Goal: Task Accomplishment & Management: Manage account settings

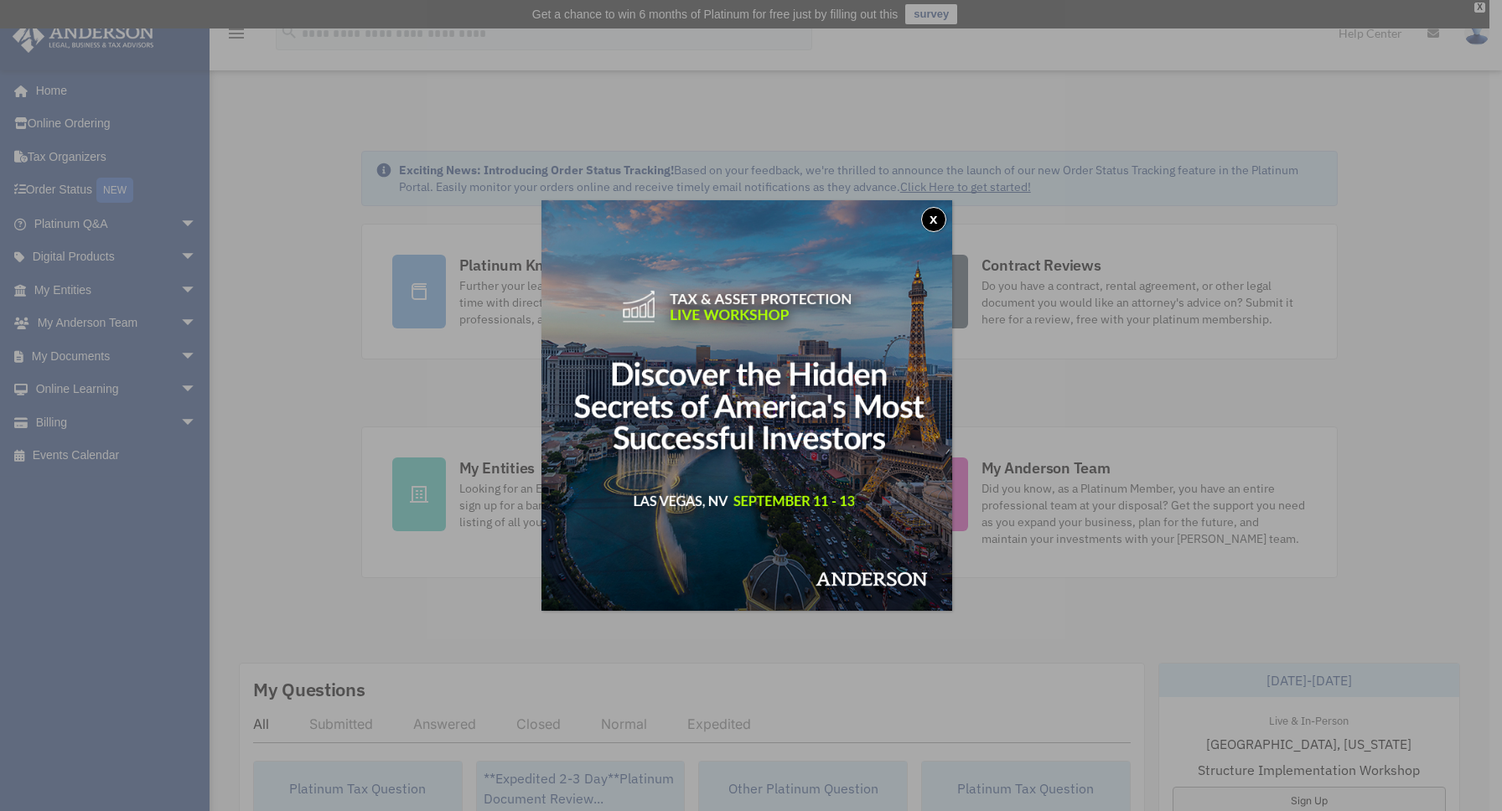
click at [271, 325] on div "x" at bounding box center [751, 405] width 1502 height 811
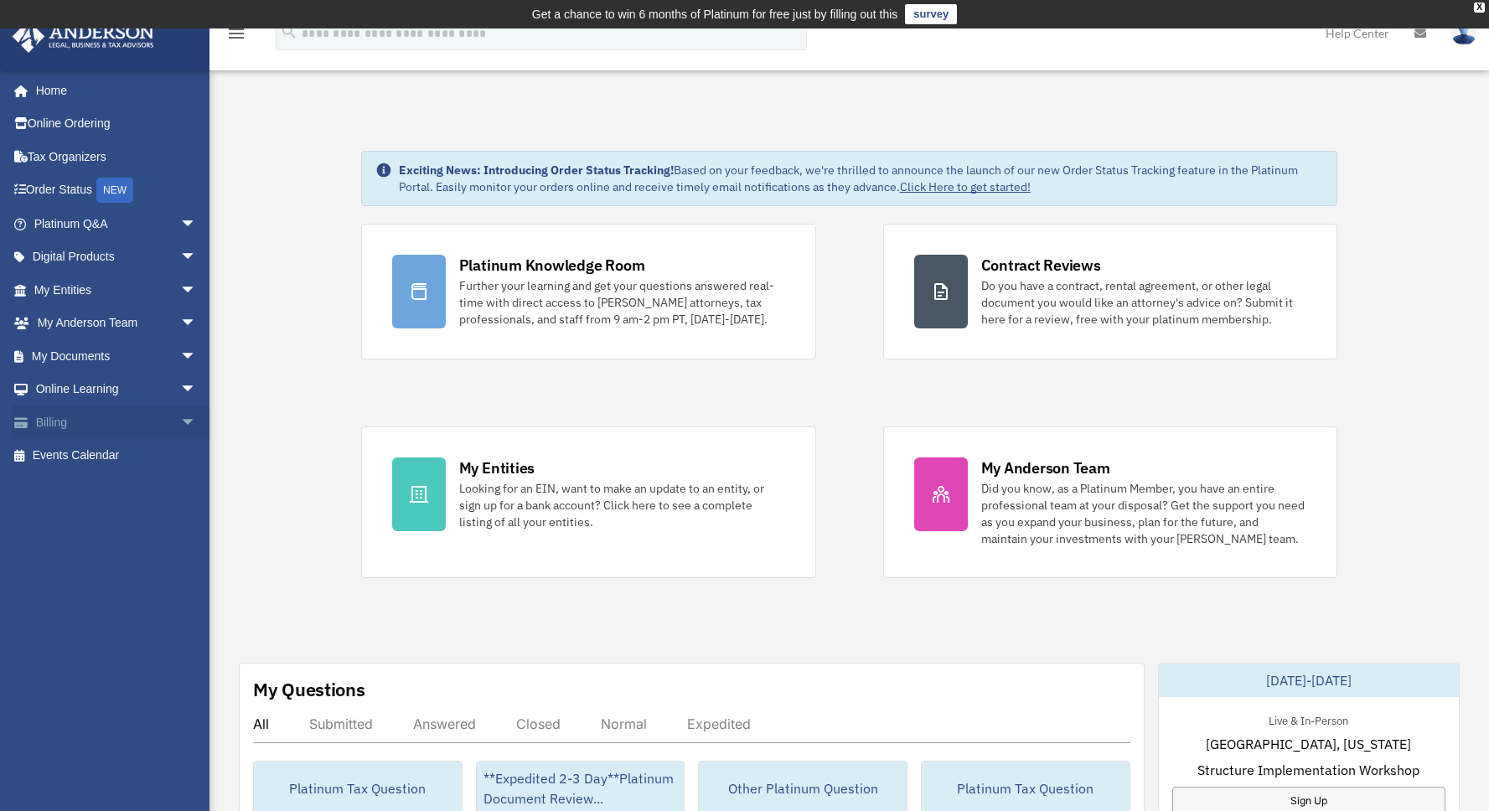
click at [180, 410] on span "arrow_drop_down" at bounding box center [197, 423] width 34 height 34
click at [137, 448] on link "$ Open Invoices" at bounding box center [122, 456] width 199 height 34
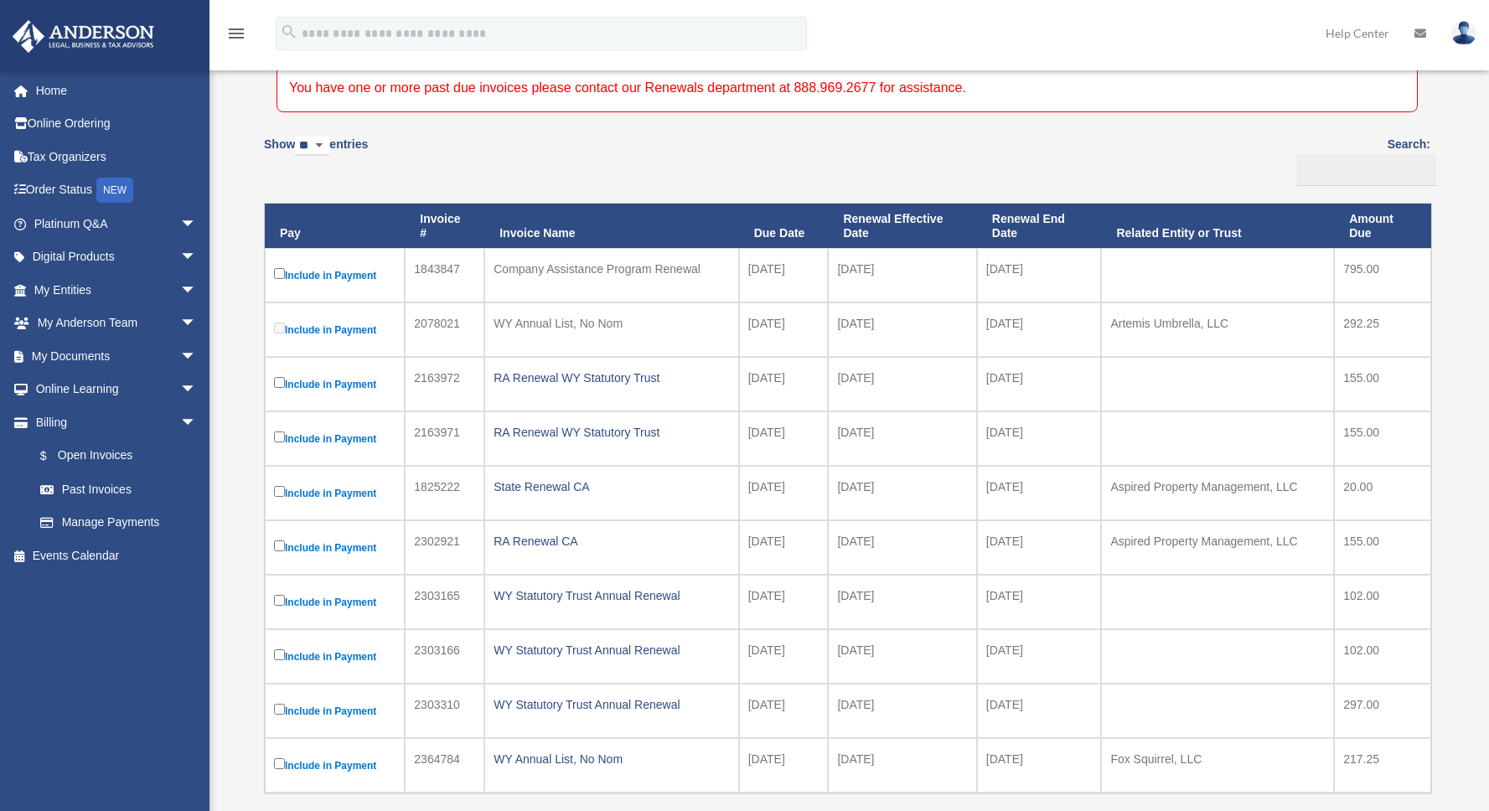
scroll to position [259, 0]
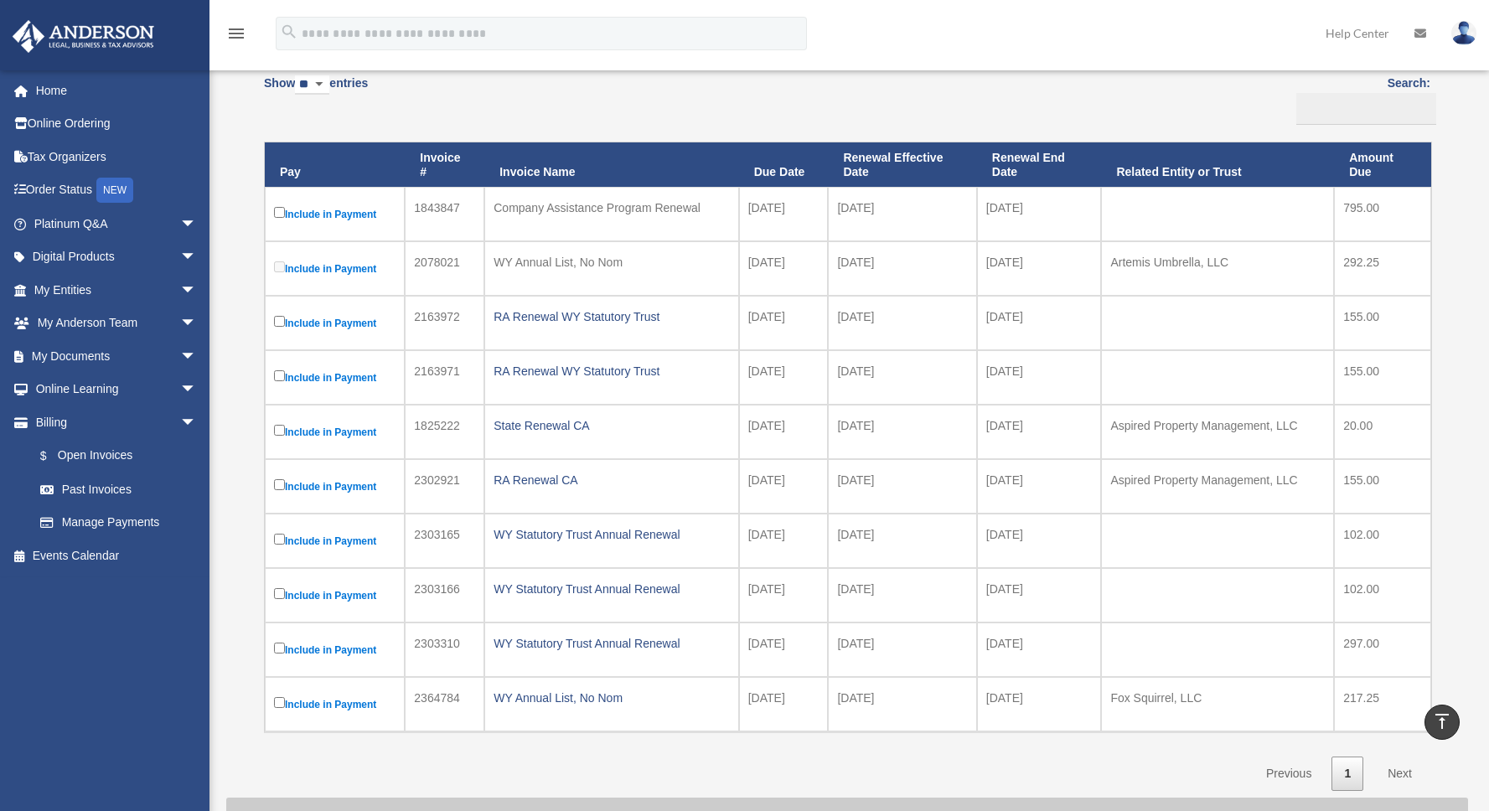
click at [618, 266] on div "WY Annual List, No Nom" at bounding box center [612, 262] width 236 height 23
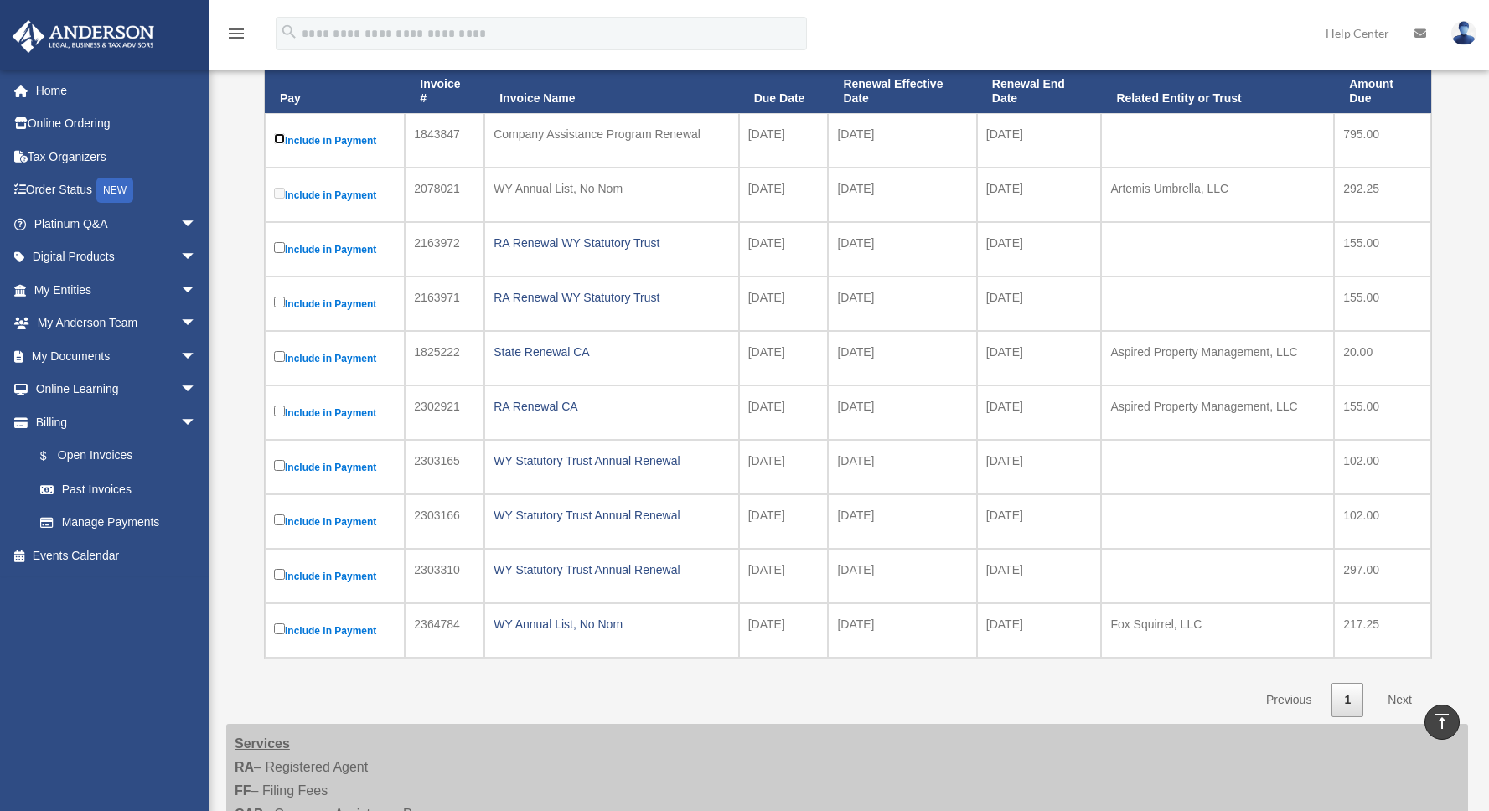
scroll to position [318, 0]
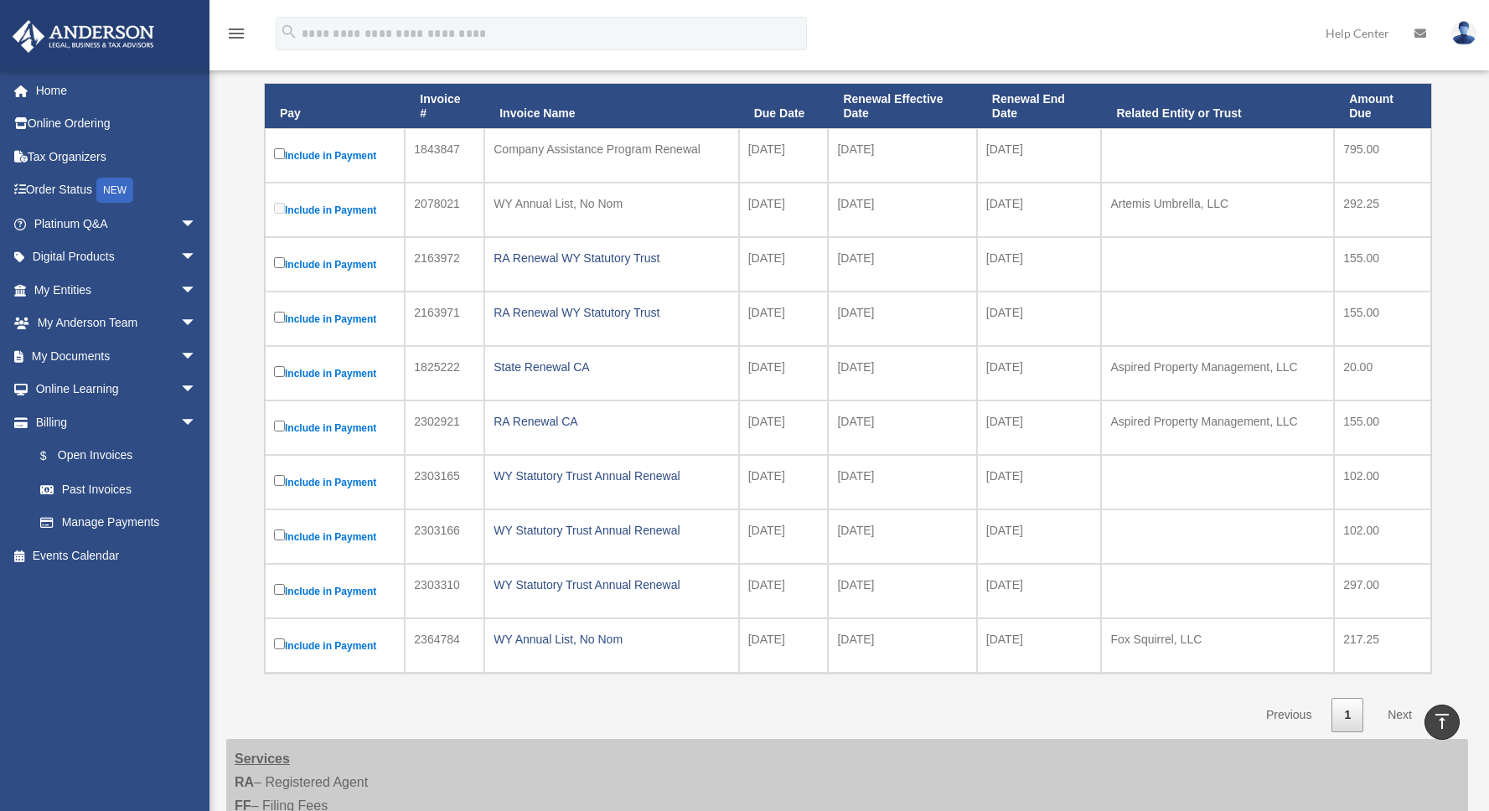
click at [1407, 715] on link "Next" at bounding box center [1399, 715] width 49 height 34
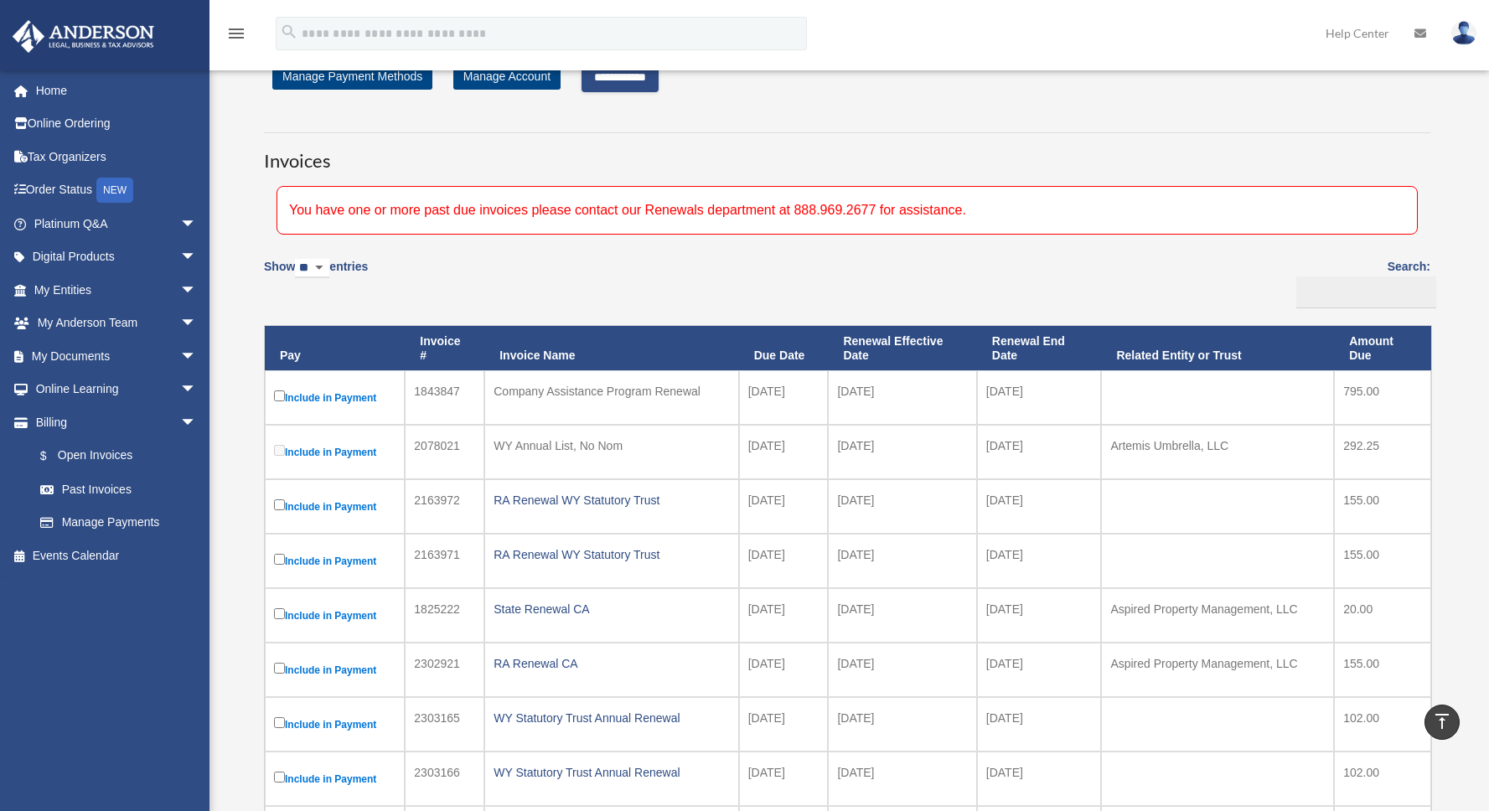
scroll to position [18, 0]
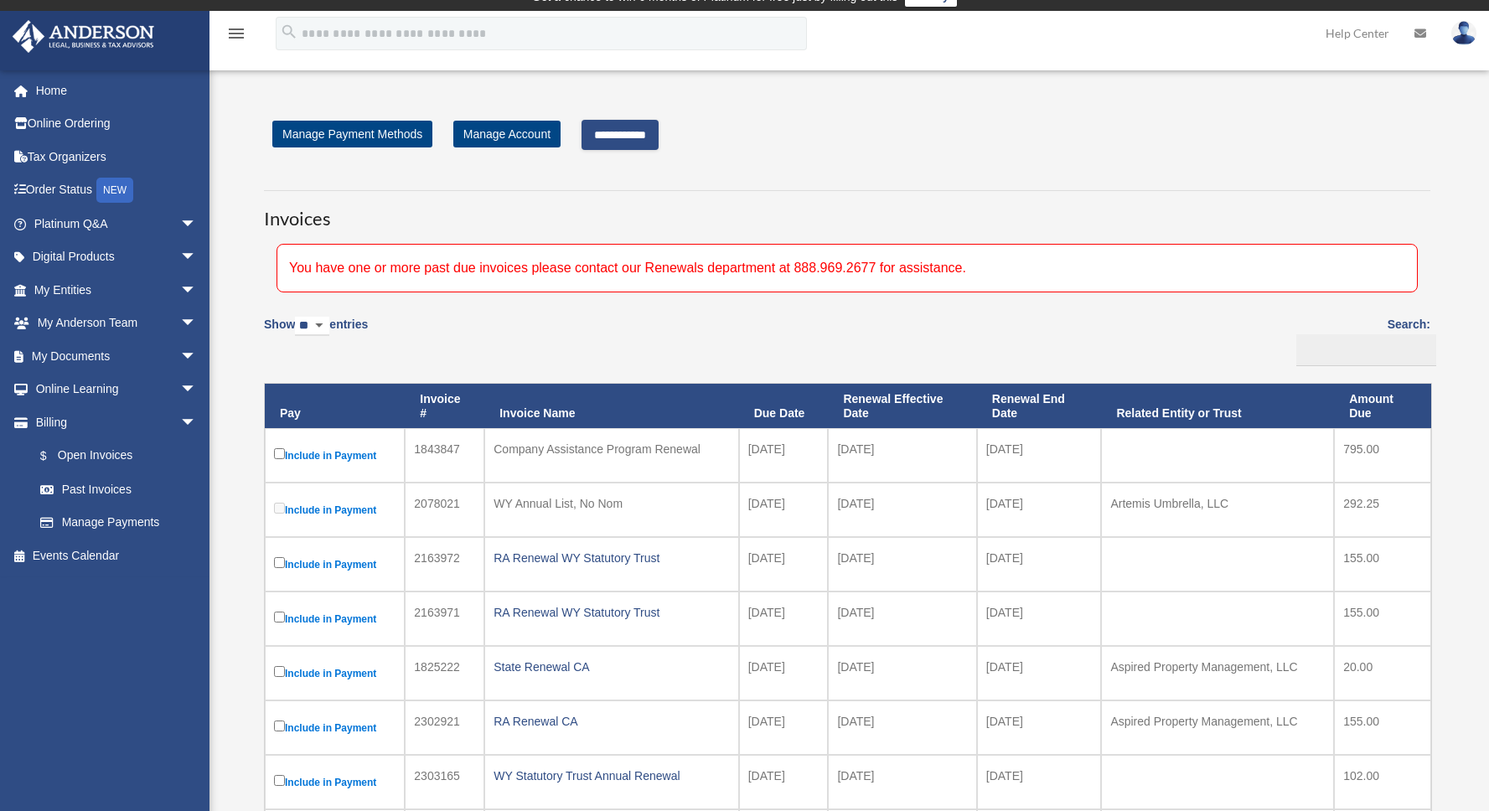
click at [639, 137] on input "**********" at bounding box center [620, 135] width 77 height 30
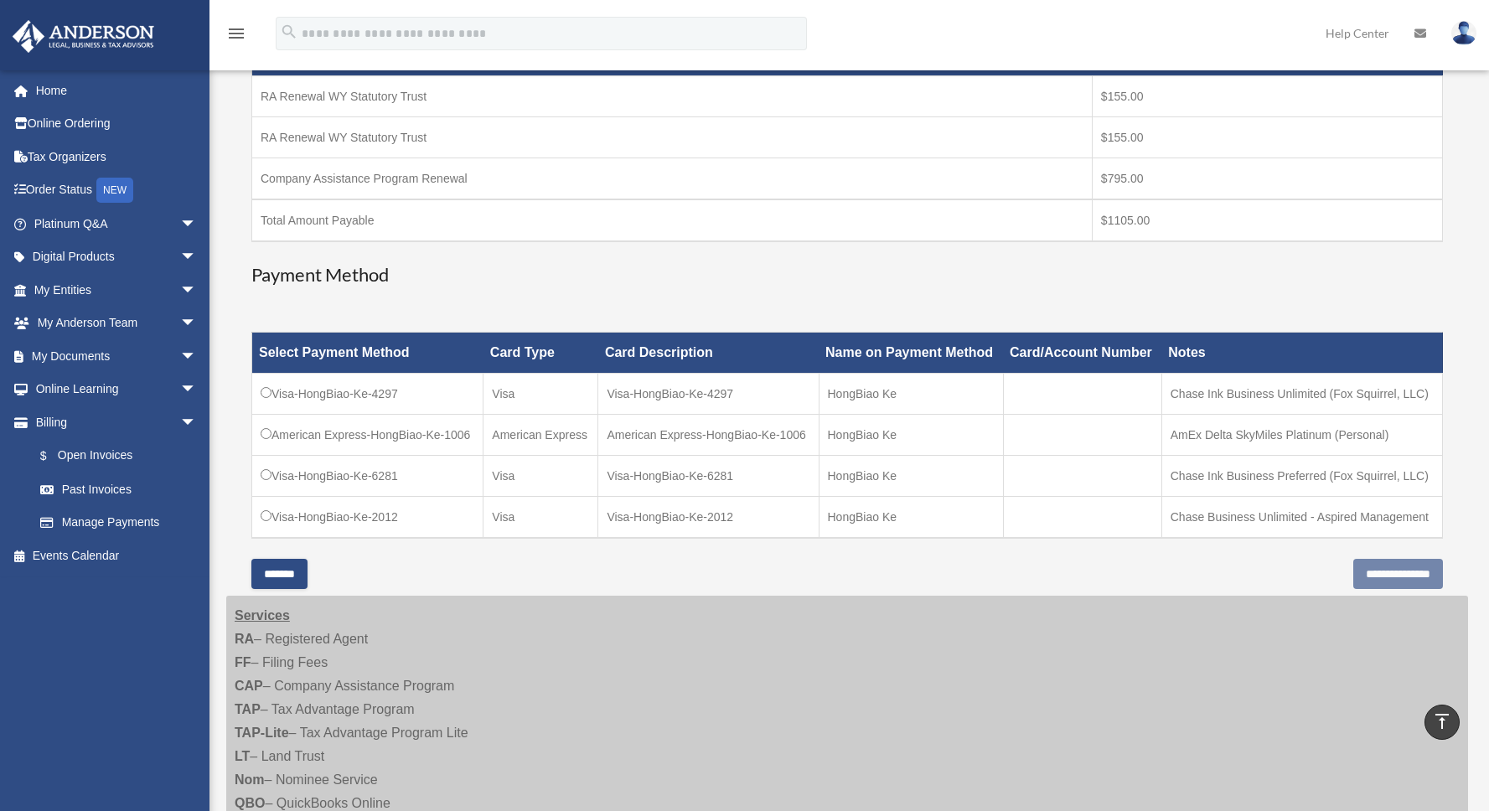
scroll to position [349, 0]
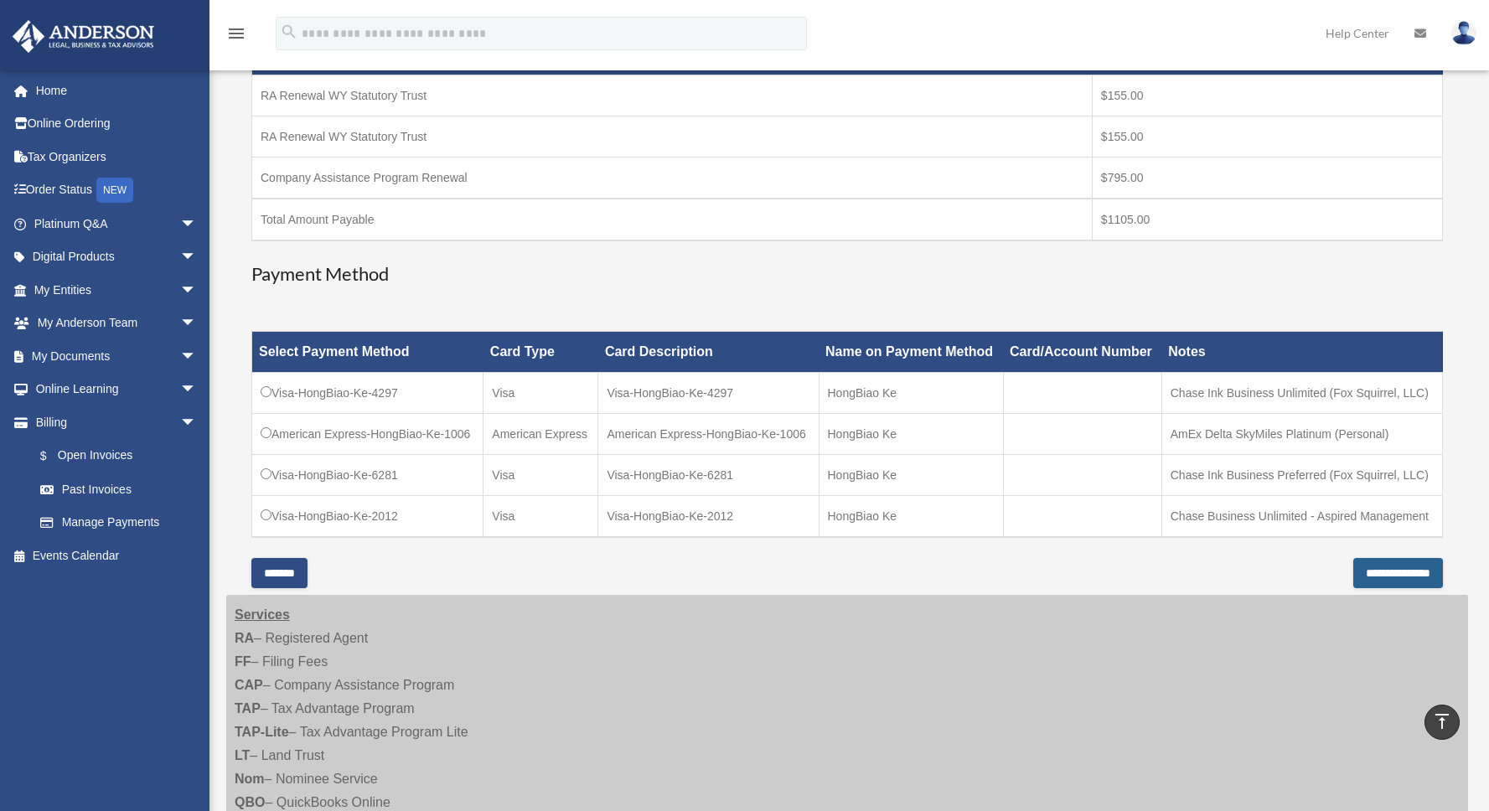
click at [1367, 572] on input "**********" at bounding box center [1399, 573] width 90 height 30
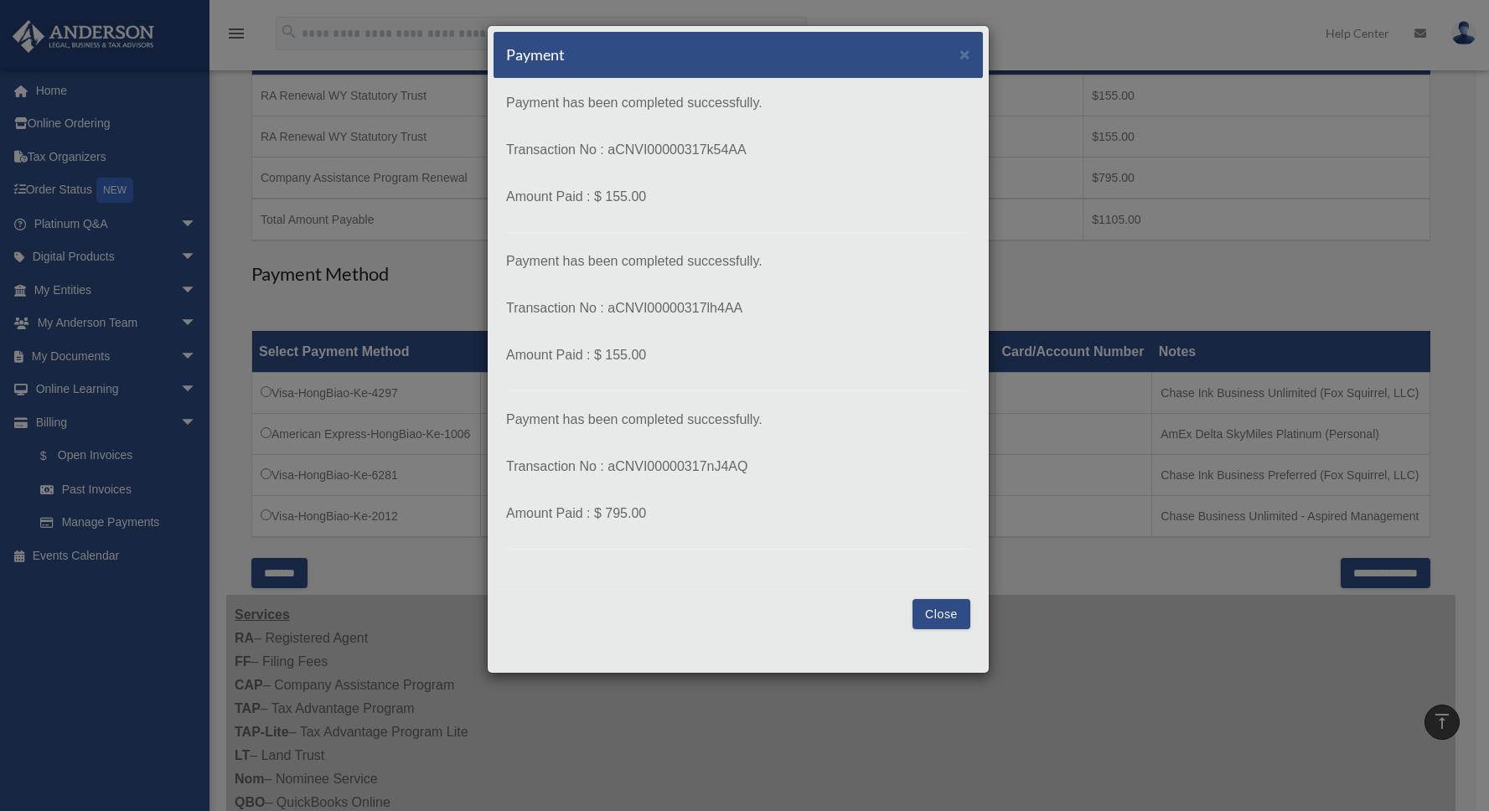
click at [955, 619] on button "Close" at bounding box center [942, 614] width 58 height 30
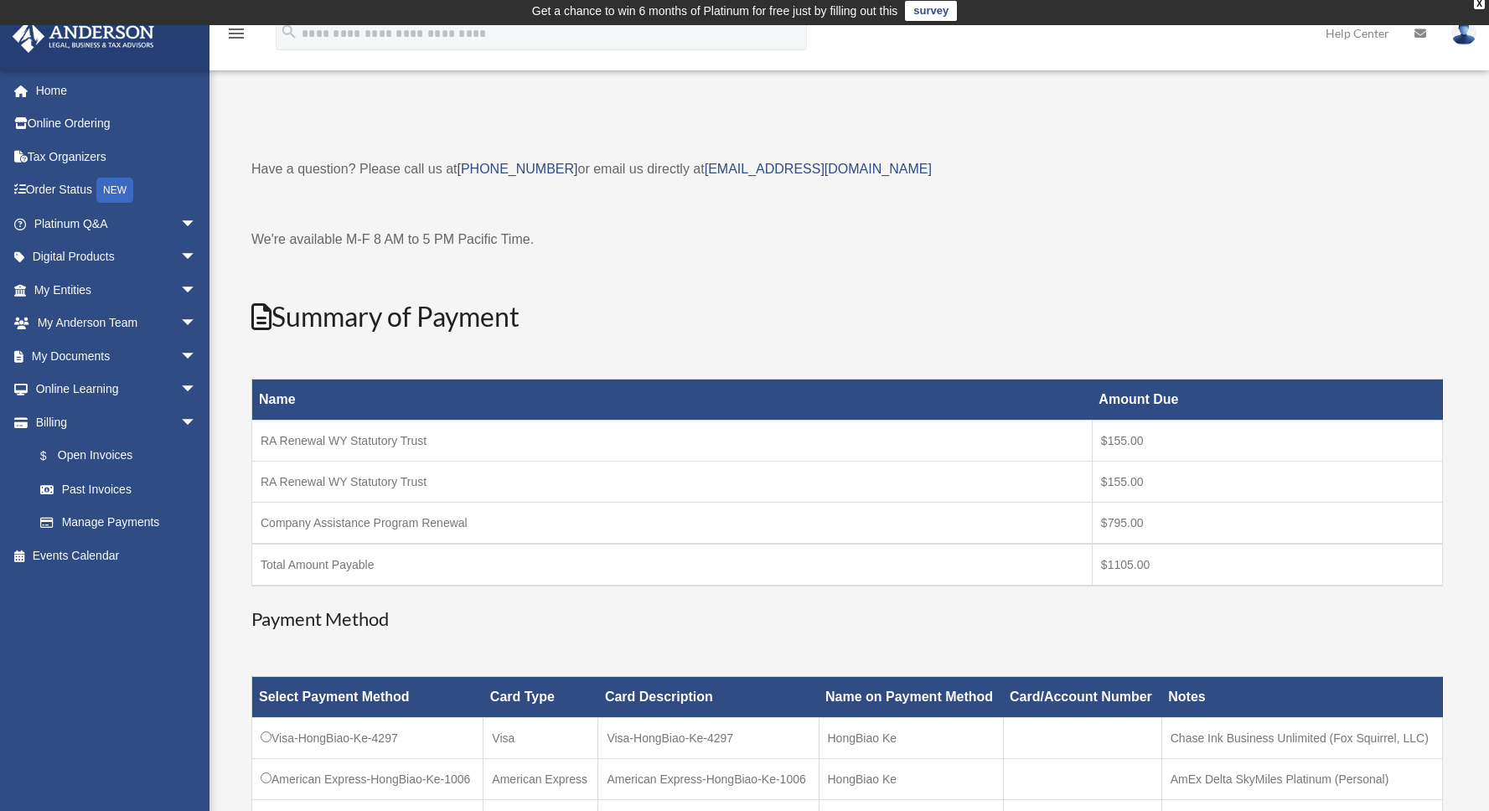
scroll to position [0, 0]
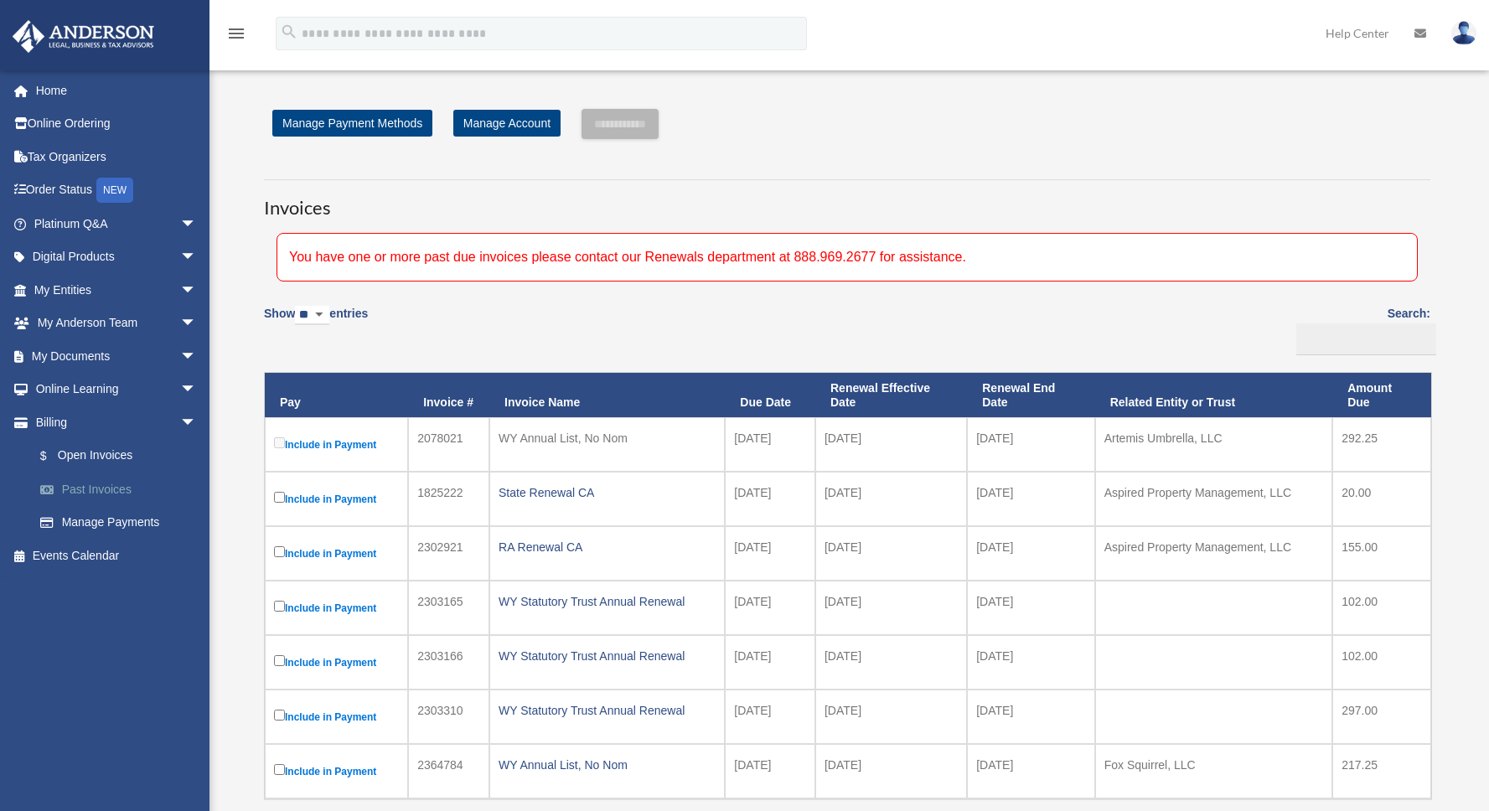
click at [85, 489] on link "Past Invoices" at bounding box center [122, 490] width 199 height 34
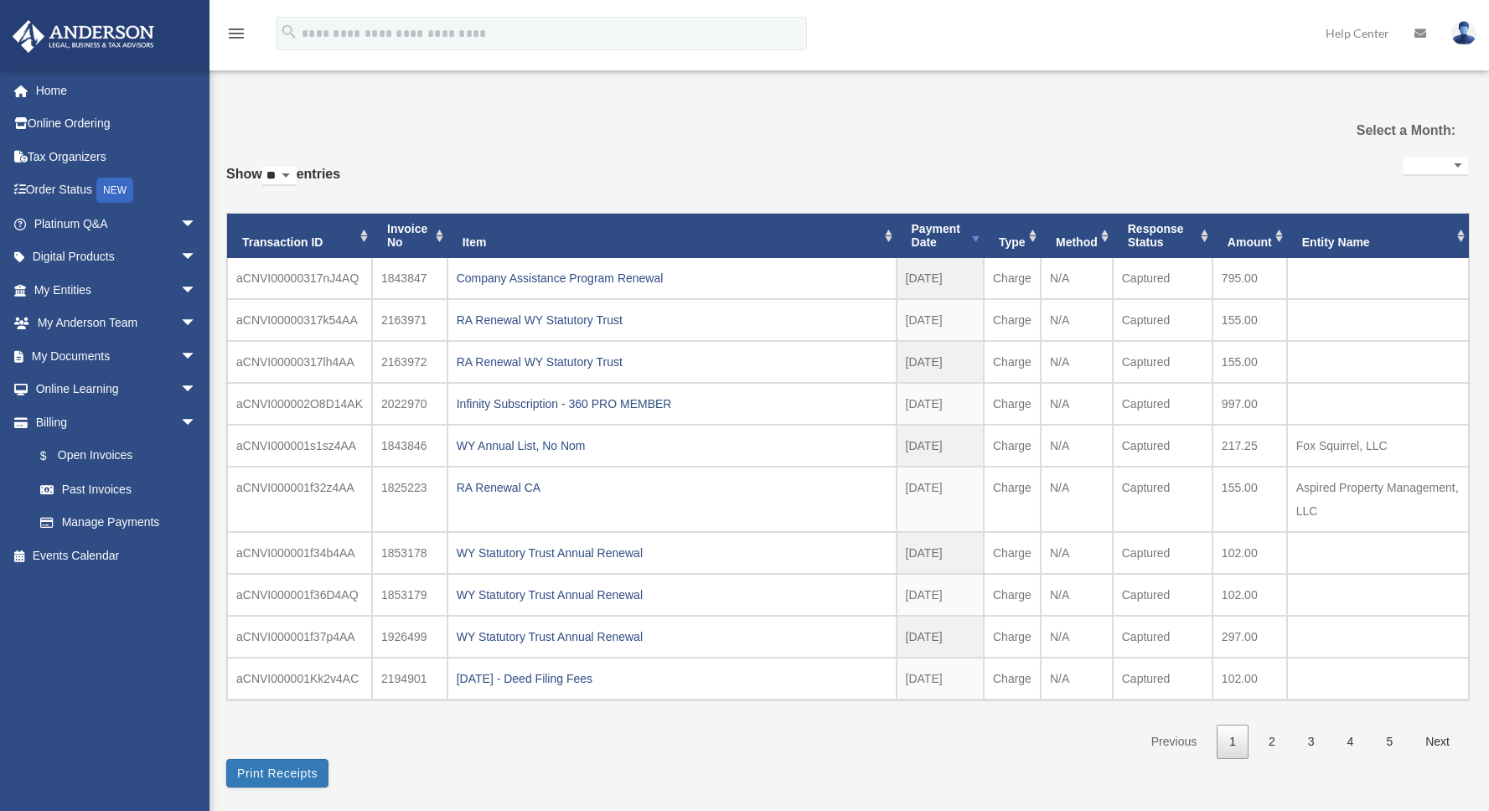
select select
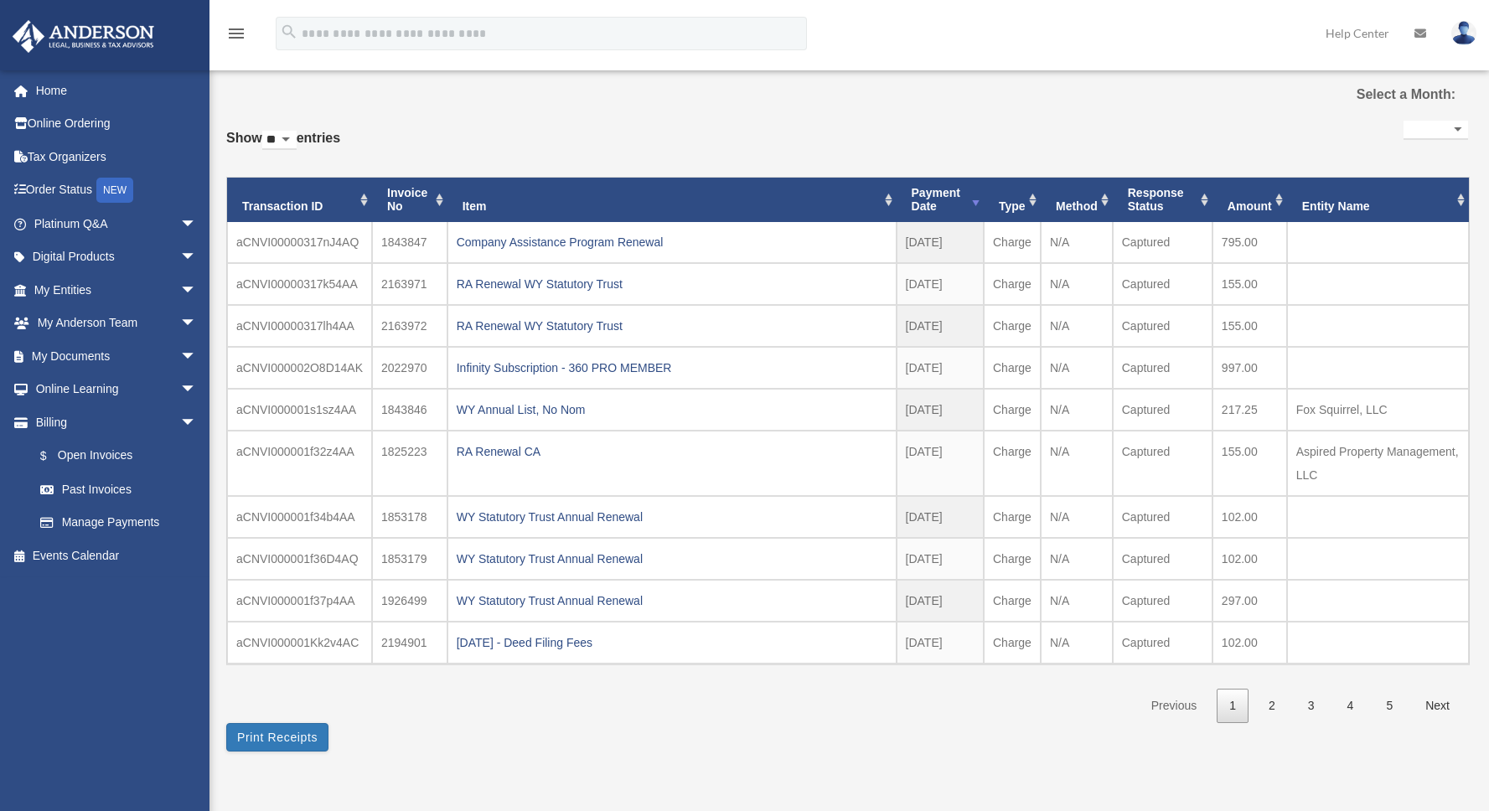
scroll to position [80, 0]
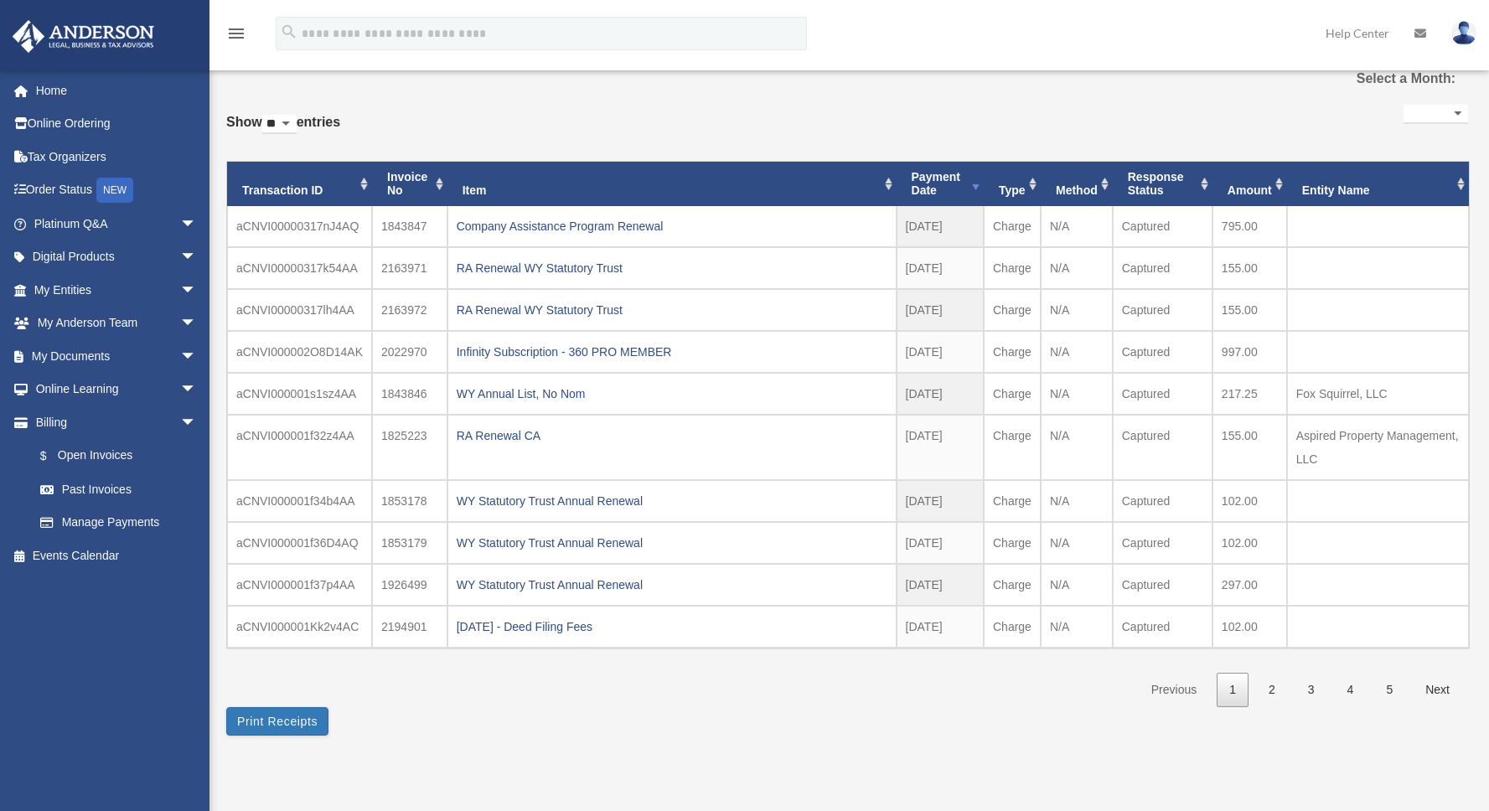
click at [297, 116] on select "** ** ** ***" at bounding box center [279, 124] width 34 height 19
select select "***"
click at [266, 115] on select "** ** ** ***" at bounding box center [279, 124] width 34 height 19
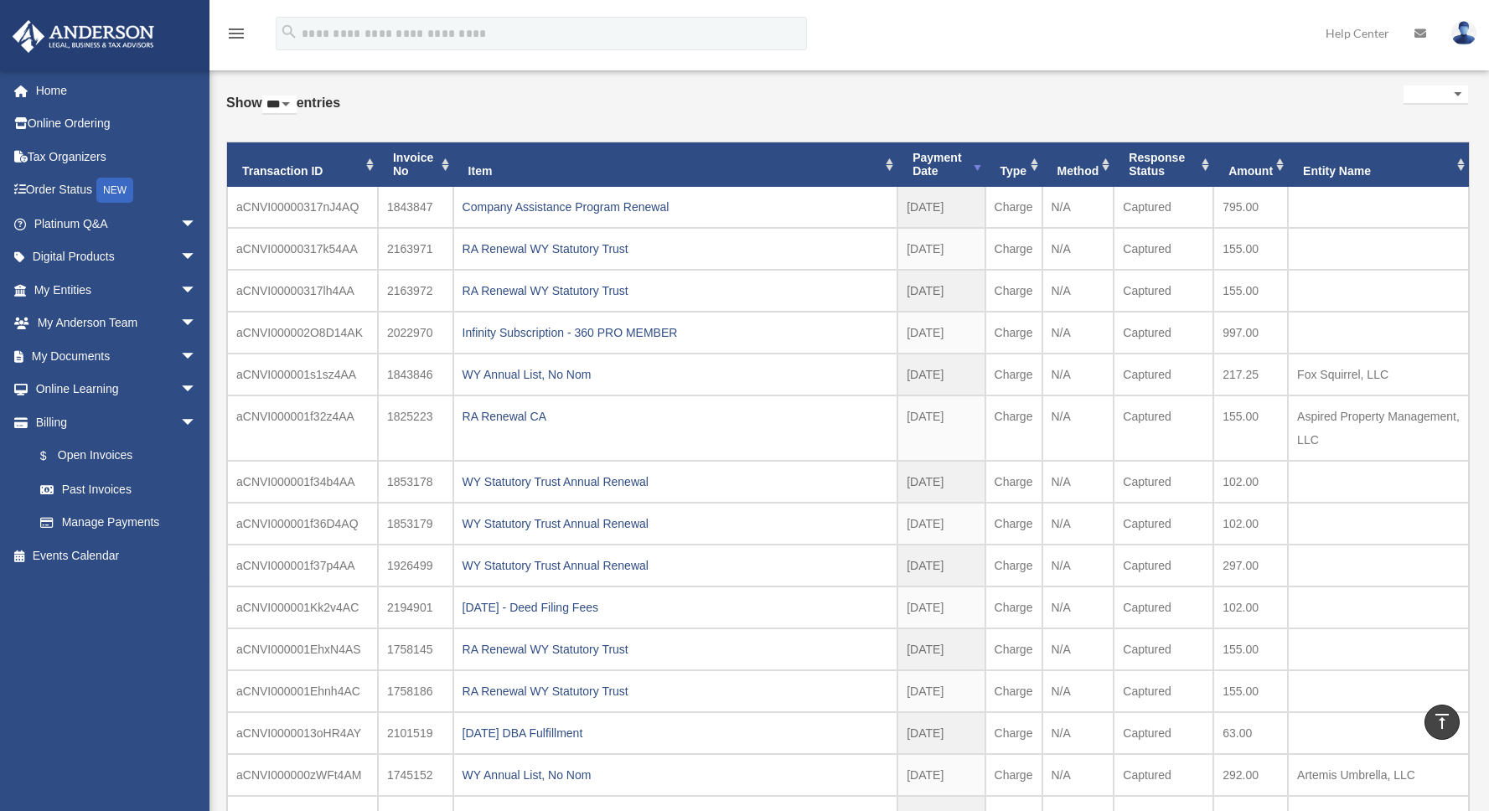
scroll to position [0, 0]
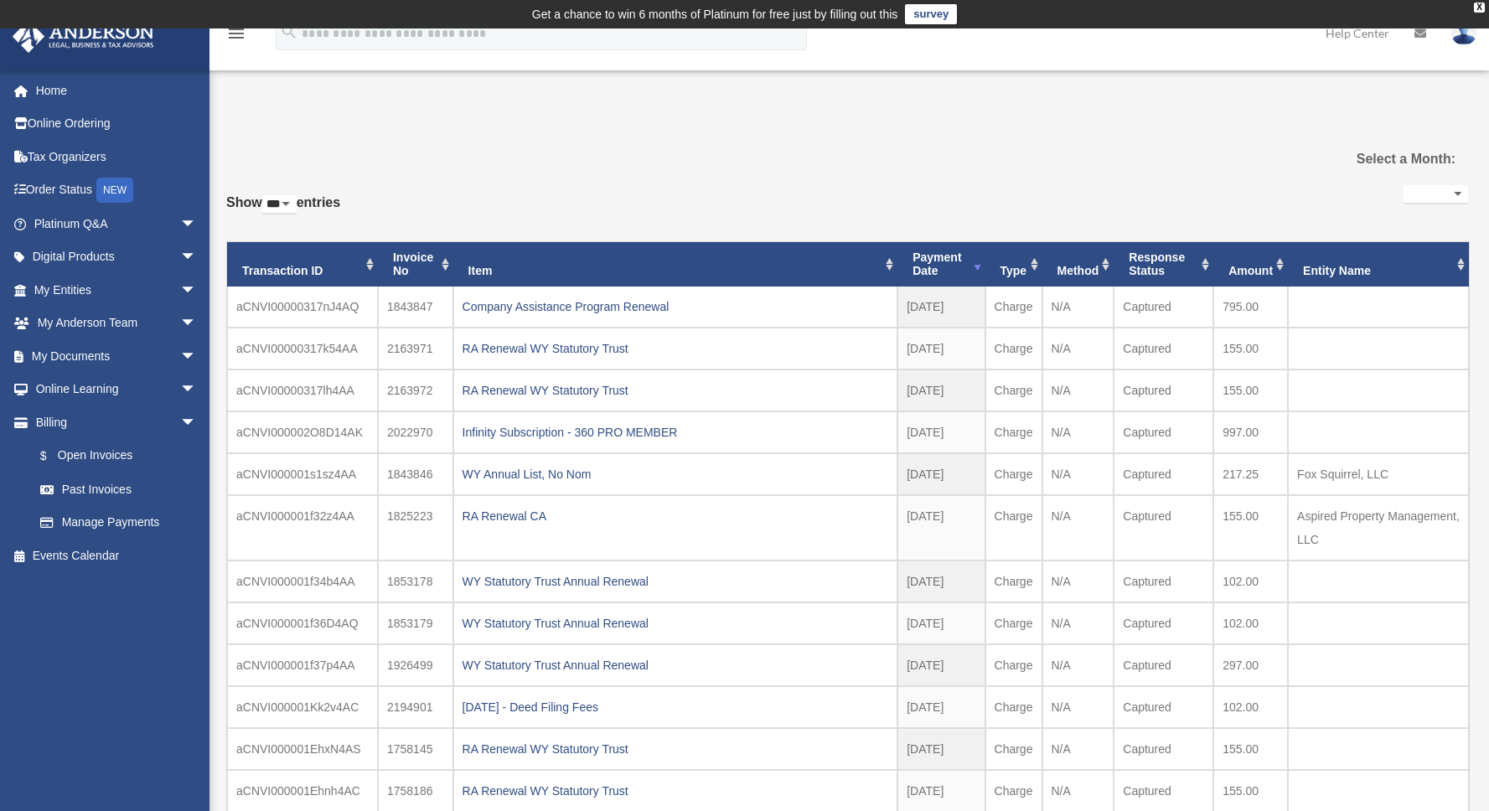
click at [1414, 175] on div "Select a Month:" at bounding box center [1364, 159] width 207 height 44
click at [1416, 192] on select "**********" at bounding box center [1436, 194] width 65 height 19
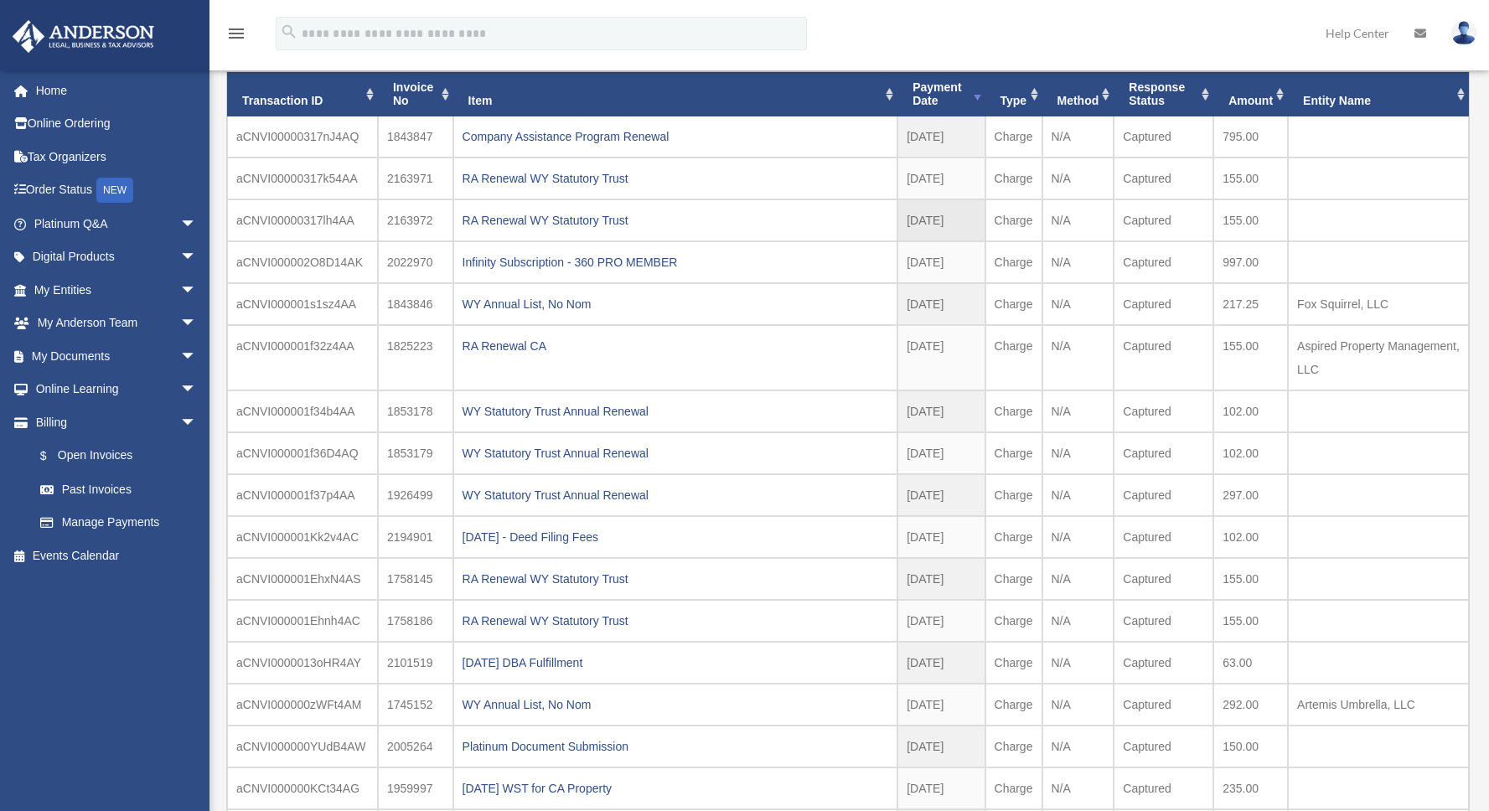
scroll to position [167, 0]
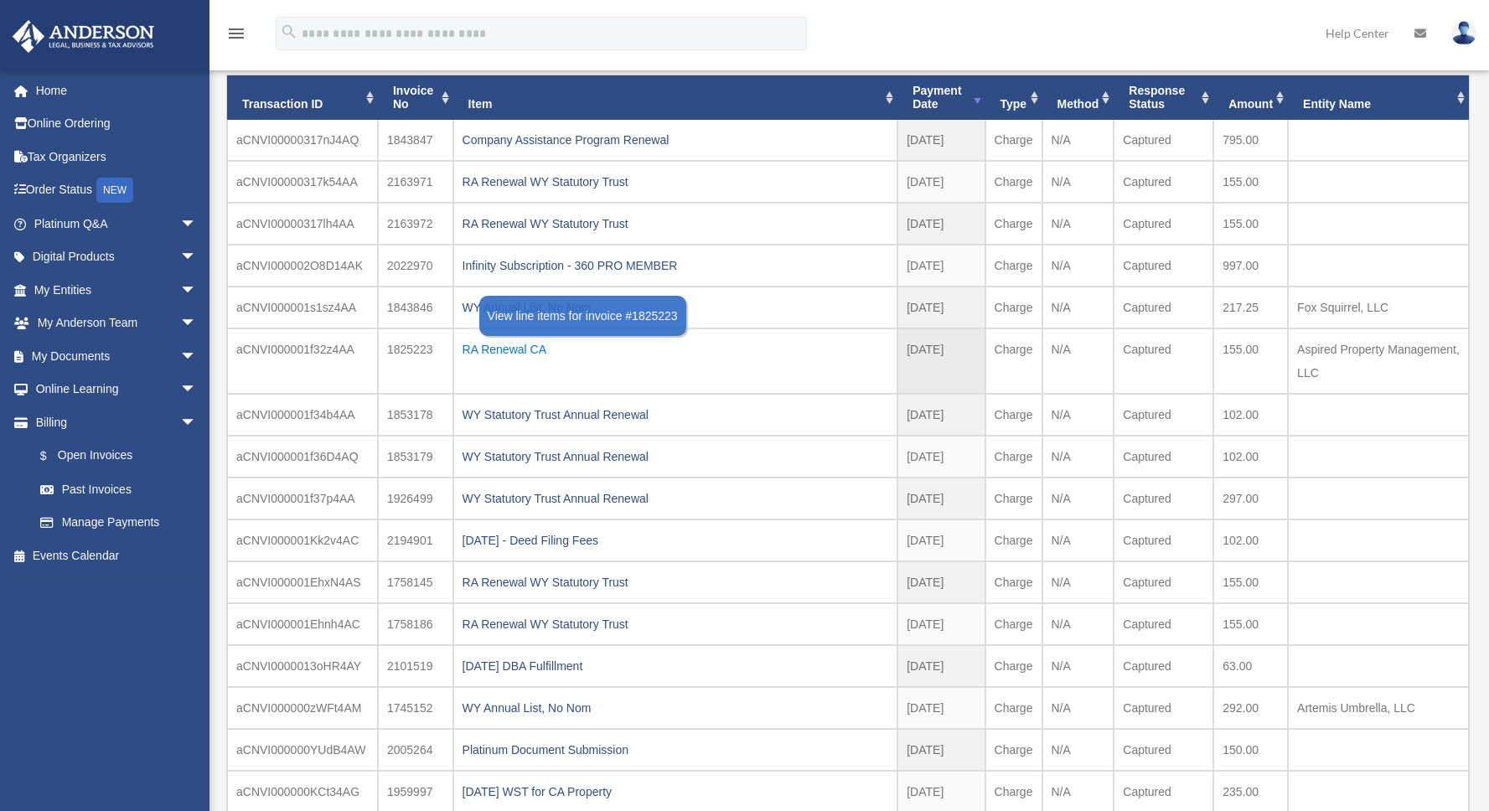
click at [500, 353] on div "RA Renewal CA" at bounding box center [676, 349] width 427 height 23
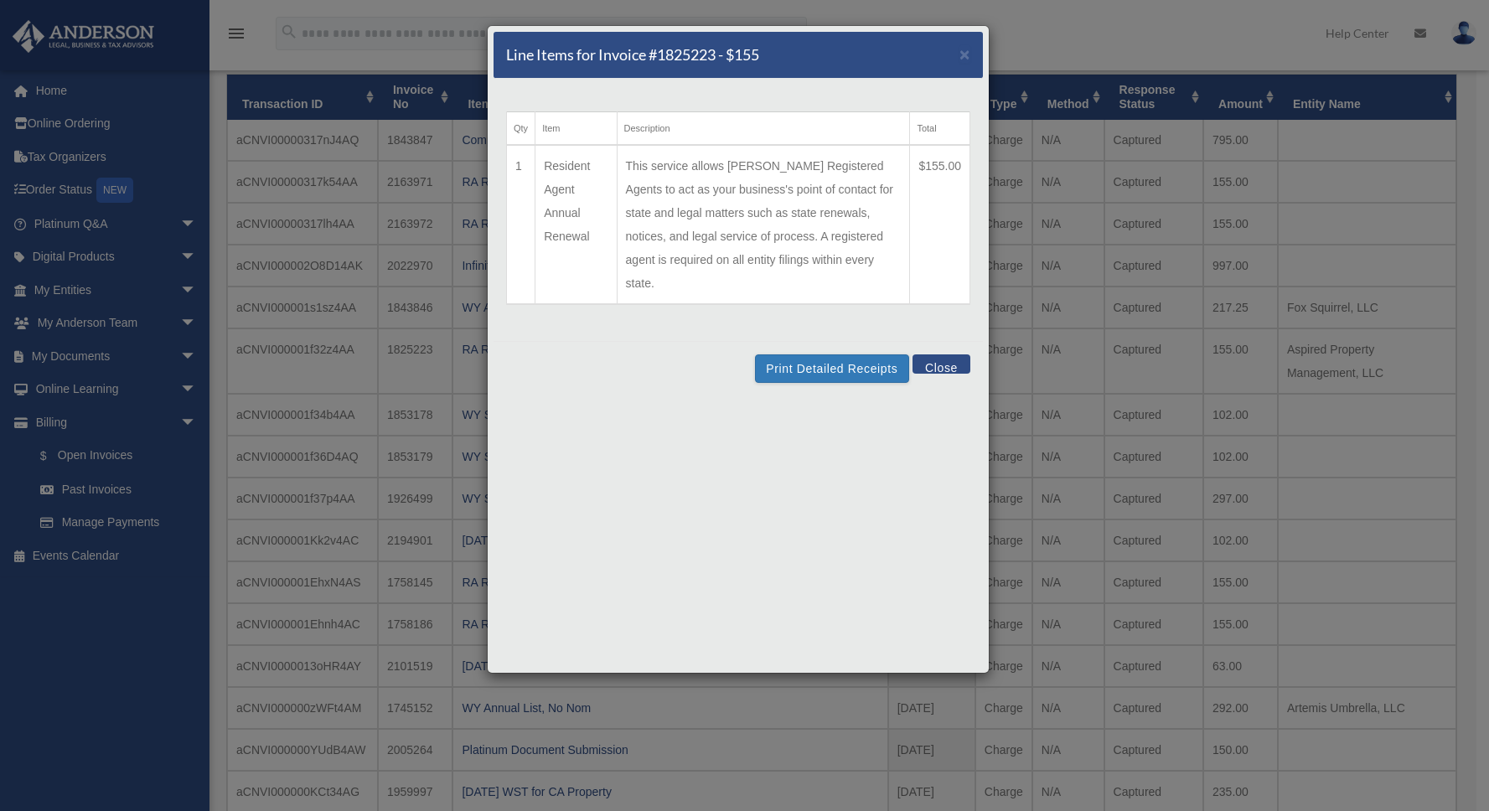
click at [834, 253] on td "This service allows Anderson Registered Agents to act as your business's point …" at bounding box center [763, 224] width 293 height 159
click at [853, 355] on button "Print Detailed Receipts" at bounding box center [831, 369] width 153 height 28
click at [681, 54] on h5 "Line Items for Invoice #1825223 - $155" at bounding box center [632, 54] width 253 height 21
copy h5 "1825223"
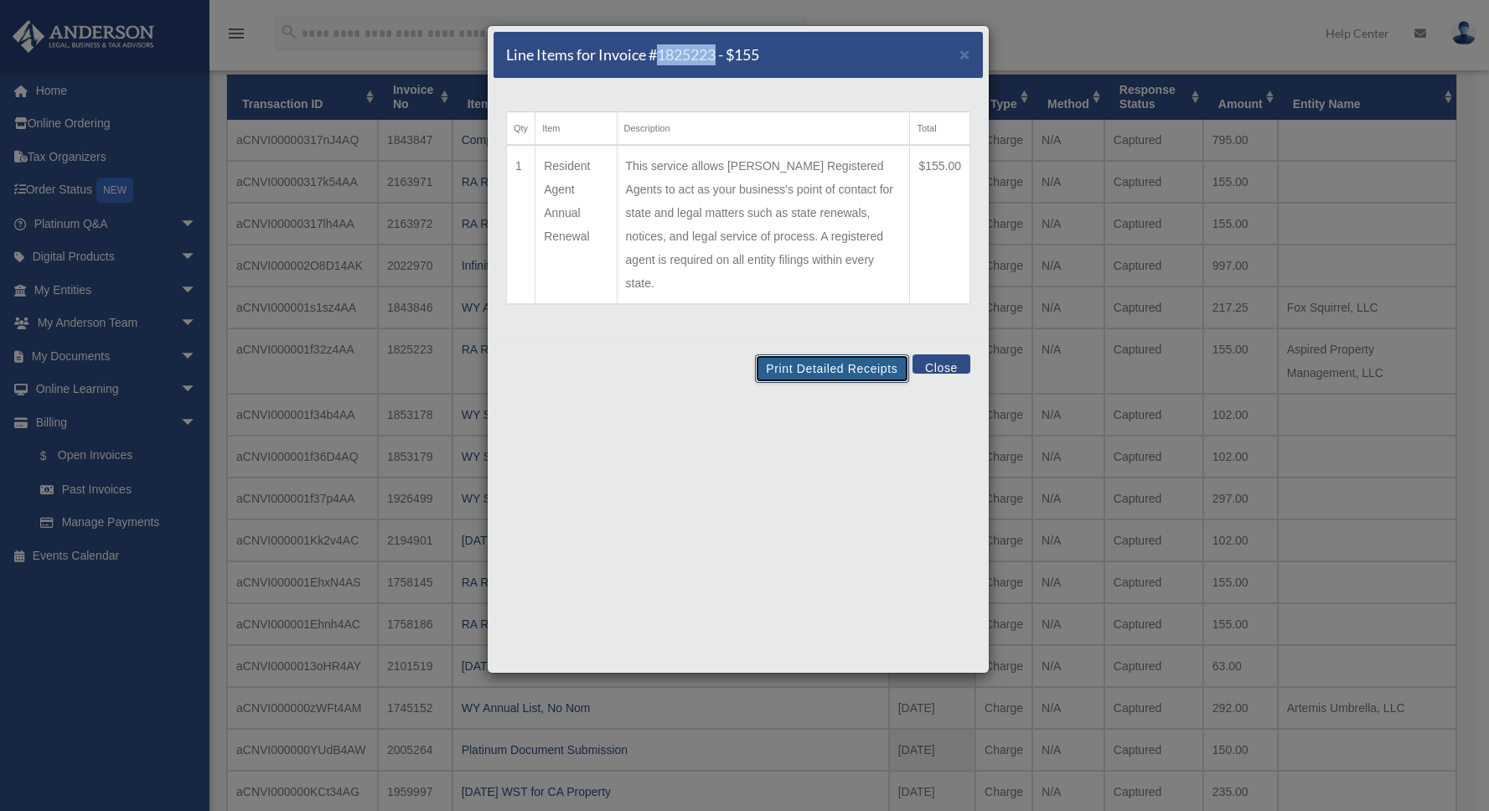
click at [836, 355] on button "Print Detailed Receipts" at bounding box center [831, 369] width 153 height 28
click at [938, 355] on button "Close" at bounding box center [942, 364] width 58 height 19
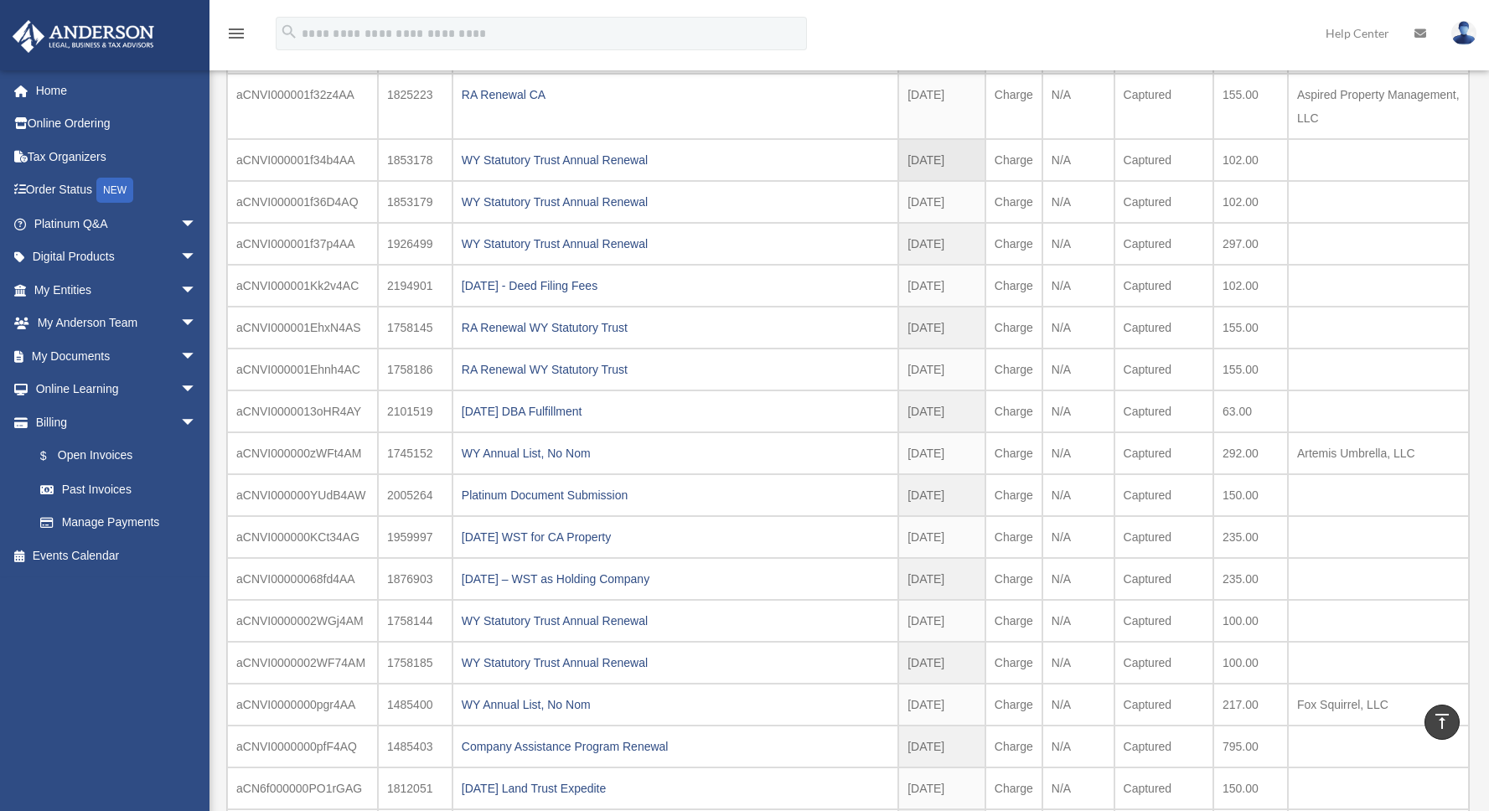
scroll to position [426, 0]
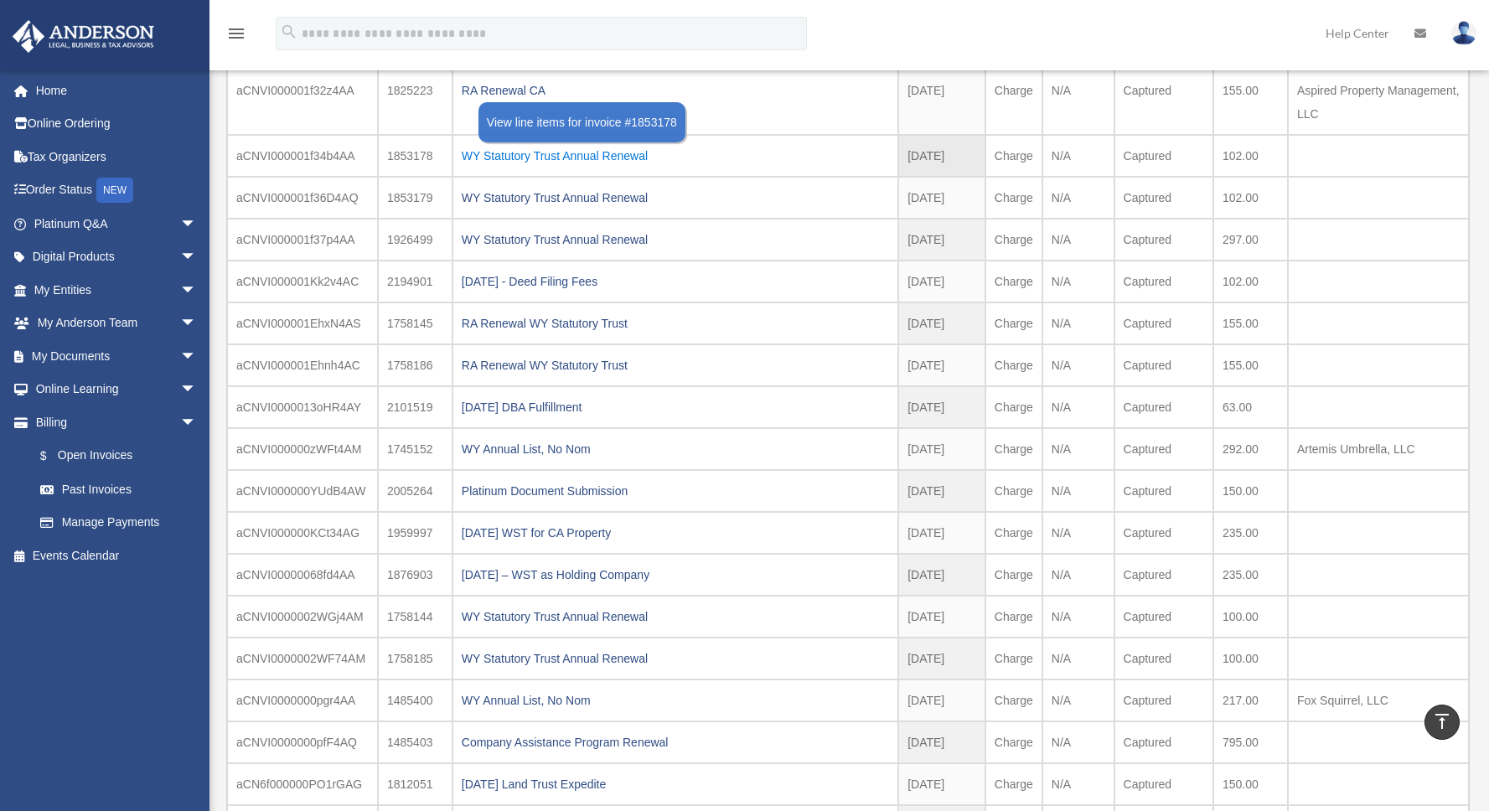
click at [546, 158] on div "WY Statutory Trust Annual Renewal" at bounding box center [675, 155] width 427 height 23
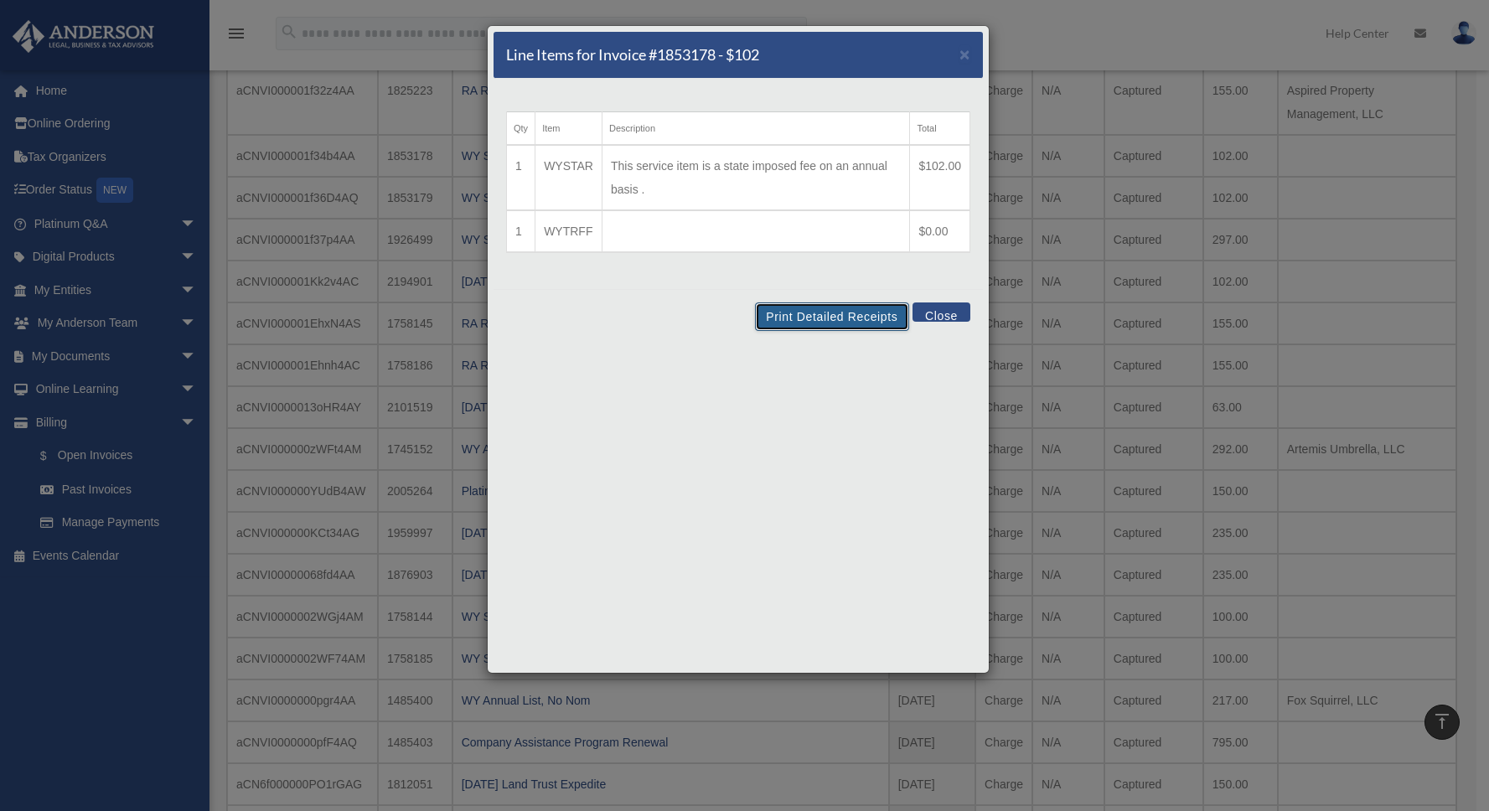
click at [816, 313] on button "Print Detailed Receipts" at bounding box center [831, 317] width 153 height 28
click at [937, 314] on button "Close" at bounding box center [942, 312] width 58 height 19
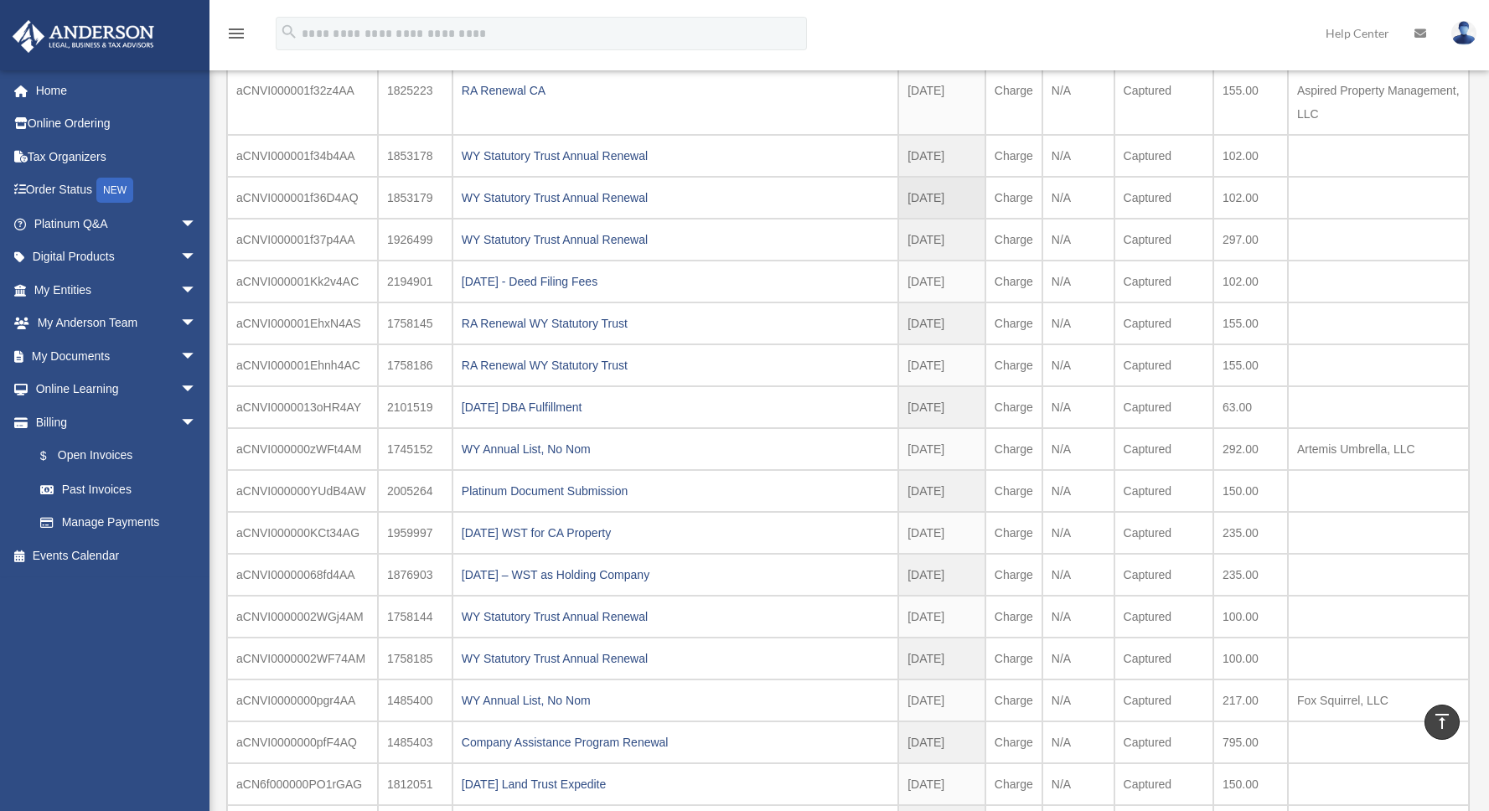
drag, startPoint x: 548, startPoint y: 194, endPoint x: 450, endPoint y: 190, distance: 98.1
click at [450, 190] on tr "aCNVI000001f36D4AQ 1853179 WY Statutory Trust Annual Renewal 2024-12-10 2024 - …" at bounding box center [848, 198] width 1242 height 42
click at [552, 194] on div "WY Statutory Trust Annual Renewal" at bounding box center [675, 197] width 427 height 23
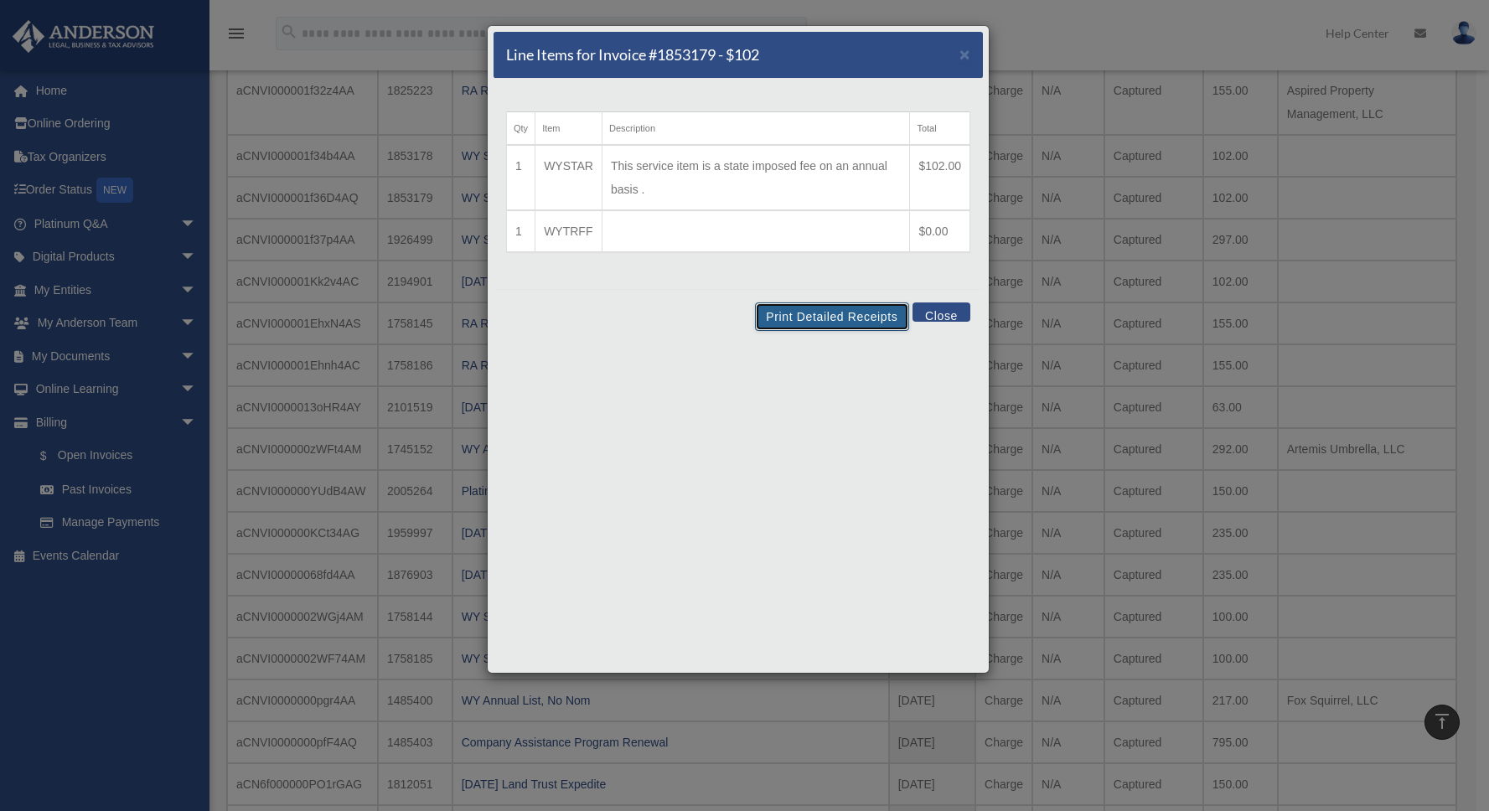
click at [841, 312] on button "Print Detailed Receipts" at bounding box center [831, 317] width 153 height 28
click at [950, 310] on button "Close" at bounding box center [942, 312] width 58 height 19
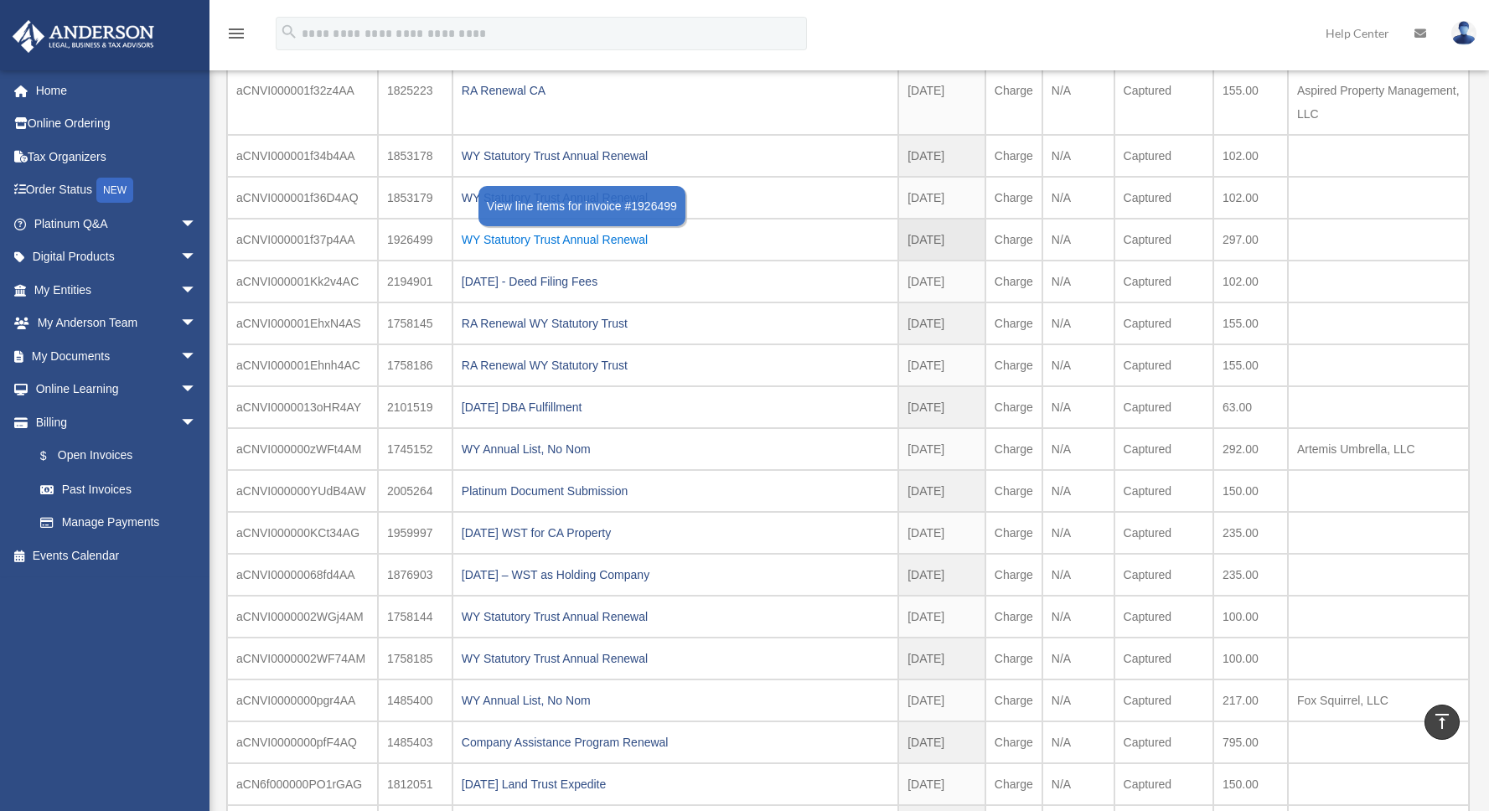
click at [639, 237] on div "WY Statutory Trust Annual Renewal" at bounding box center [675, 239] width 427 height 23
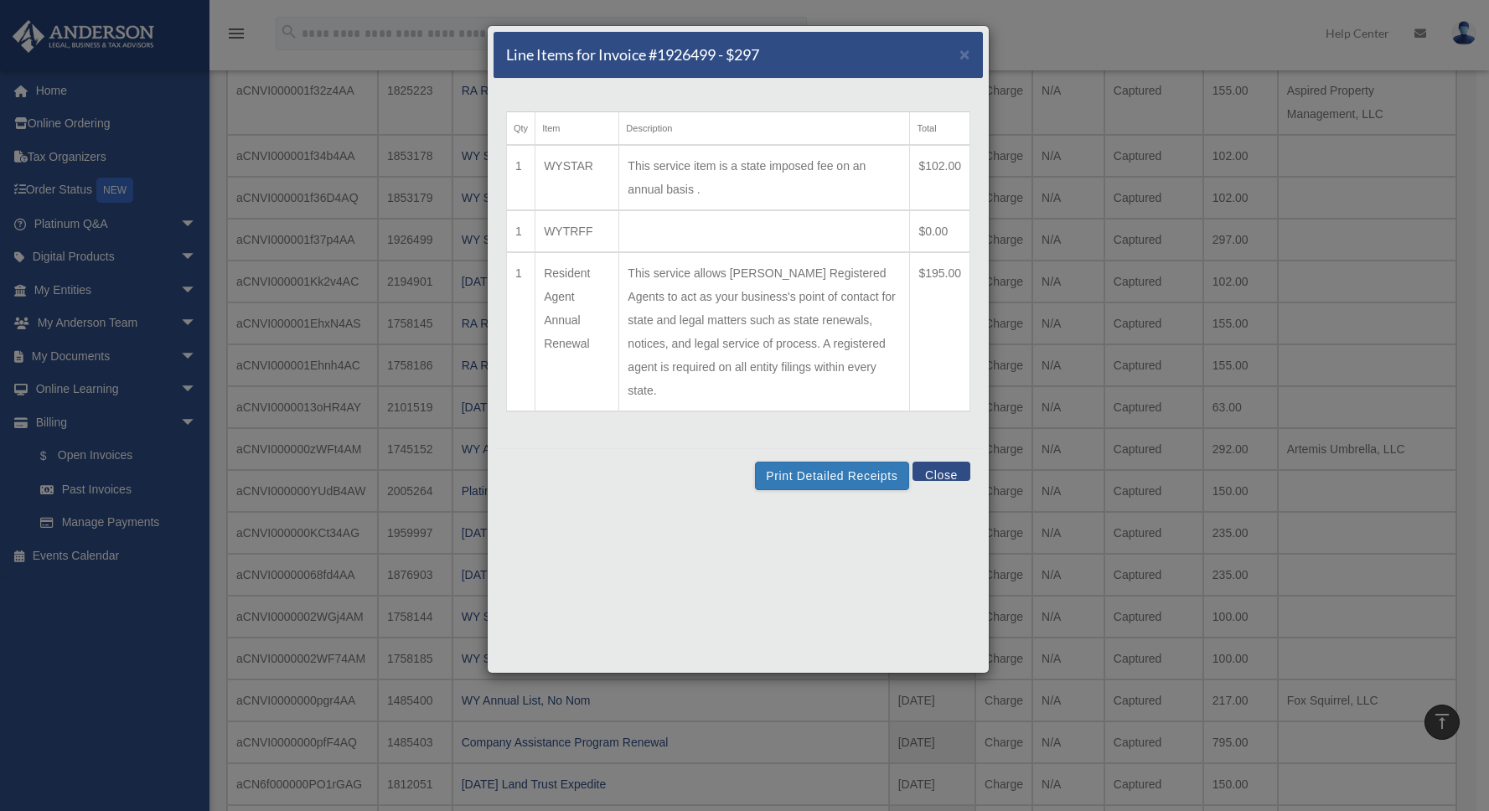
click at [695, 50] on h5 "Line Items for Invoice #1926499 - $297" at bounding box center [632, 54] width 253 height 21
copy h5 "1926499"
click at [829, 462] on button "Print Detailed Receipts" at bounding box center [831, 476] width 153 height 28
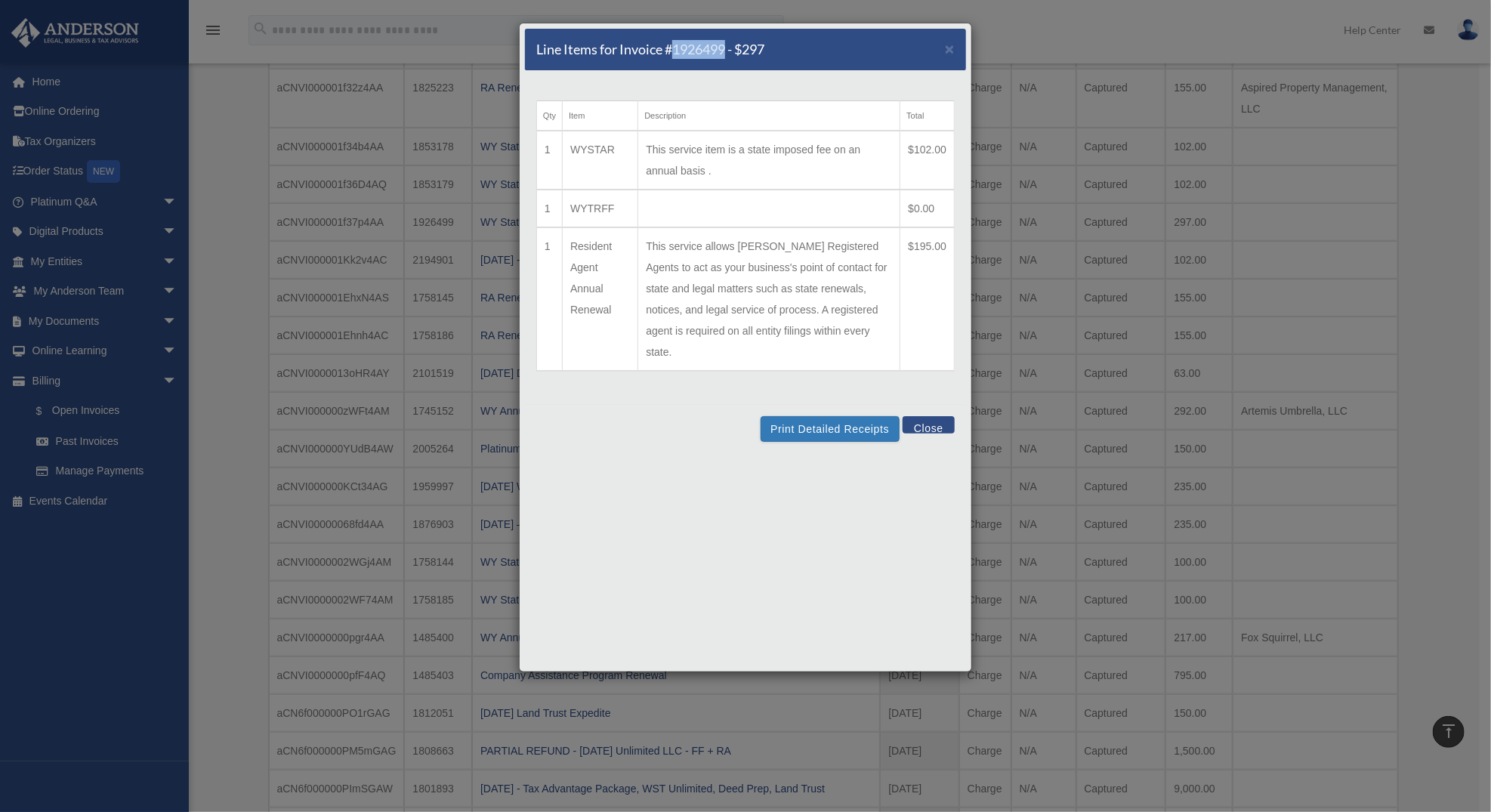
click at [936, 416] on button "Close" at bounding box center [929, 424] width 52 height 17
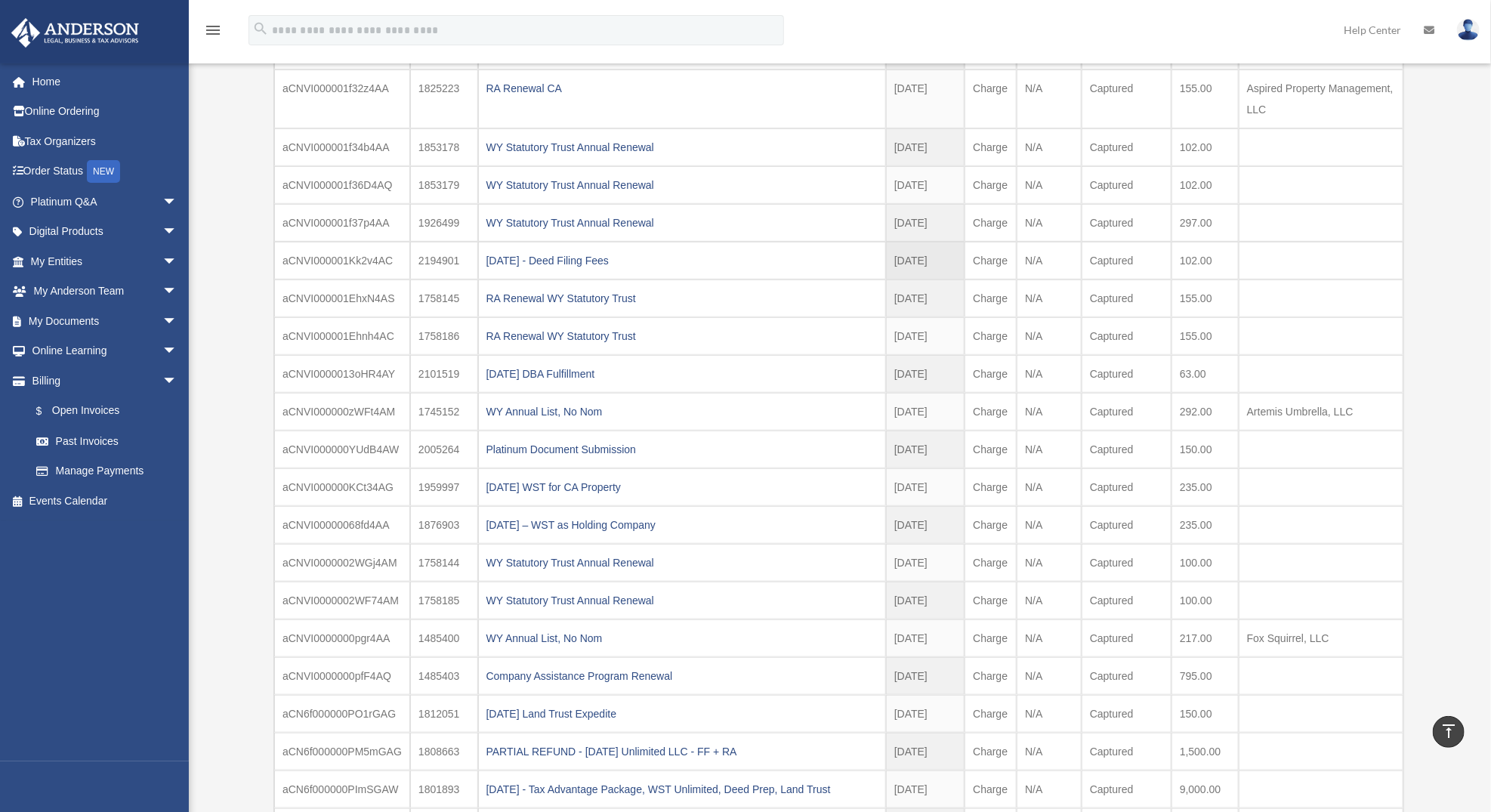
click at [442, 260] on td "2194901" at bounding box center [444, 260] width 68 height 38
copy td "2194901"
click at [564, 259] on div "2024.09.30 - Deed Filing Fees" at bounding box center [682, 260] width 391 height 21
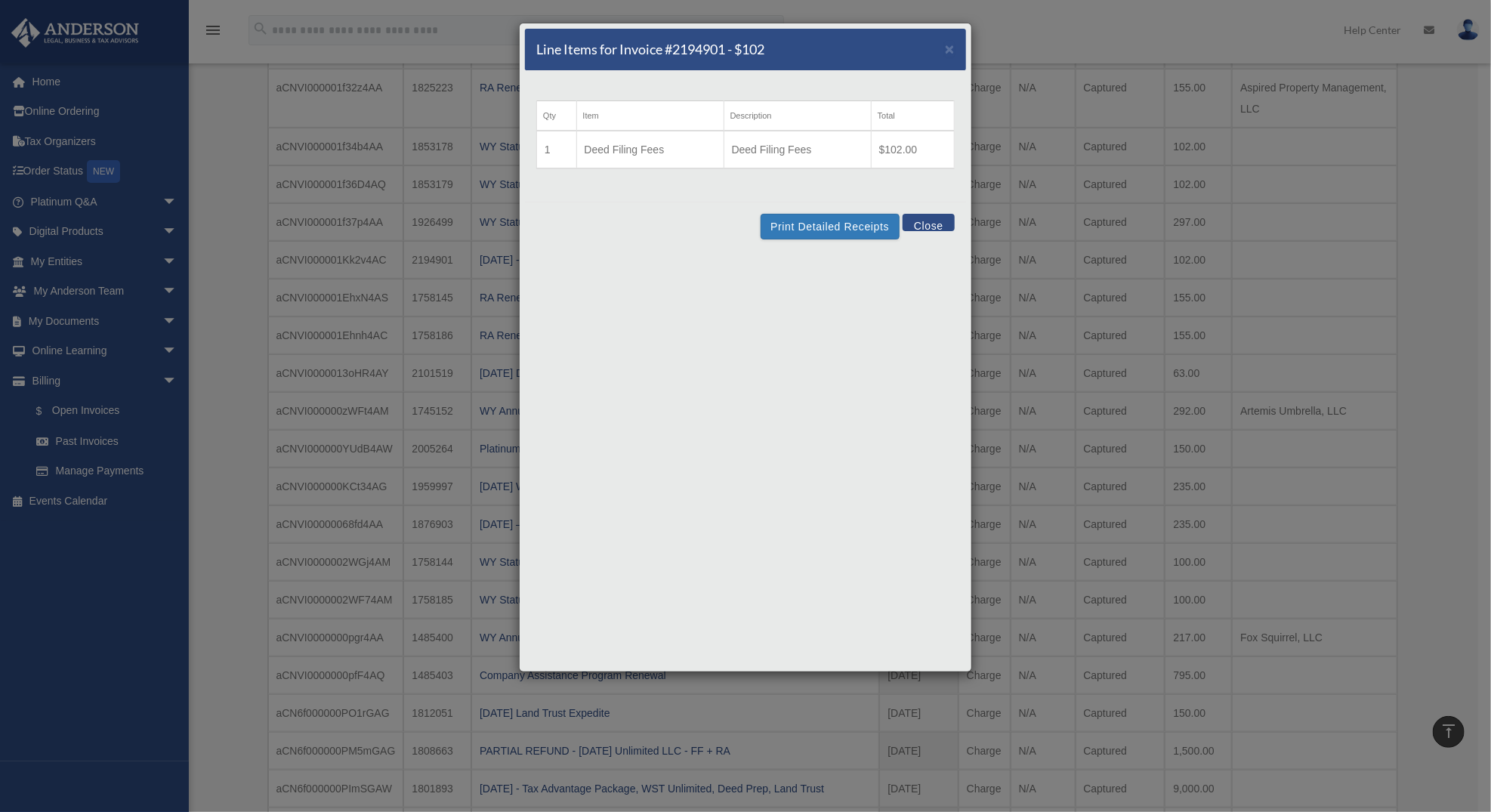
click at [945, 223] on button "Close" at bounding box center [929, 222] width 52 height 17
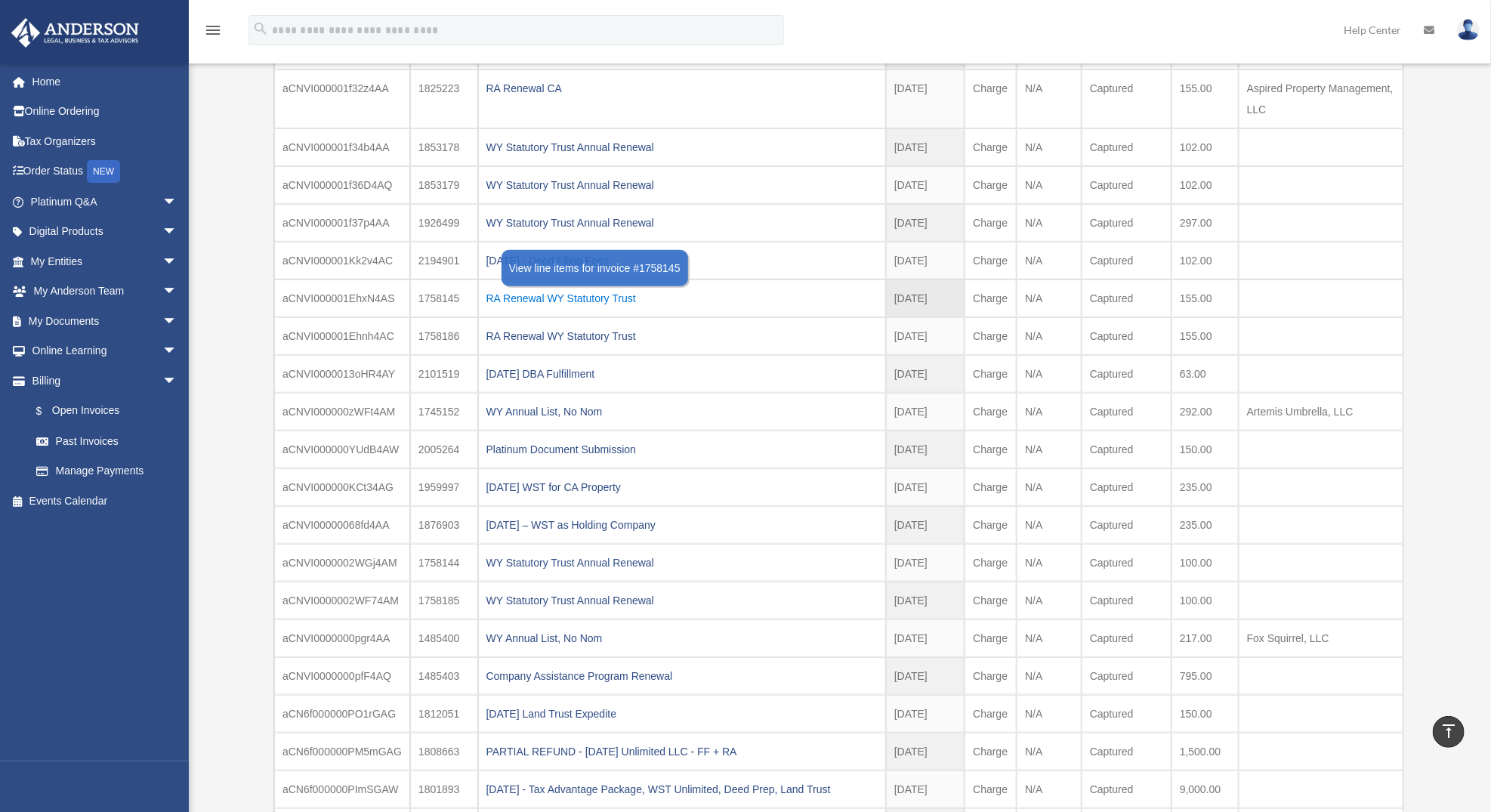
click at [579, 296] on div "RA Renewal WY Statutory Trust" at bounding box center [682, 297] width 391 height 21
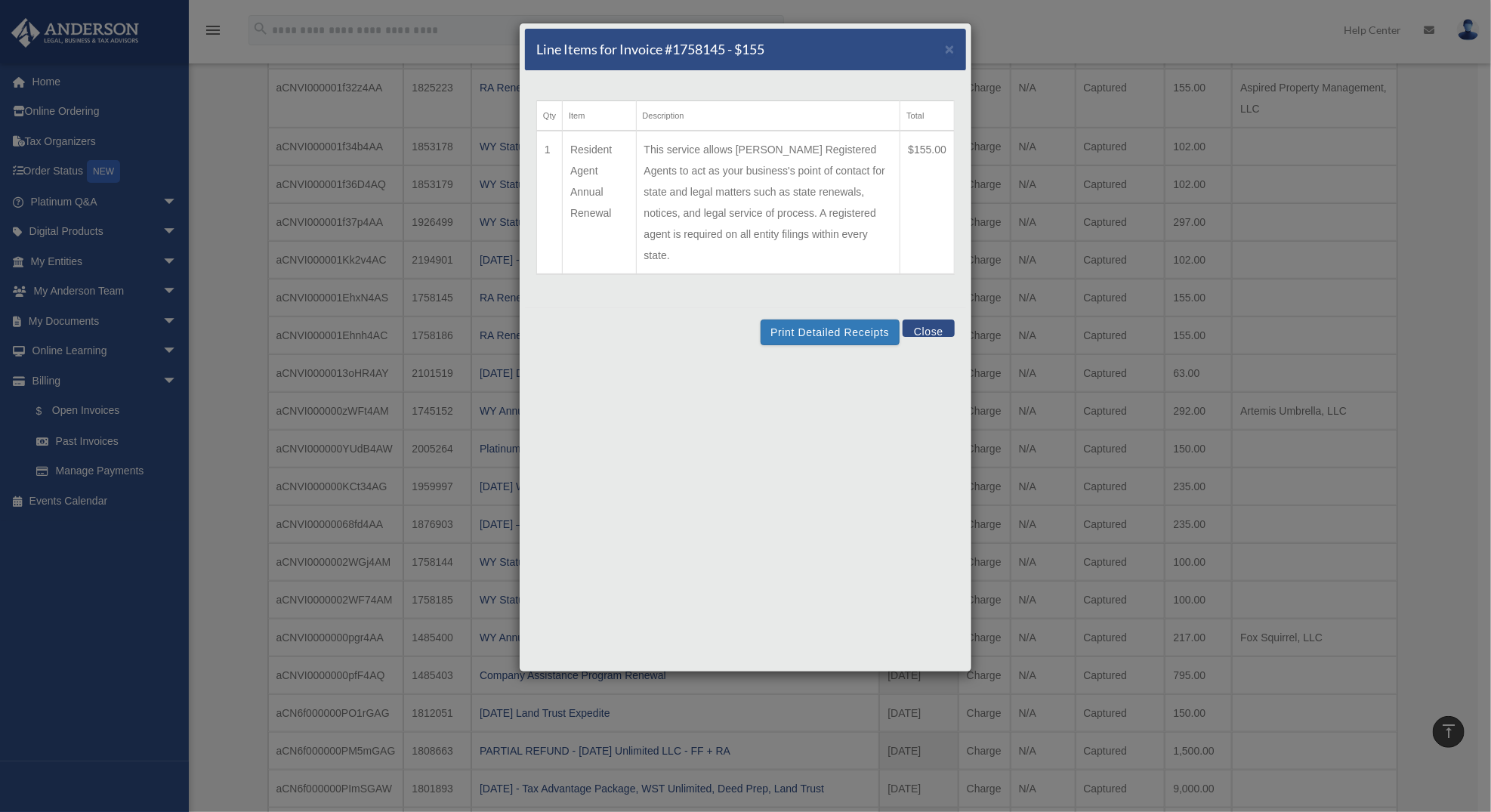
click at [919, 159] on td "$155.00" at bounding box center [928, 202] width 54 height 143
click at [945, 320] on button "Close" at bounding box center [929, 328] width 52 height 17
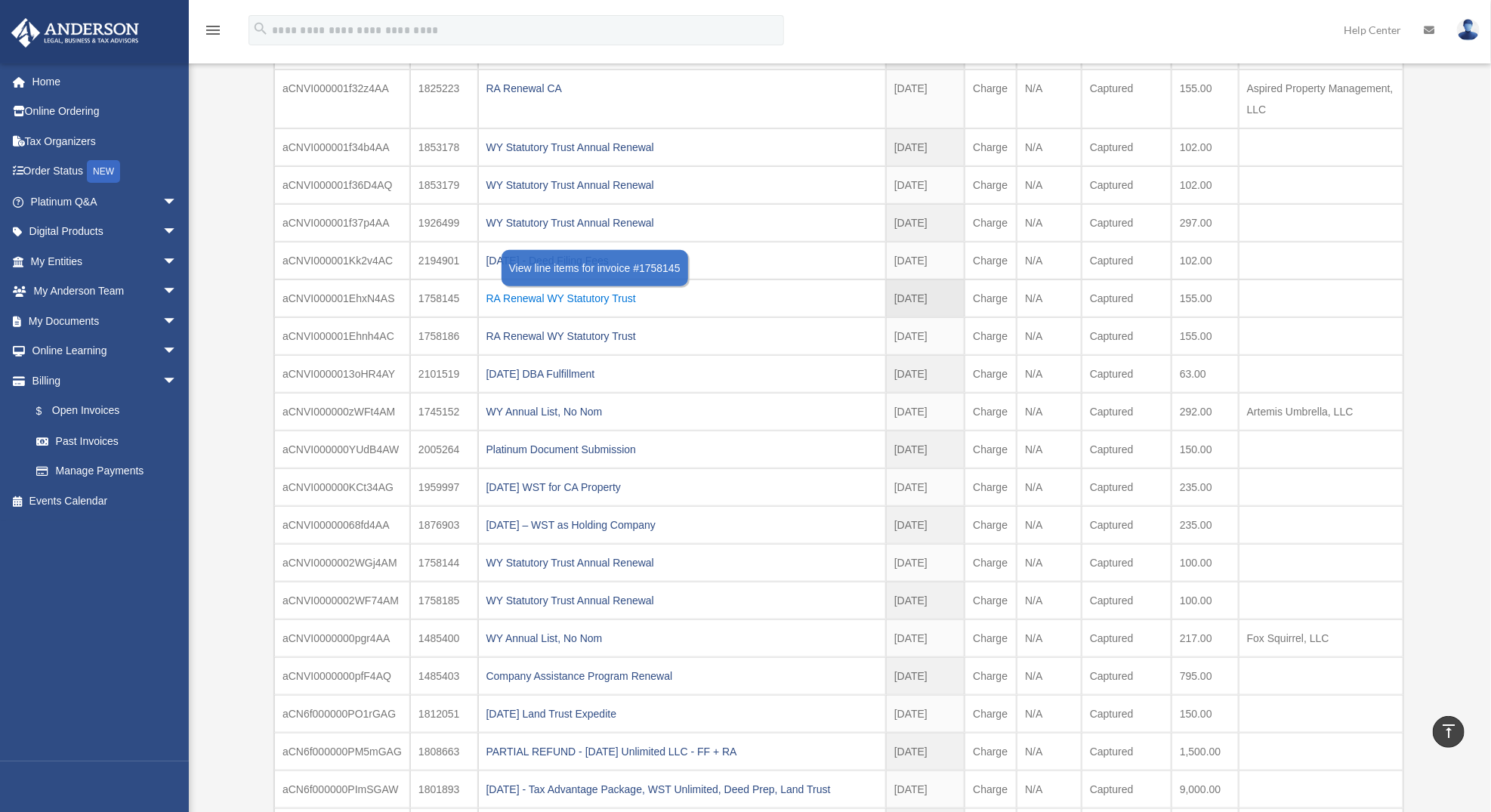
click at [579, 296] on div "RA Renewal WY Statutory Trust" at bounding box center [682, 297] width 391 height 21
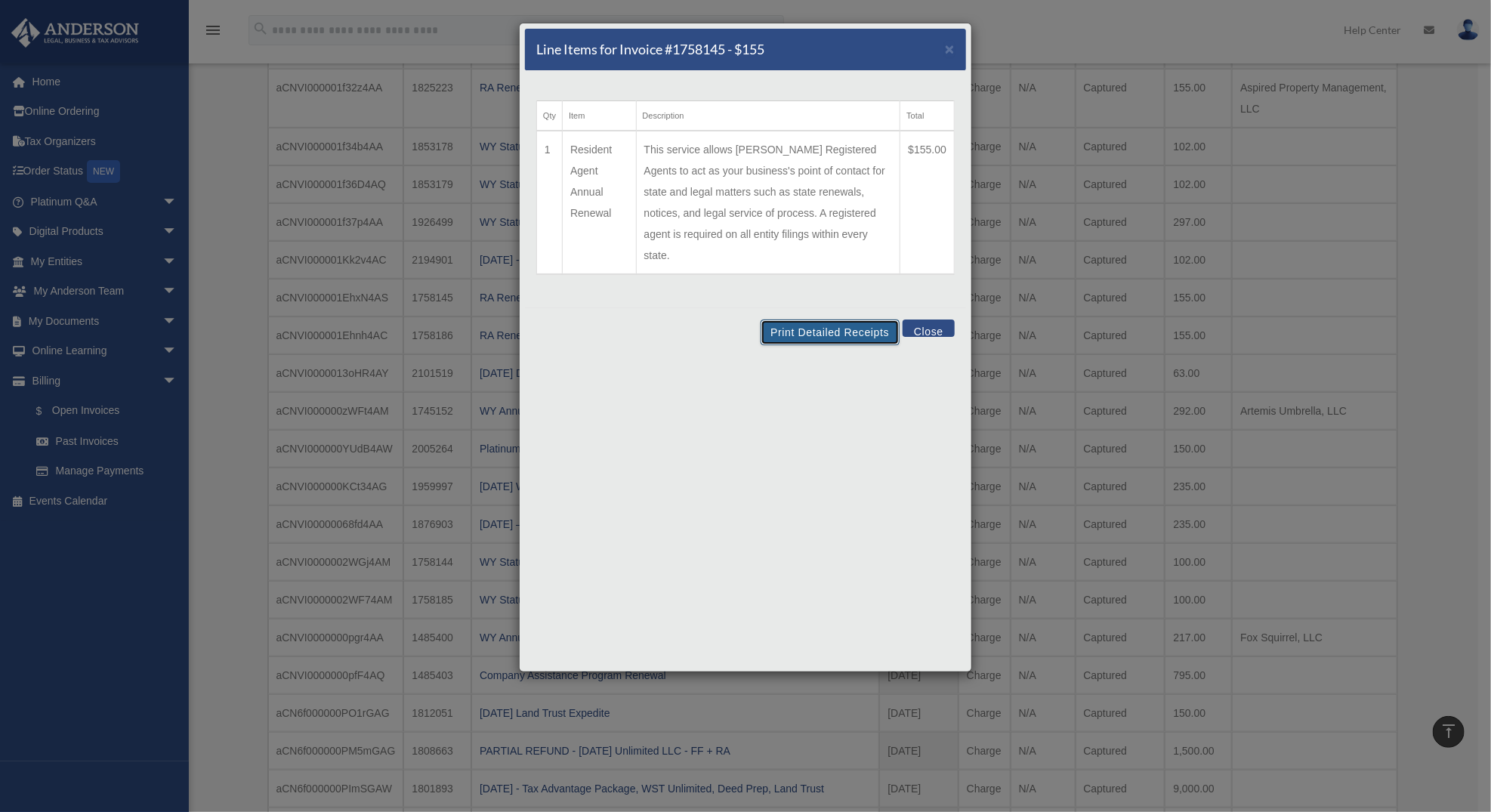
click at [851, 320] on button "Print Detailed Receipts" at bounding box center [829, 333] width 138 height 25
click at [932, 320] on button "Close" at bounding box center [929, 328] width 52 height 17
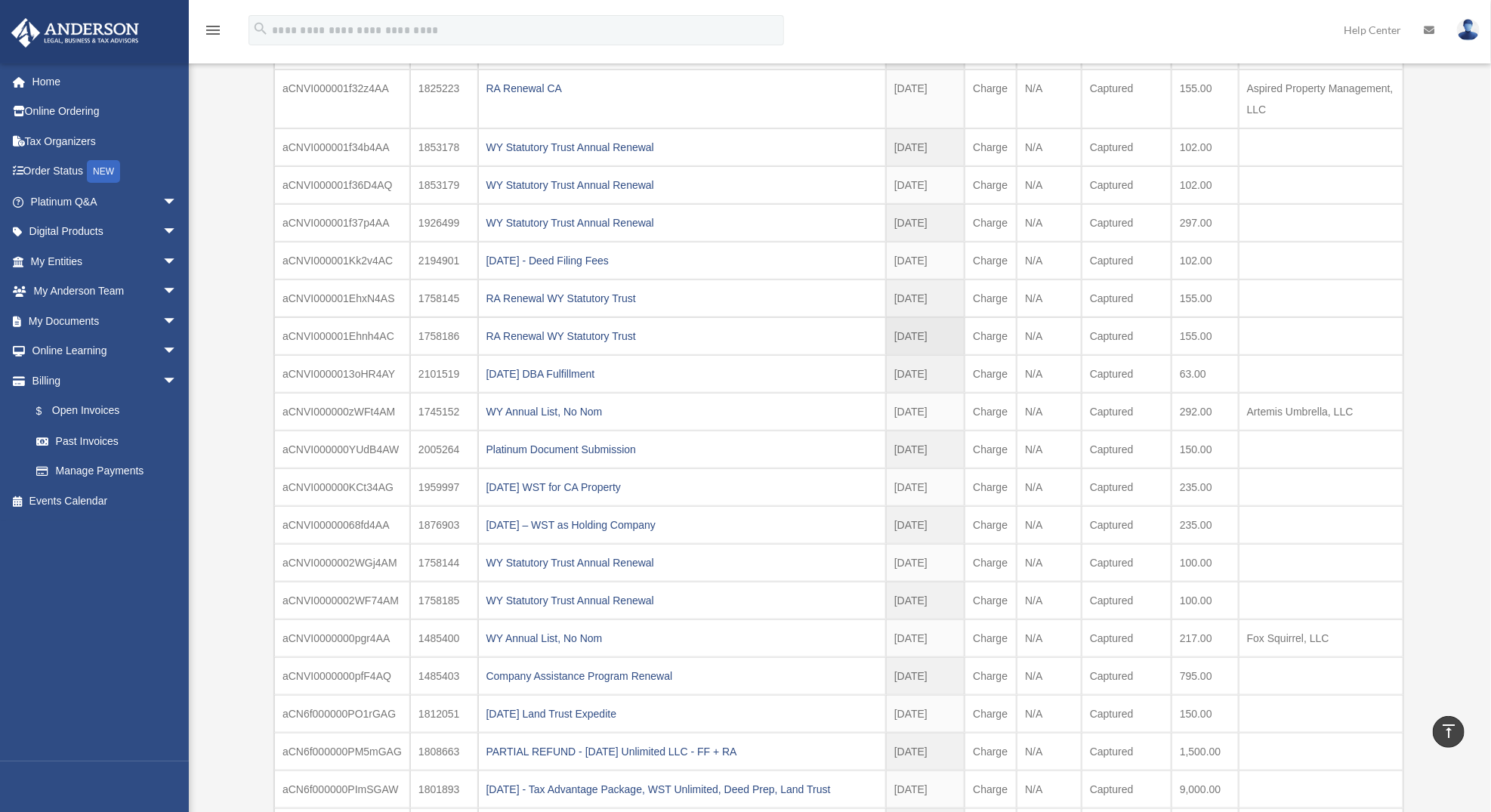
click at [432, 334] on td "1758186" at bounding box center [444, 336] width 68 height 38
copy td "1758186"
click at [530, 297] on div "RA Renewal WY Statutory Trust" at bounding box center [682, 297] width 391 height 21
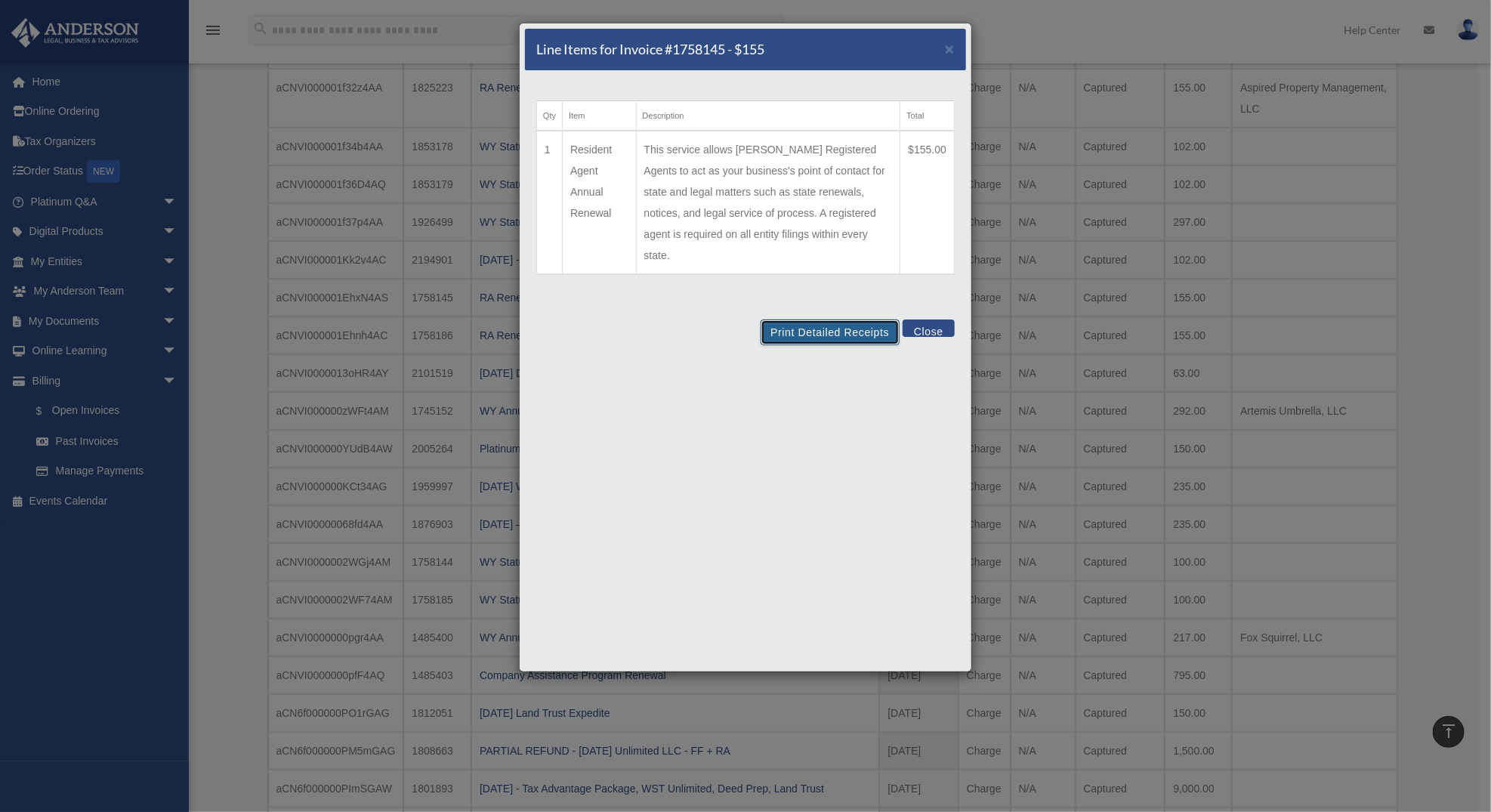
click at [851, 320] on button "Print Detailed Receipts" at bounding box center [829, 333] width 138 height 25
click at [938, 320] on button "Close" at bounding box center [929, 328] width 52 height 17
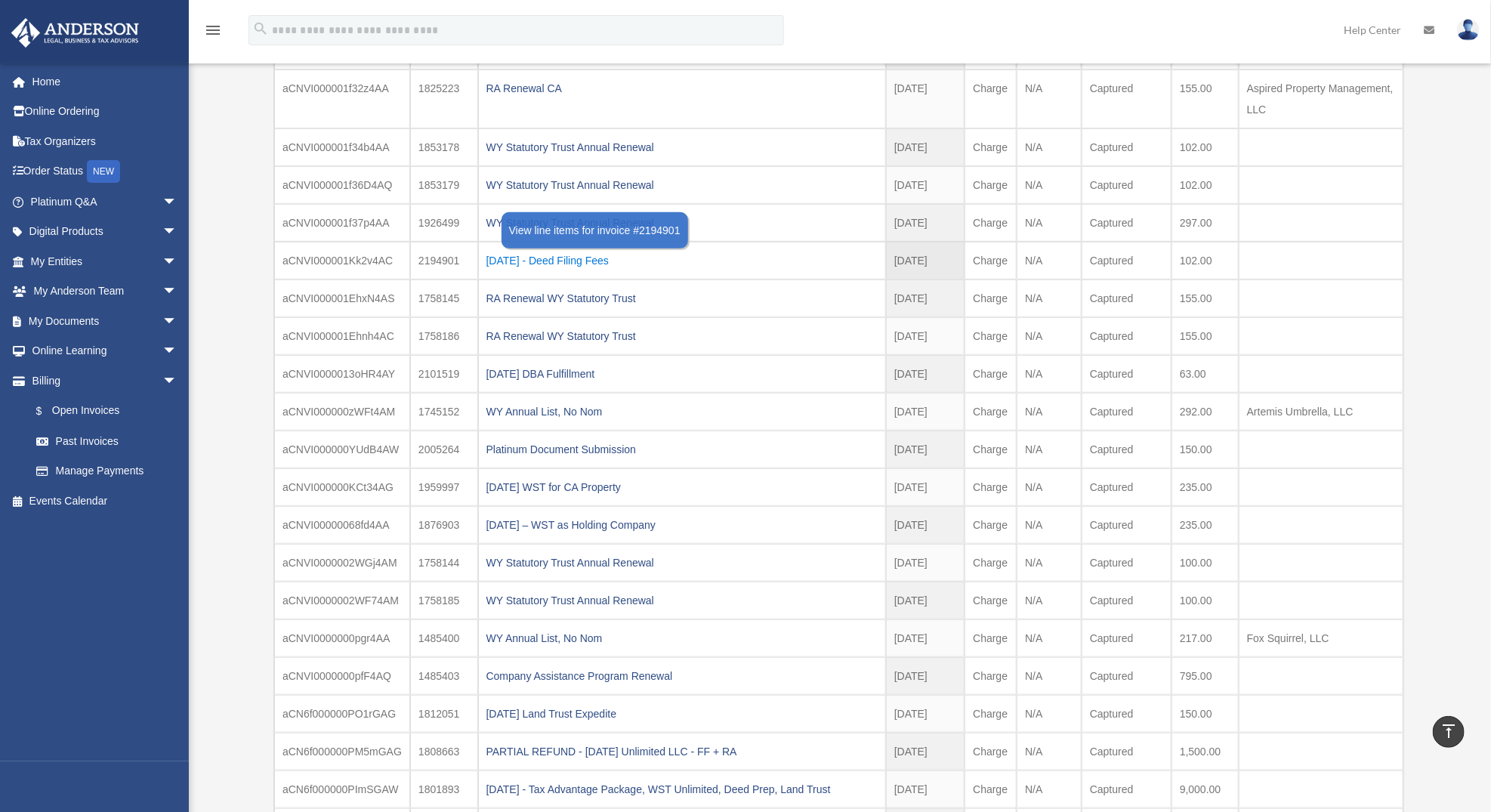
click at [609, 262] on div "2024.09.30 - Deed Filing Fees" at bounding box center [682, 260] width 391 height 21
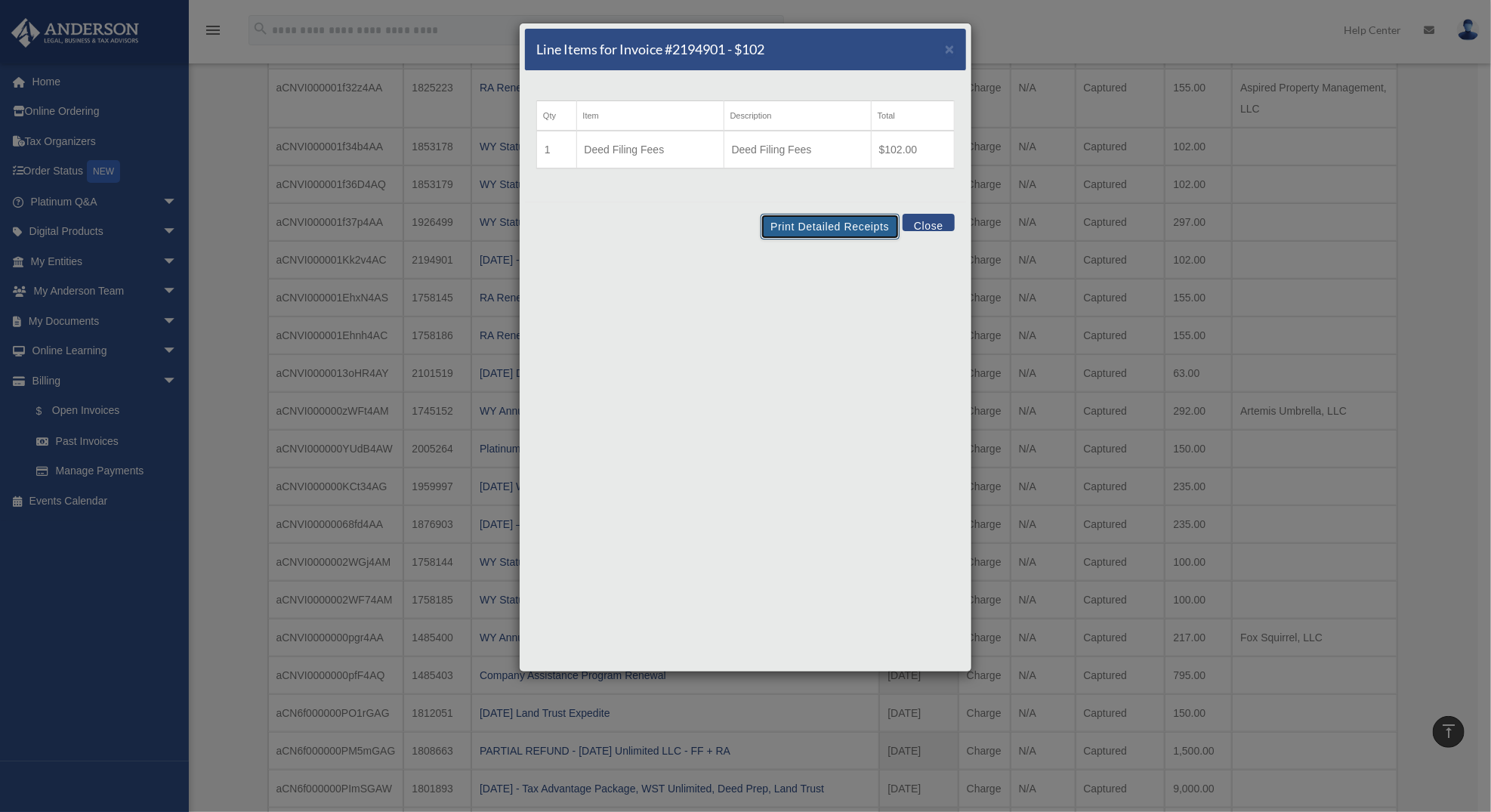
click at [822, 224] on button "Print Detailed Receipts" at bounding box center [829, 226] width 138 height 25
click at [705, 46] on h5 "Line Items for Invoice #2194901 - $102" at bounding box center [650, 49] width 228 height 19
copy h5 "2194901"
click at [837, 235] on button "Print Detailed Receipts" at bounding box center [829, 226] width 138 height 25
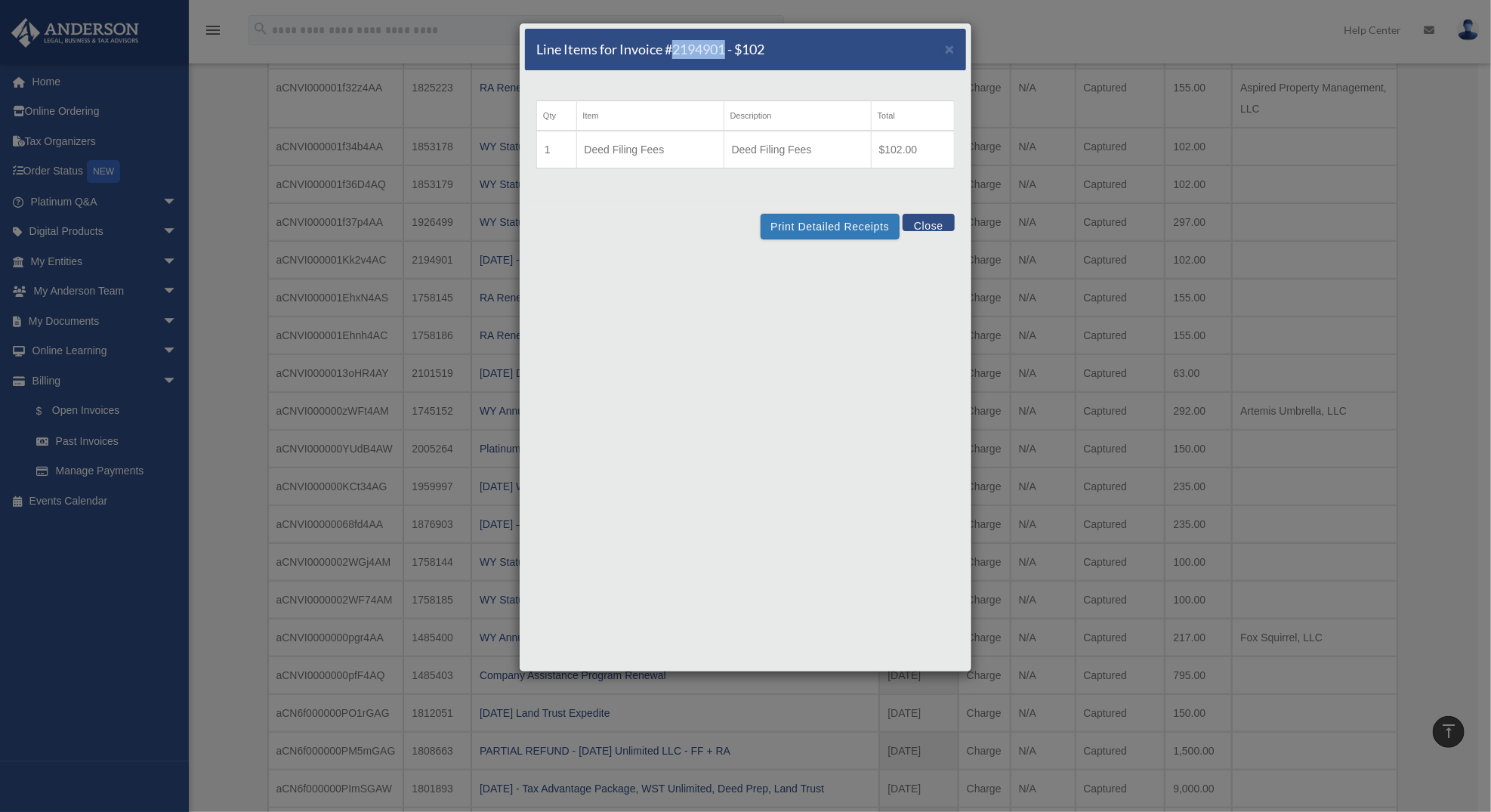
click at [915, 223] on button "Close" at bounding box center [929, 222] width 52 height 17
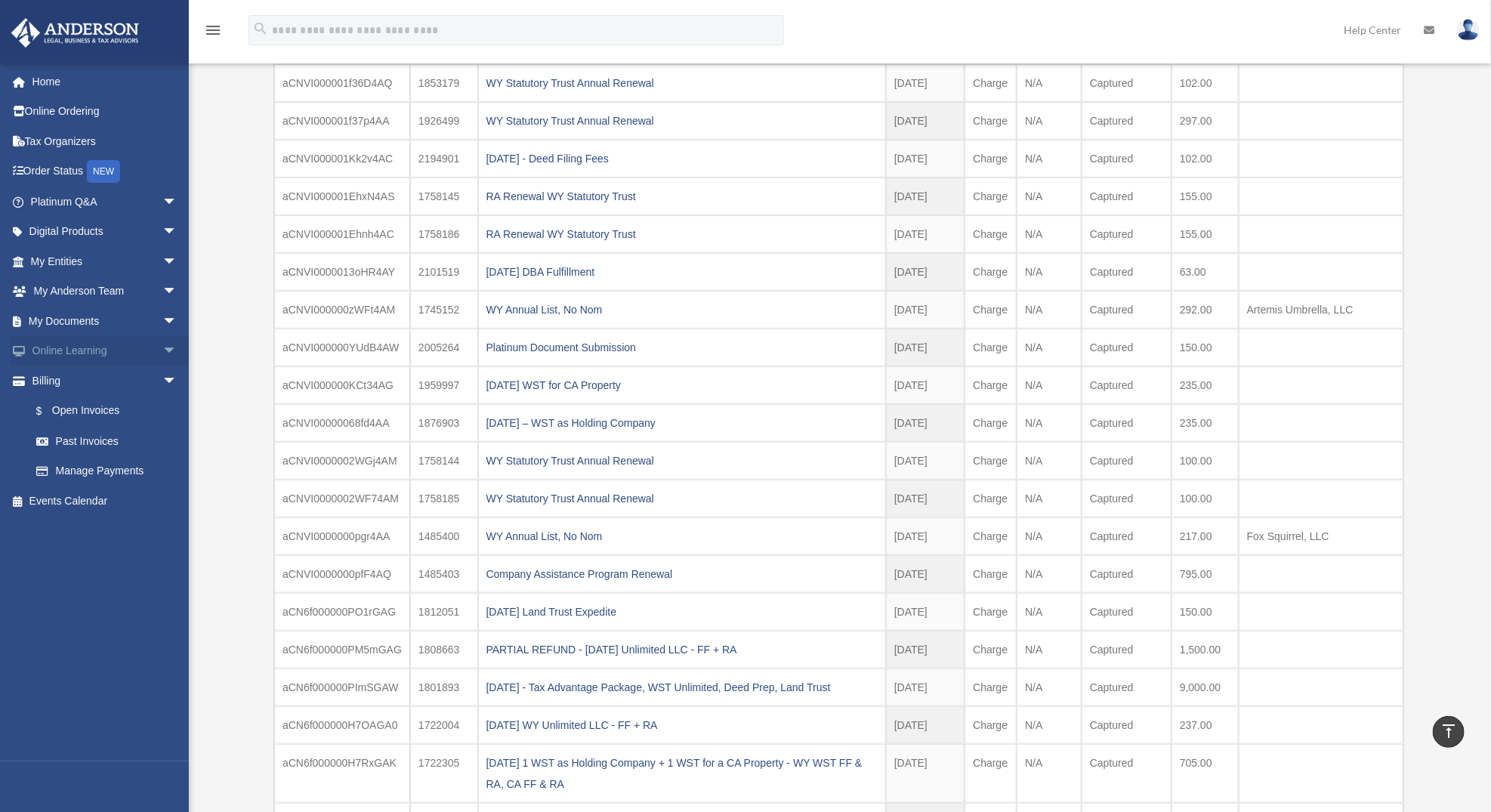
scroll to position [491, 0]
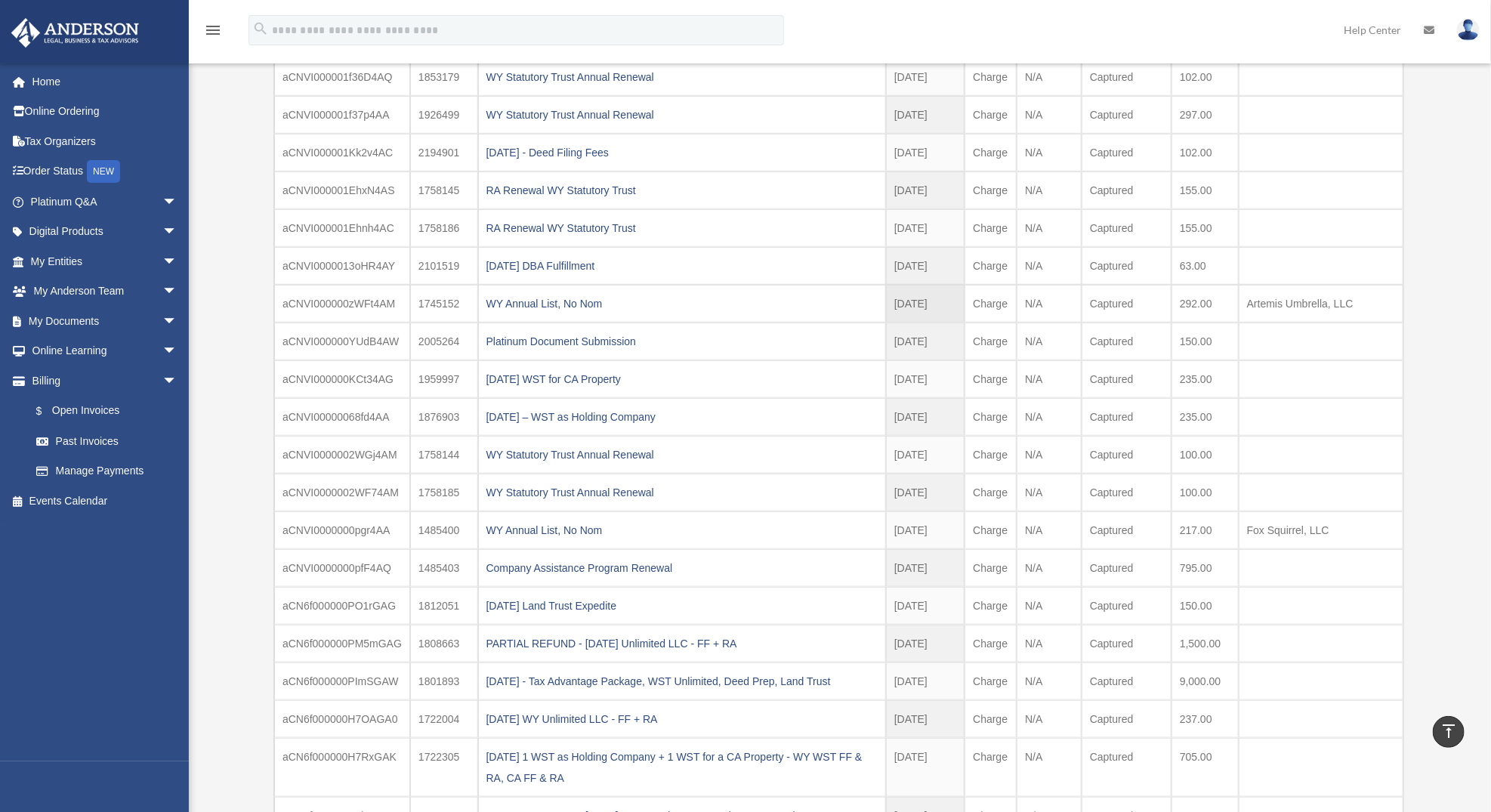
click at [431, 297] on td "1745152" at bounding box center [444, 304] width 68 height 38
copy td "1745152"
click at [596, 301] on div "WY Annual List, No Nom" at bounding box center [682, 303] width 391 height 21
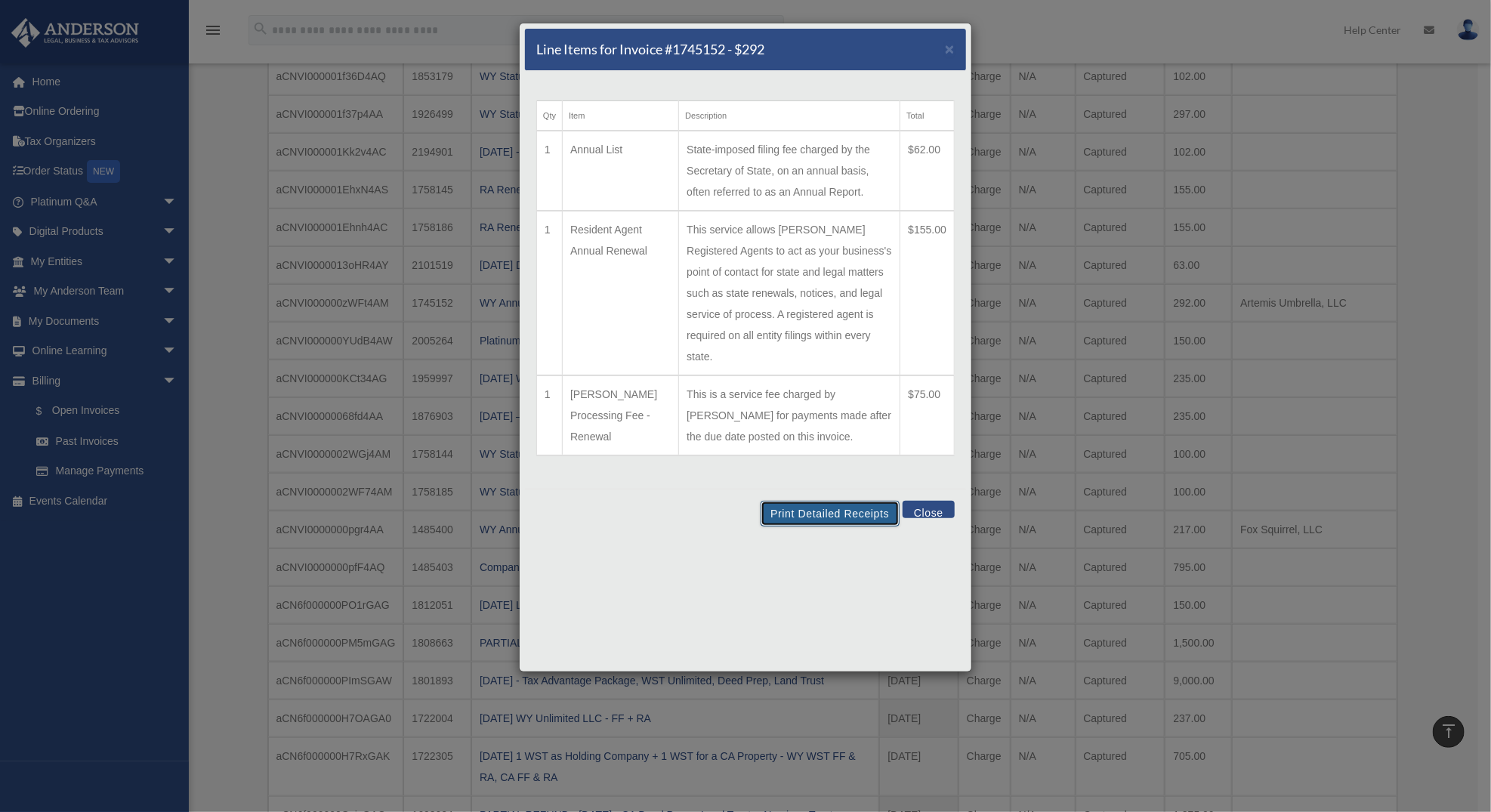
click at [816, 501] on button "Print Detailed Receipts" at bounding box center [829, 514] width 138 height 25
click at [928, 501] on button "Close" at bounding box center [929, 509] width 52 height 17
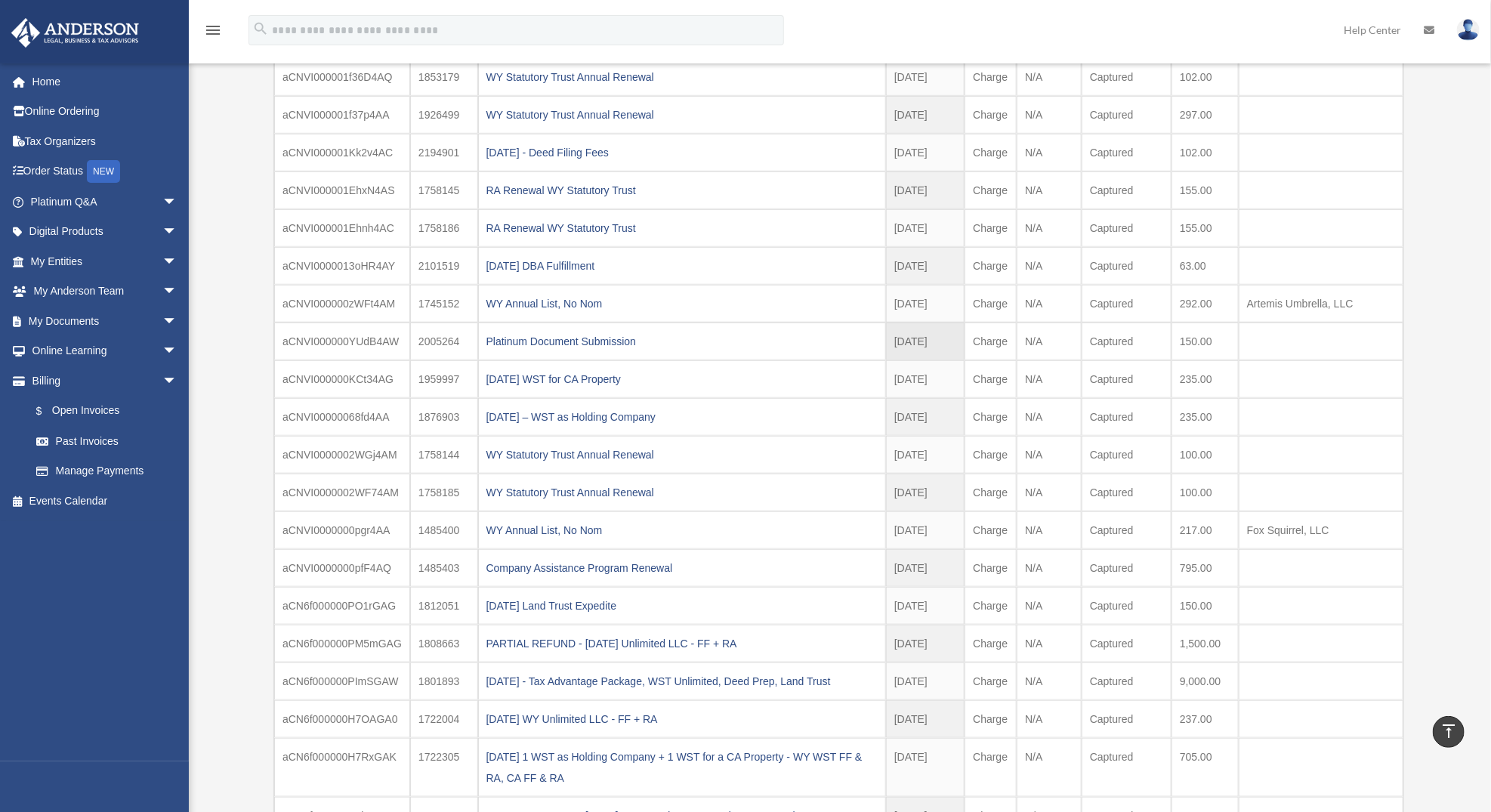
click at [426, 343] on td "2005264" at bounding box center [444, 342] width 68 height 38
copy td "2005264"
click at [540, 338] on div "Platinum Document Submission" at bounding box center [682, 341] width 391 height 21
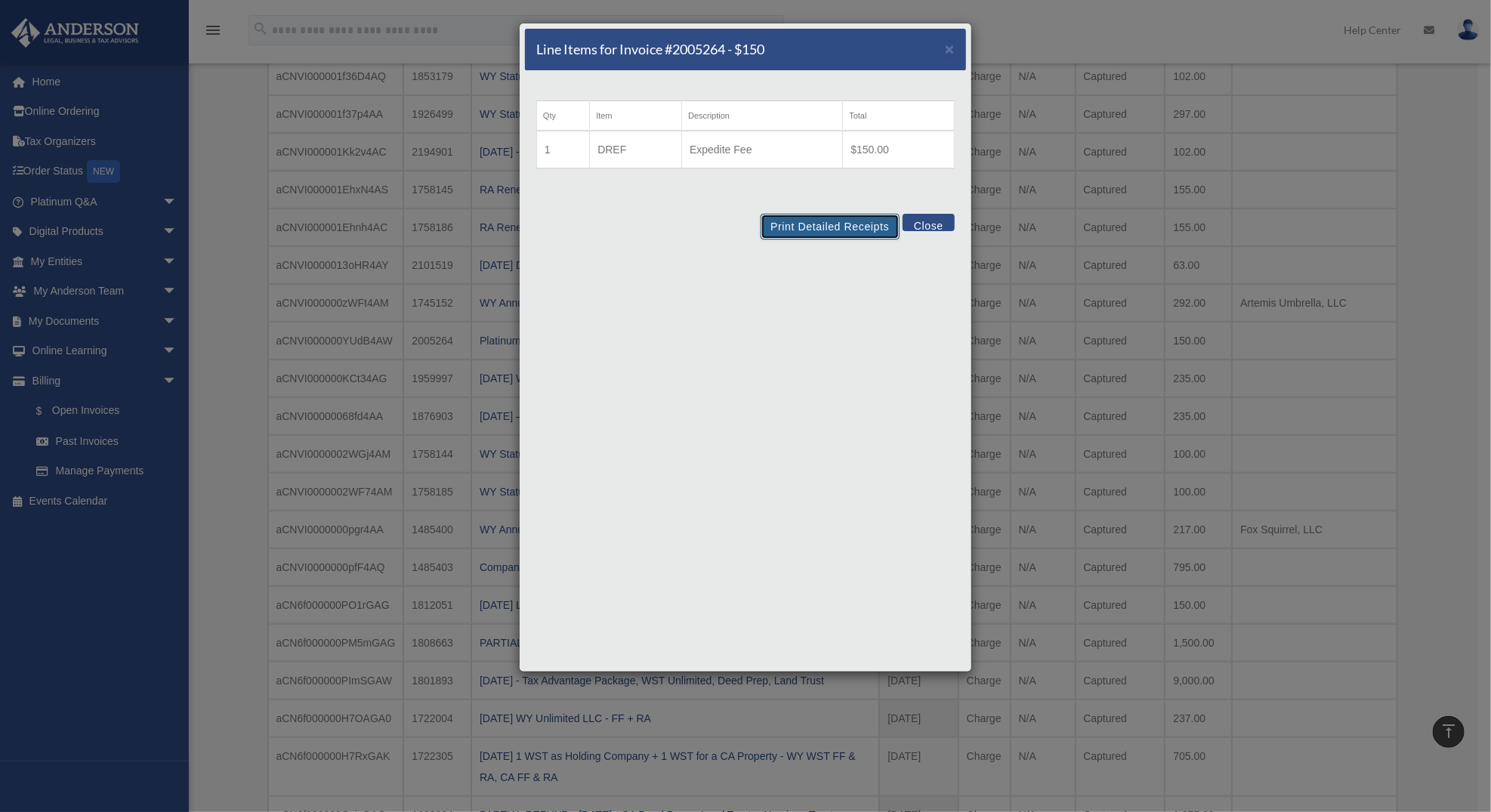
click at [861, 227] on button "Print Detailed Receipts" at bounding box center [829, 226] width 138 height 25
click at [933, 223] on button "Close" at bounding box center [929, 222] width 52 height 17
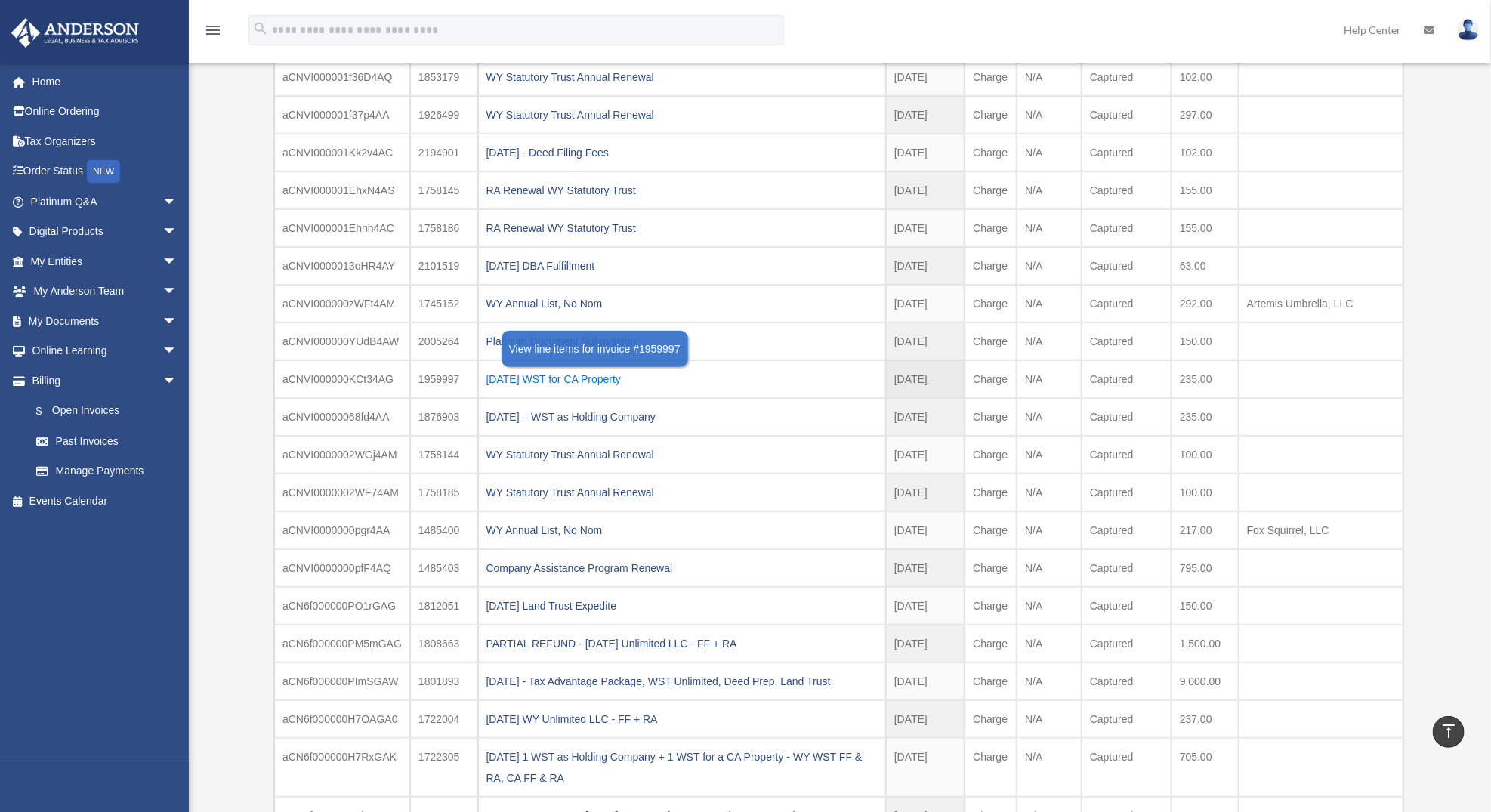
click at [530, 375] on div "2024.02.27 WST for CA Property" at bounding box center [682, 379] width 391 height 21
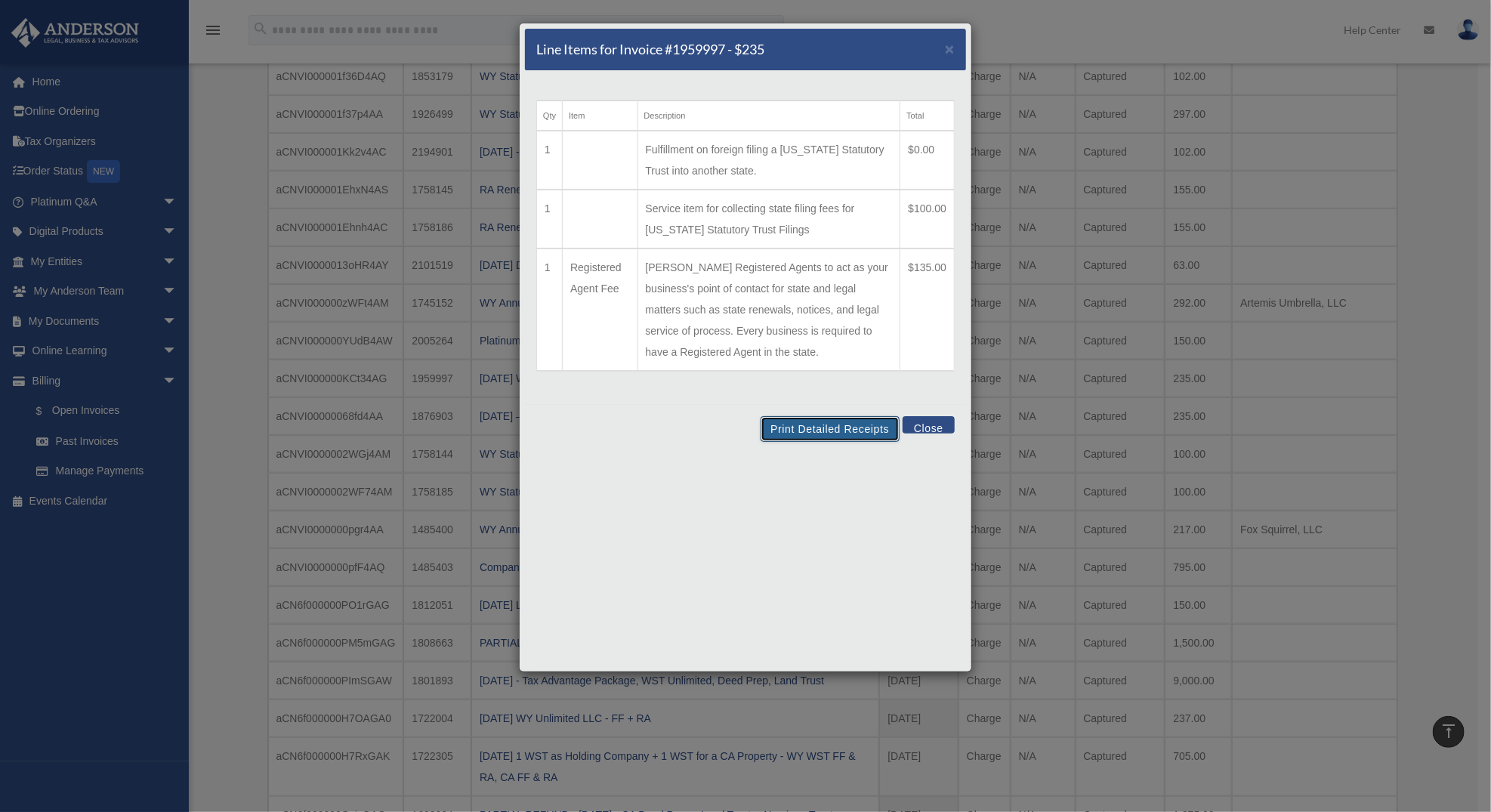
click at [803, 429] on button "Print Detailed Receipts" at bounding box center [829, 429] width 138 height 25
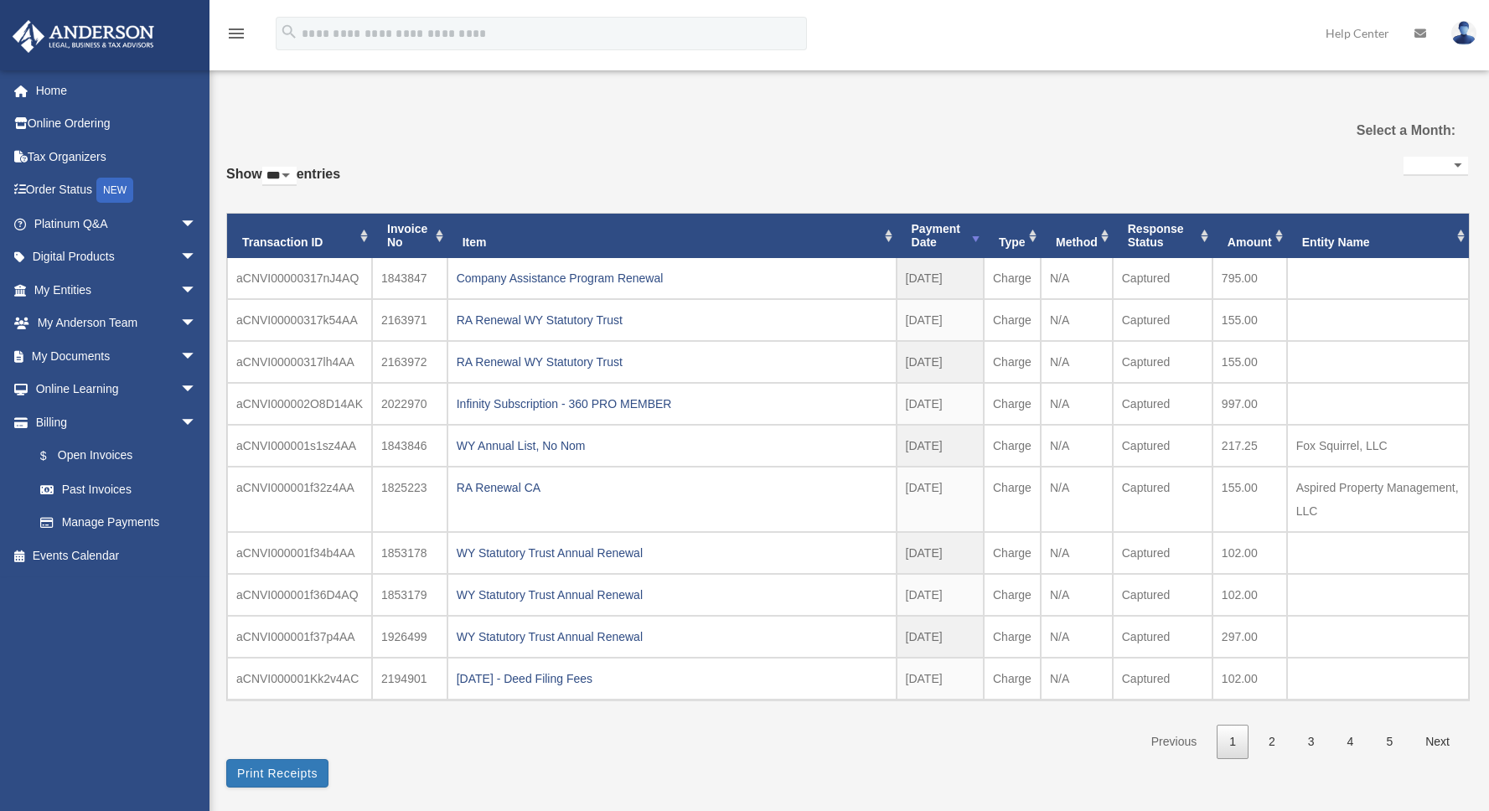
select select "***"
select select
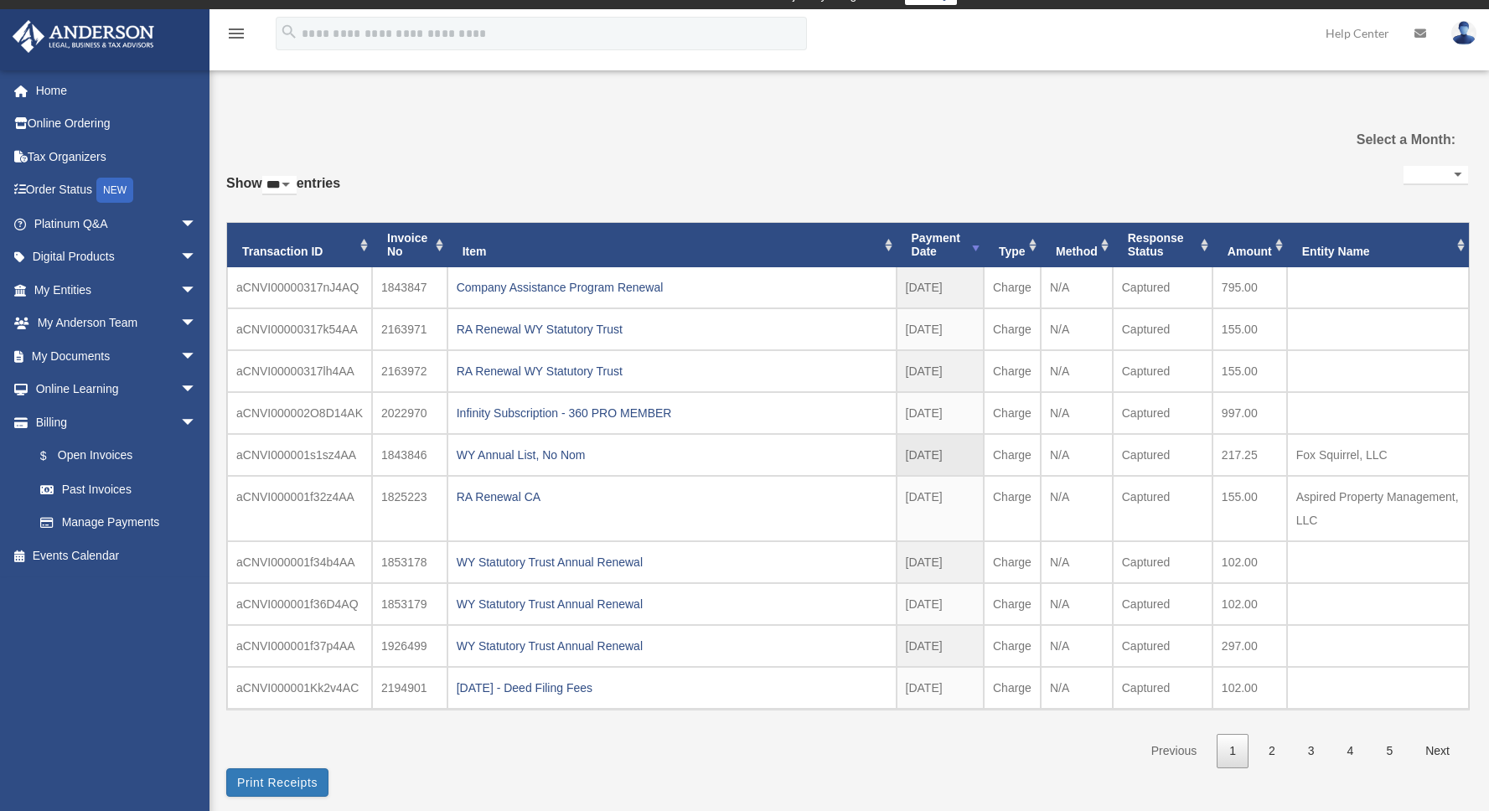
scroll to position [18, 0]
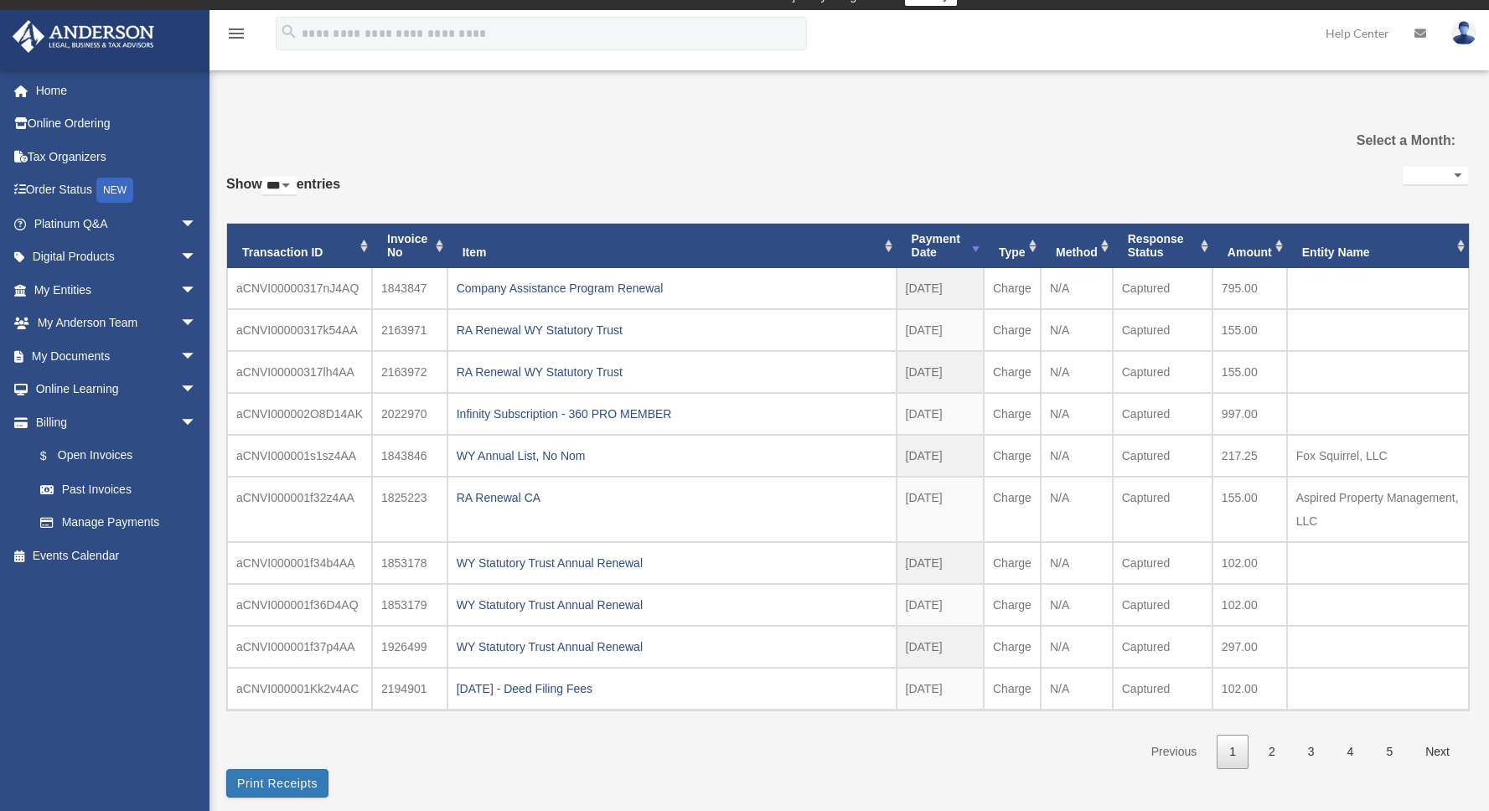
click at [297, 179] on select "** ** ** ***" at bounding box center [279, 186] width 34 height 19
click at [266, 177] on select "** ** ** ***" at bounding box center [279, 186] width 34 height 19
click at [283, 185] on select "** ** ** ***" at bounding box center [279, 186] width 34 height 19
click at [266, 177] on select "** ** ** ***" at bounding box center [279, 186] width 34 height 19
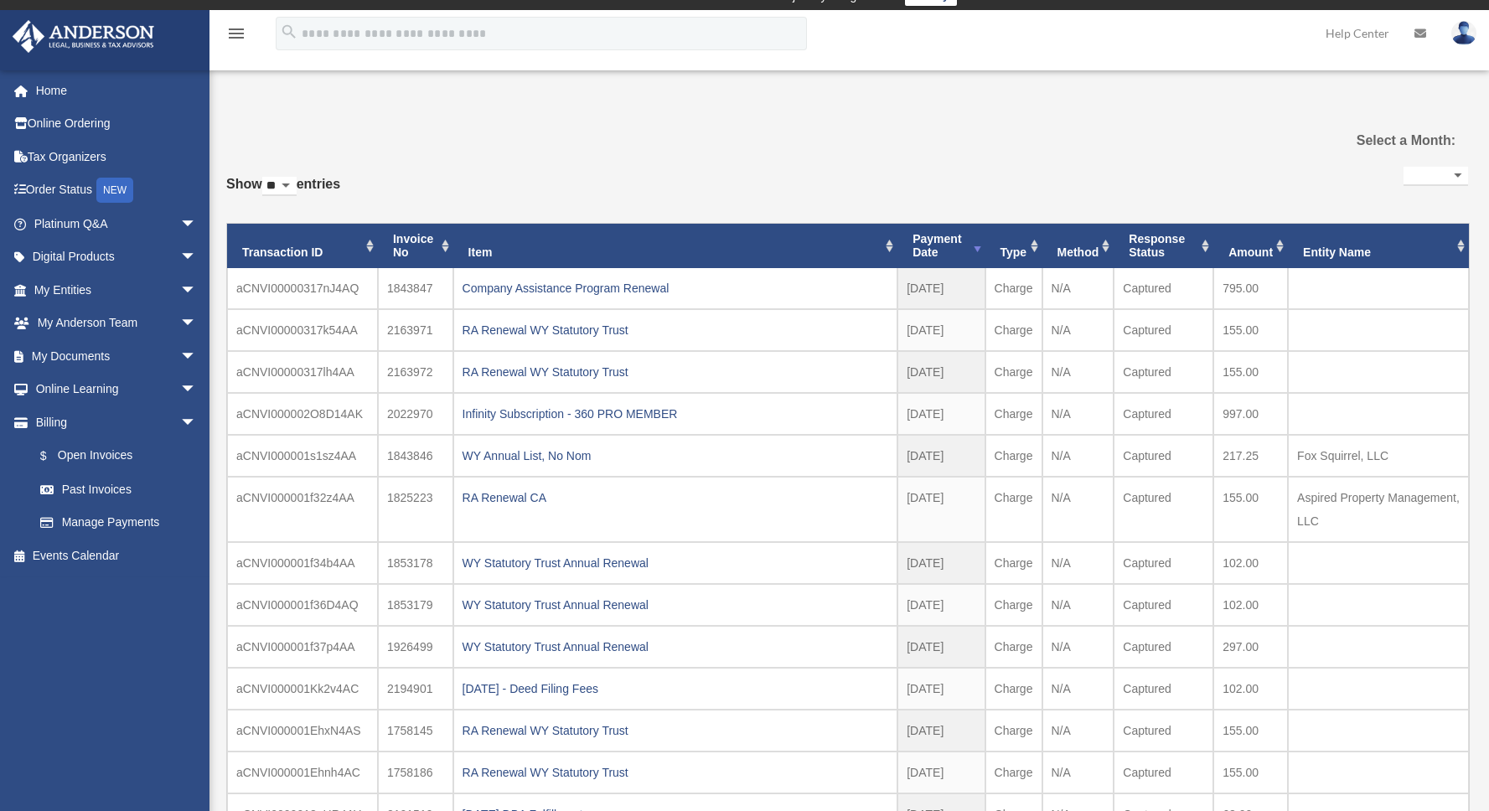
click at [293, 184] on select "** ** ** ***" at bounding box center [279, 186] width 34 height 19
select select "***"
click at [266, 177] on select "** ** ** ***" at bounding box center [279, 186] width 34 height 19
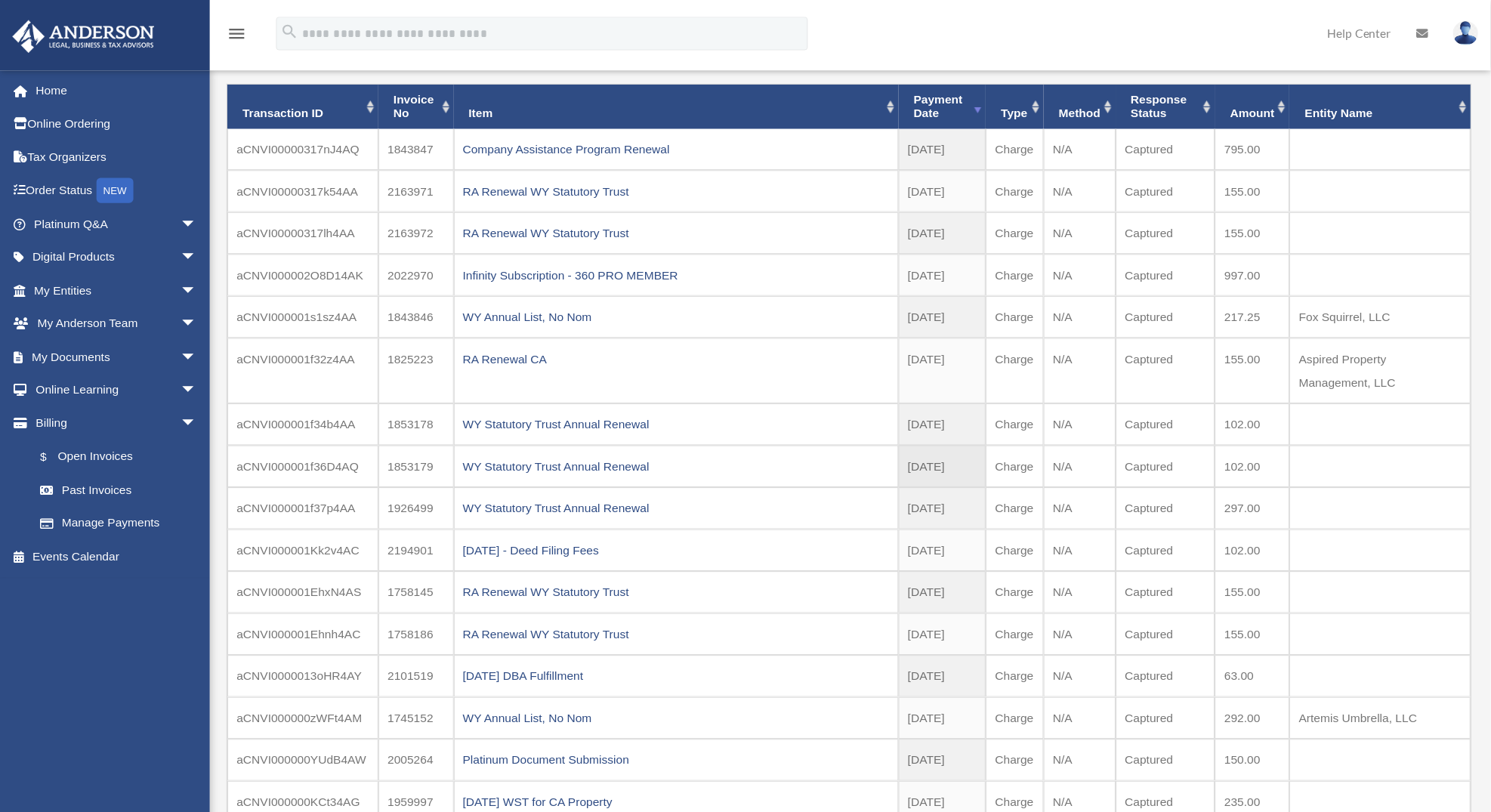
scroll to position [141, 0]
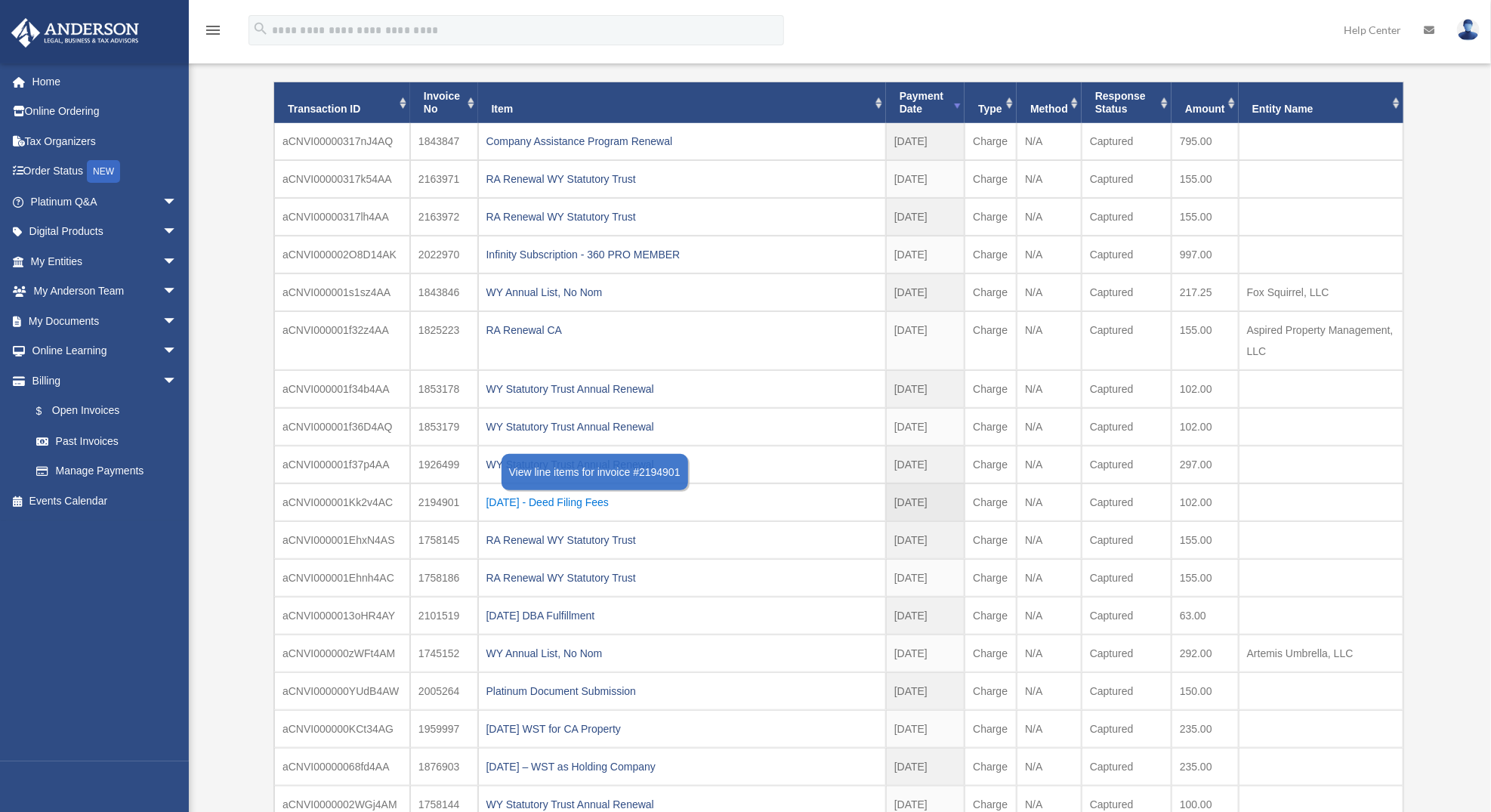
click at [578, 499] on div "2024.09.30 - Deed Filing Fees" at bounding box center [682, 502] width 391 height 21
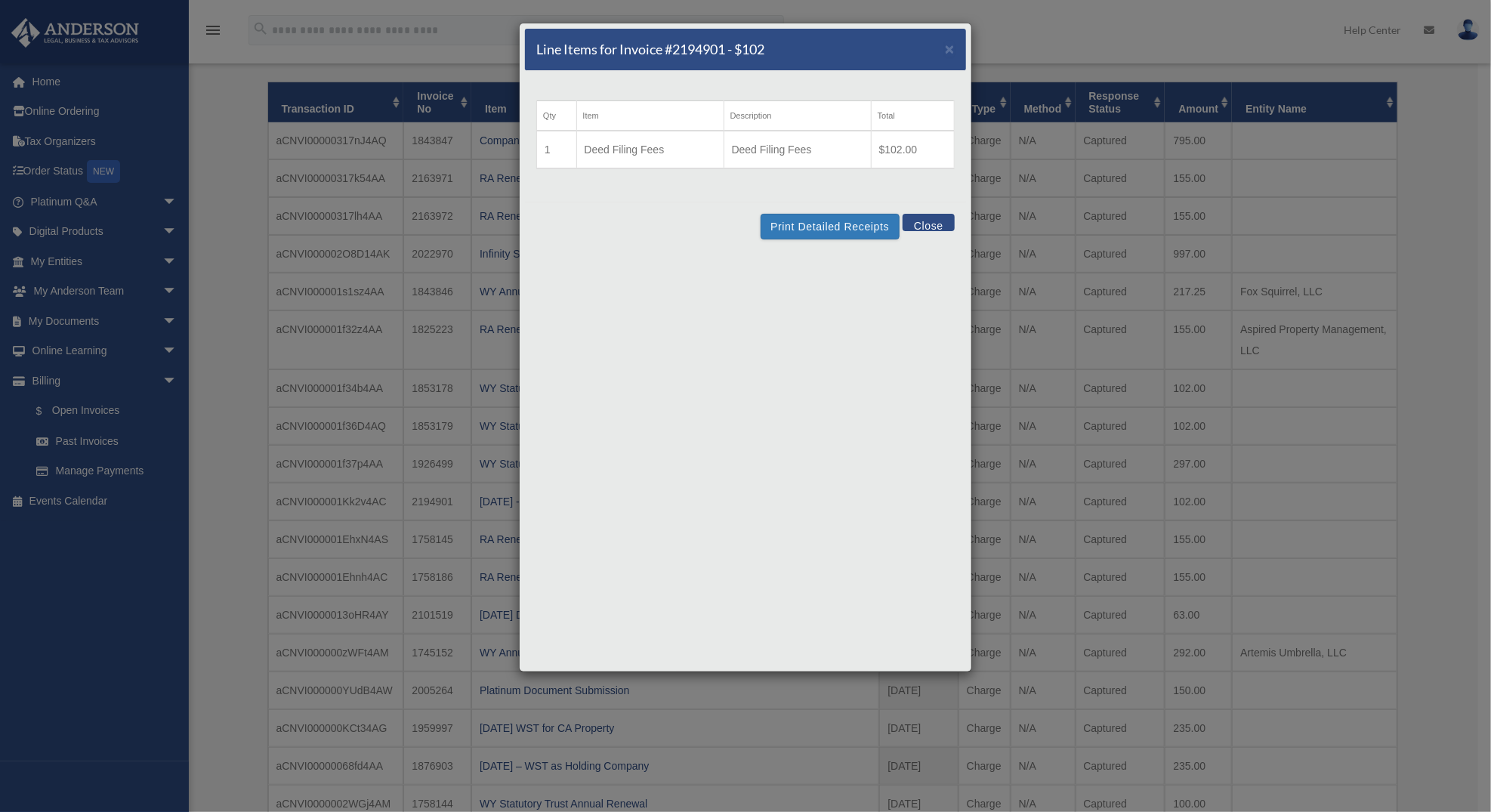
click at [935, 227] on button "Close" at bounding box center [929, 222] width 52 height 17
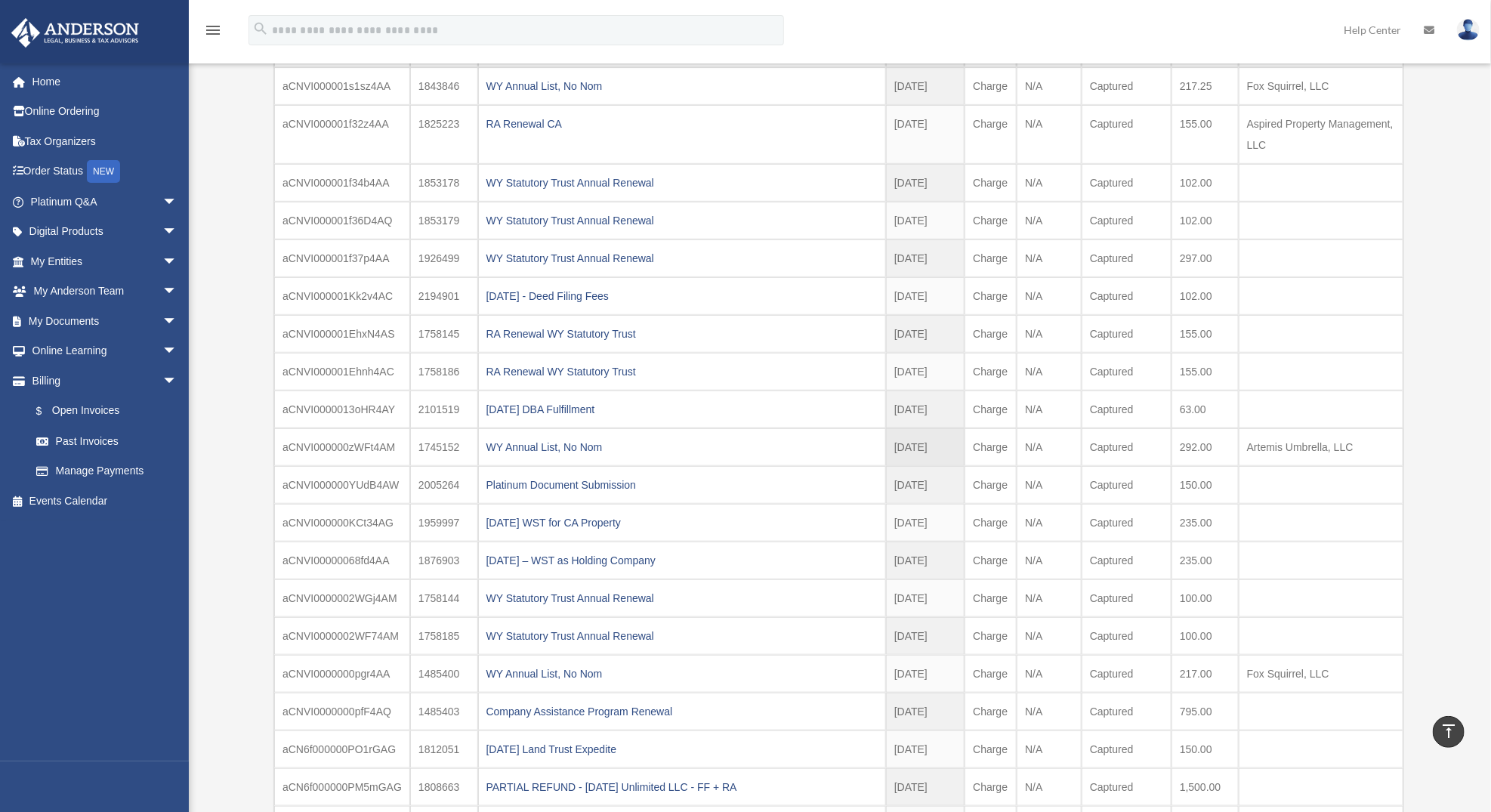
scroll to position [366, 0]
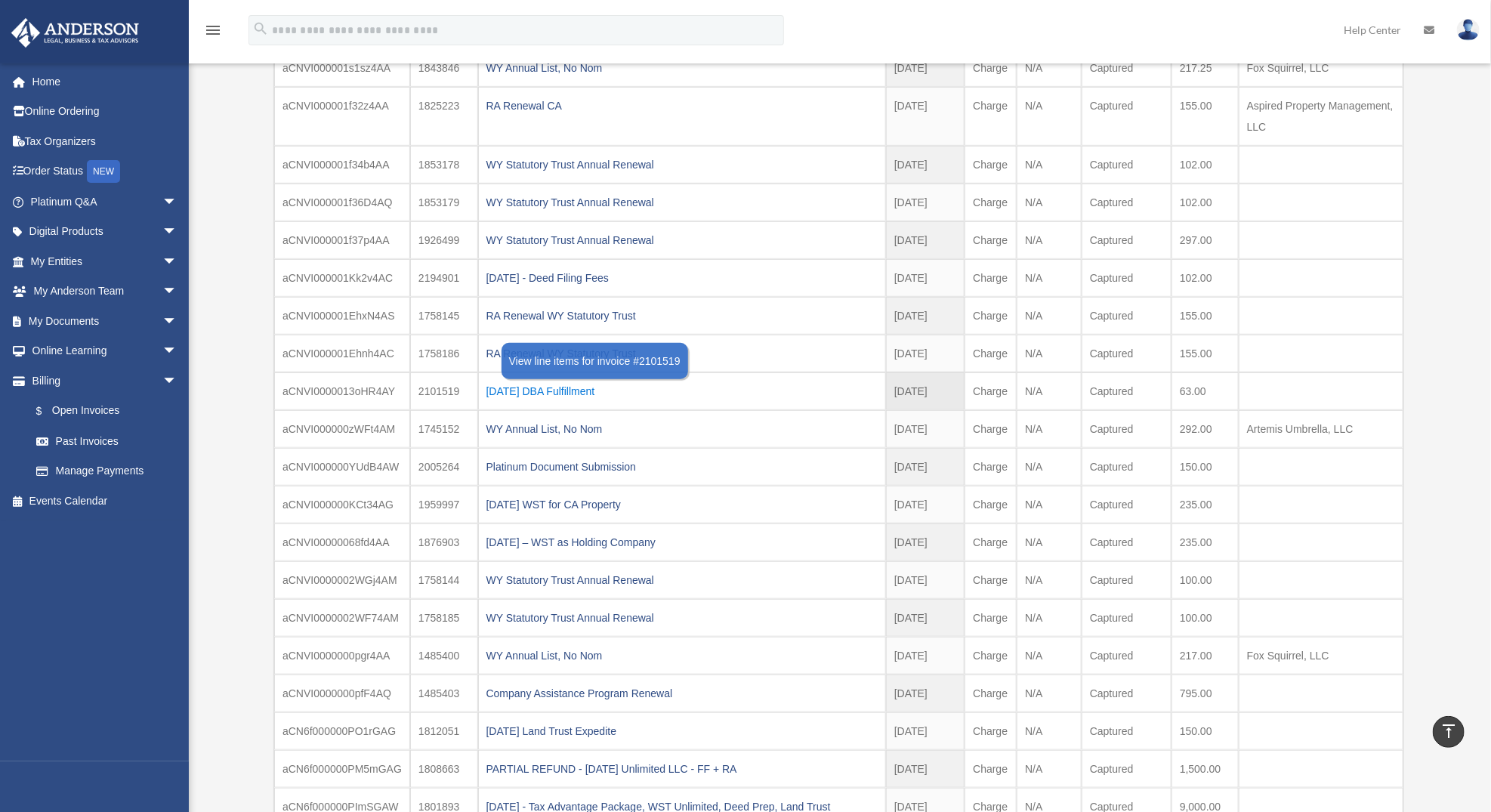
click at [542, 390] on div "2024.08.01 DBA Fulfillment" at bounding box center [682, 390] width 391 height 21
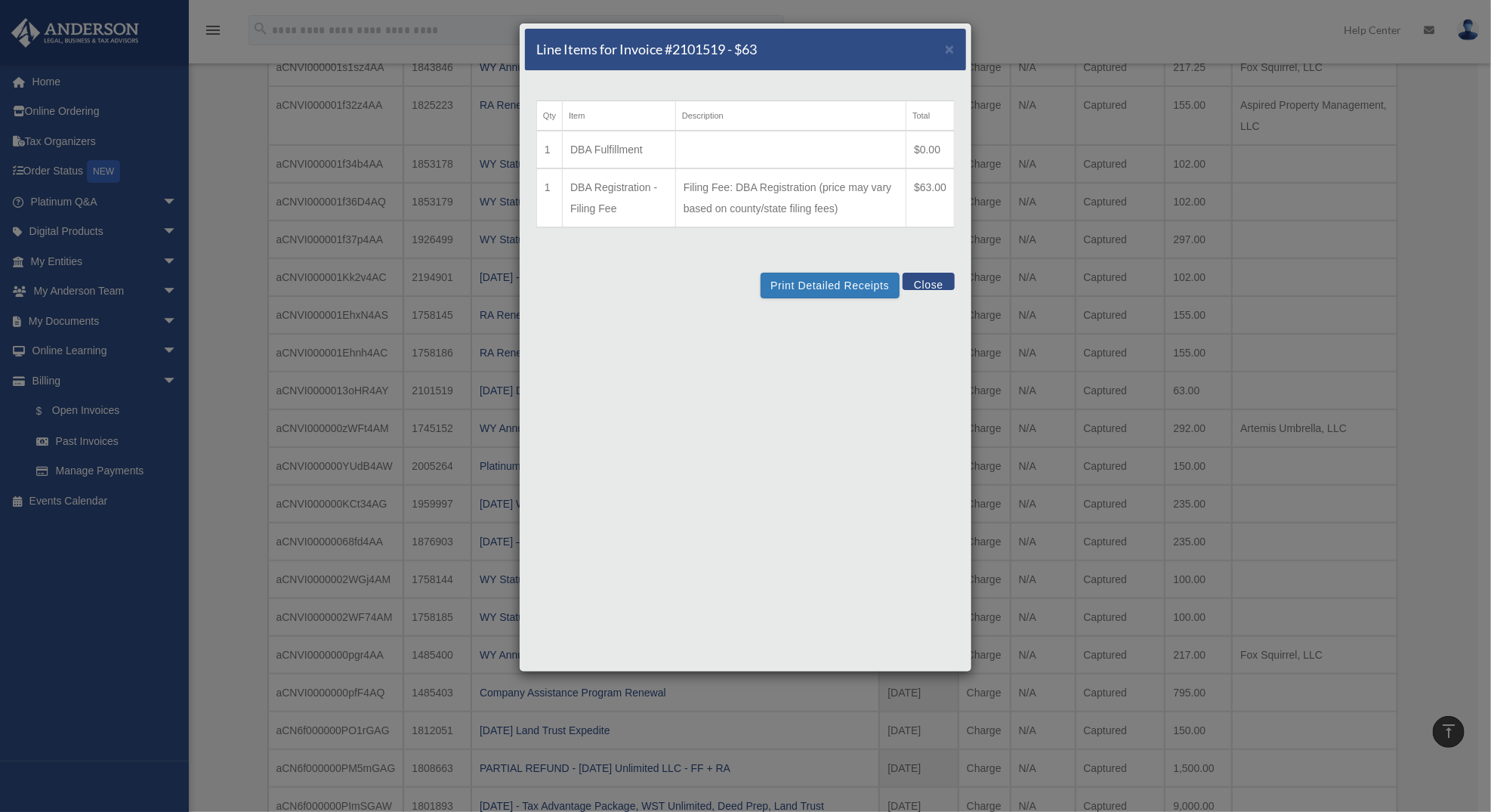
click at [701, 50] on h5 "Line Items for Invoice #2101519 - $63" at bounding box center [646, 49] width 221 height 19
click at [700, 48] on h5 "Line Items for Invoice #2101519 - $63" at bounding box center [646, 49] width 221 height 19
click at [699, 47] on h5 "Line Items for Invoice #2101519 - $63" at bounding box center [646, 49] width 221 height 19
copy h5 "2101519"
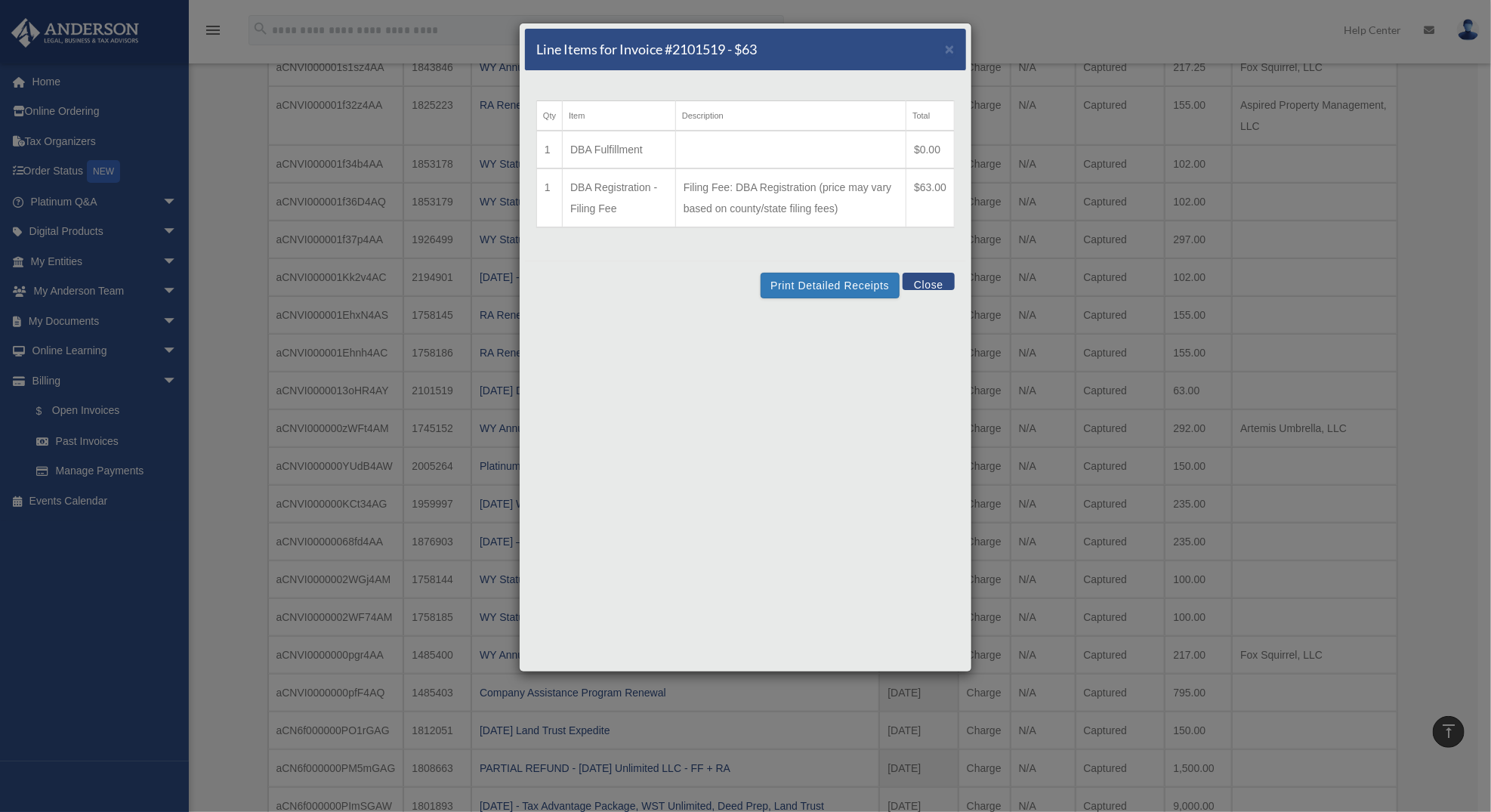
click at [812, 298] on div "Print Detailed Receipts Close" at bounding box center [745, 285] width 441 height 49
click at [814, 289] on button "Print Detailed Receipts" at bounding box center [829, 286] width 138 height 25
click at [923, 281] on button "Close" at bounding box center [929, 281] width 52 height 17
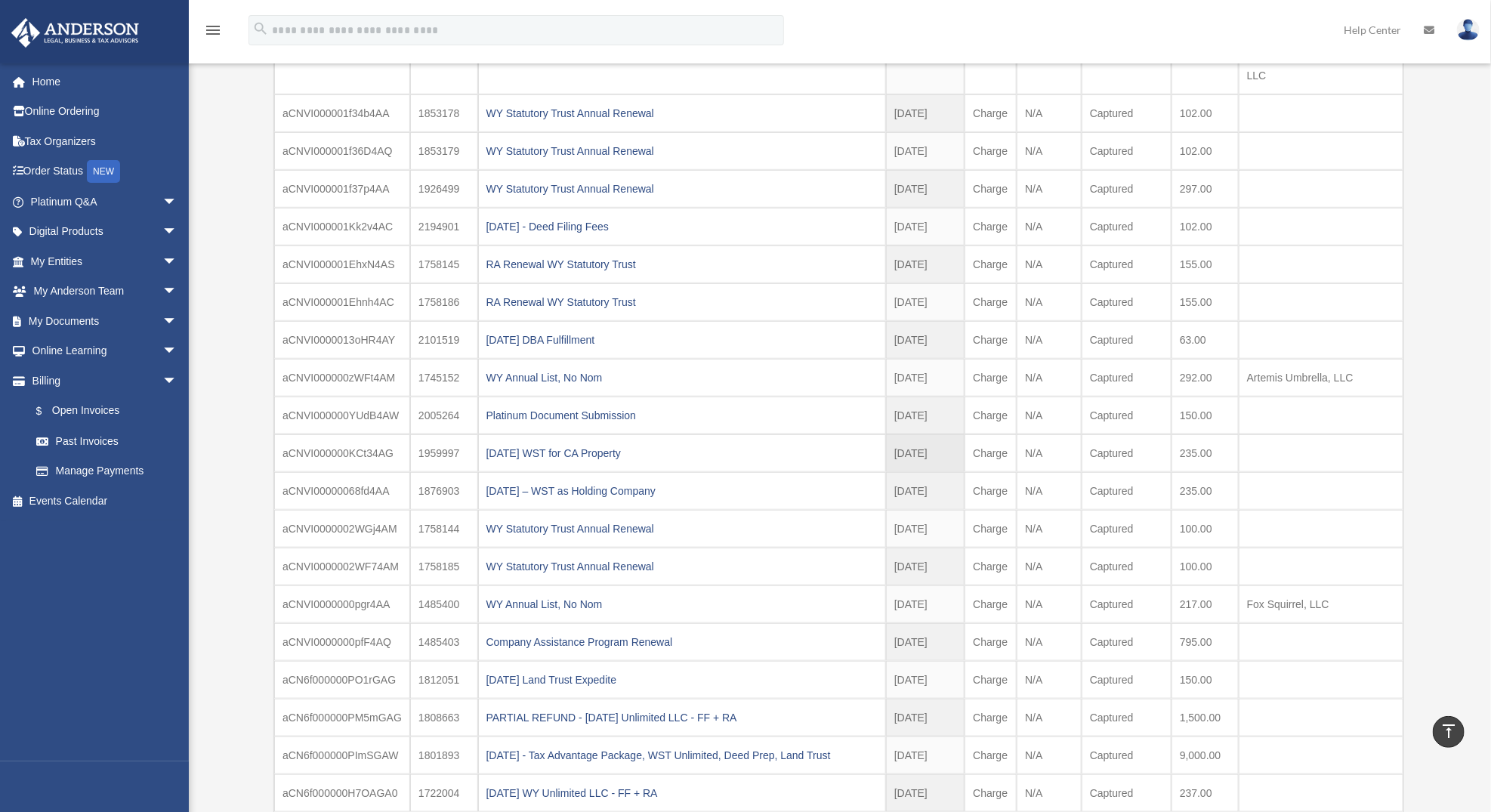
scroll to position [418, 0]
drag, startPoint x: 1217, startPoint y: 451, endPoint x: 325, endPoint y: 442, distance: 892.0
click at [325, 442] on tr "aCNVI000000KCt34AG 1959997 2024.02.27 WST for CA Property 2024-02-27 2024 - Feb…" at bounding box center [838, 452] width 1130 height 38
click at [1255, 395] on td at bounding box center [1322, 414] width 165 height 38
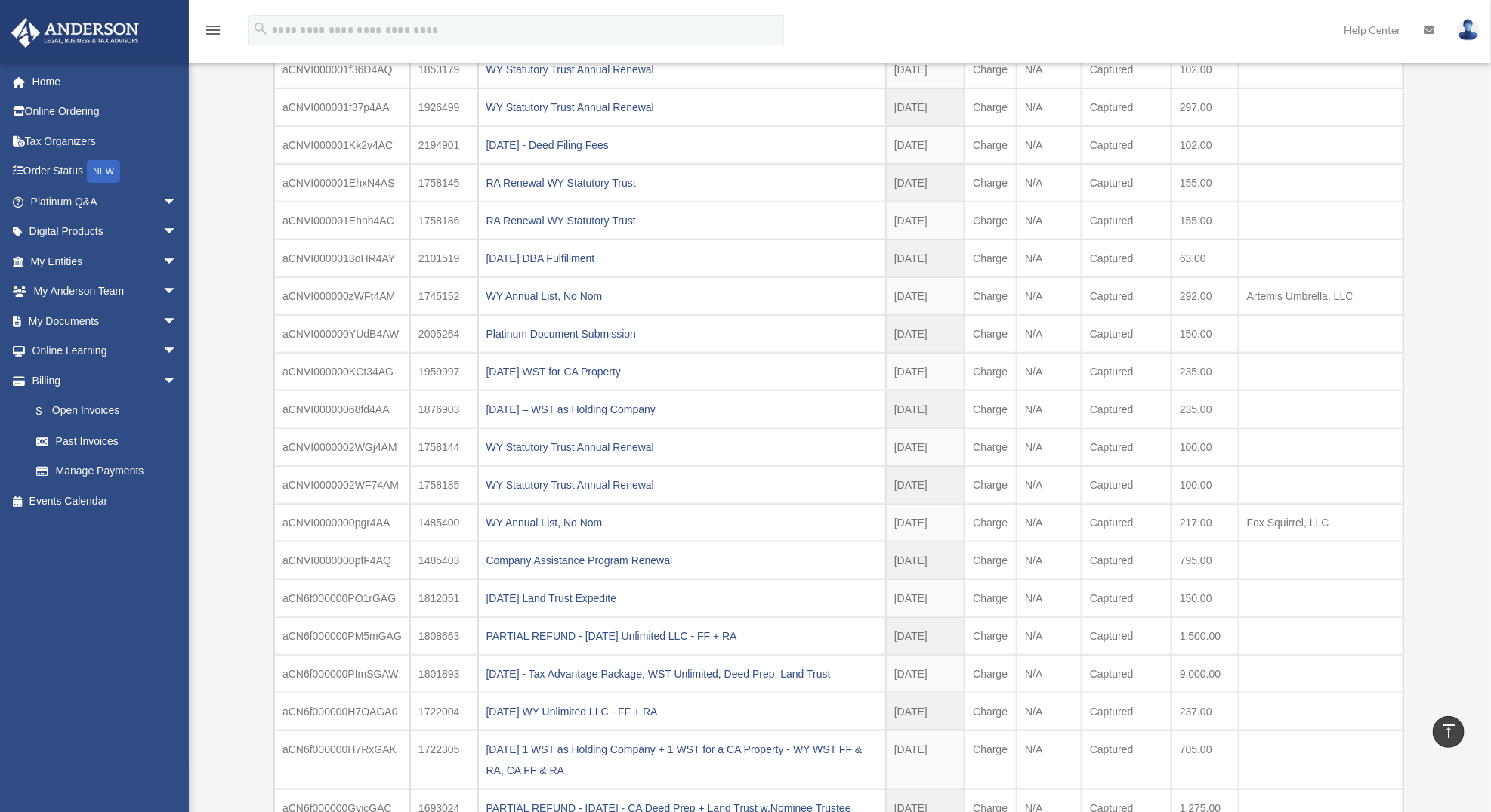
scroll to position [499, 0]
click at [441, 375] on td "1959997" at bounding box center [444, 371] width 68 height 38
copy td "1959997"
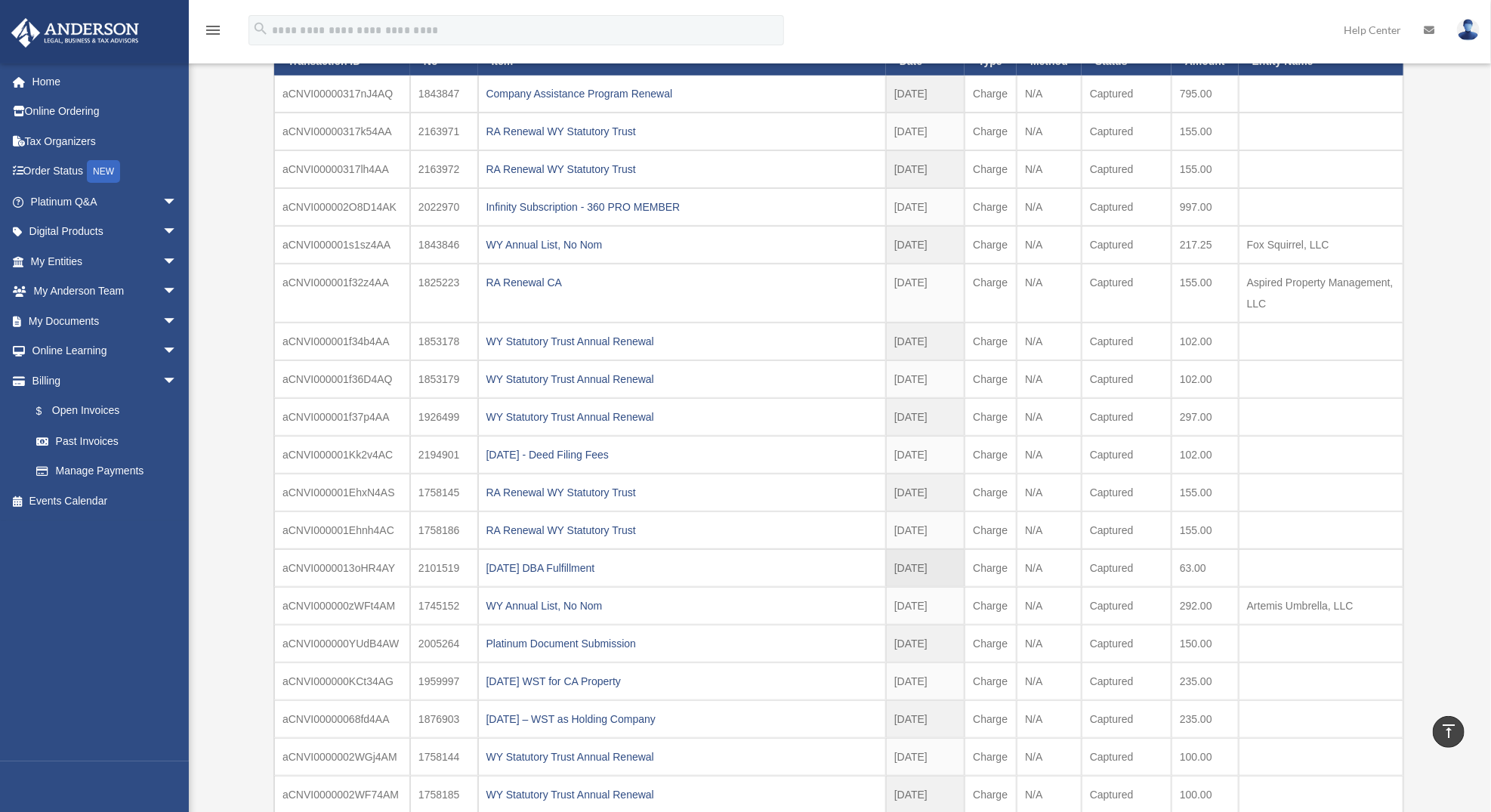
scroll to position [187, 0]
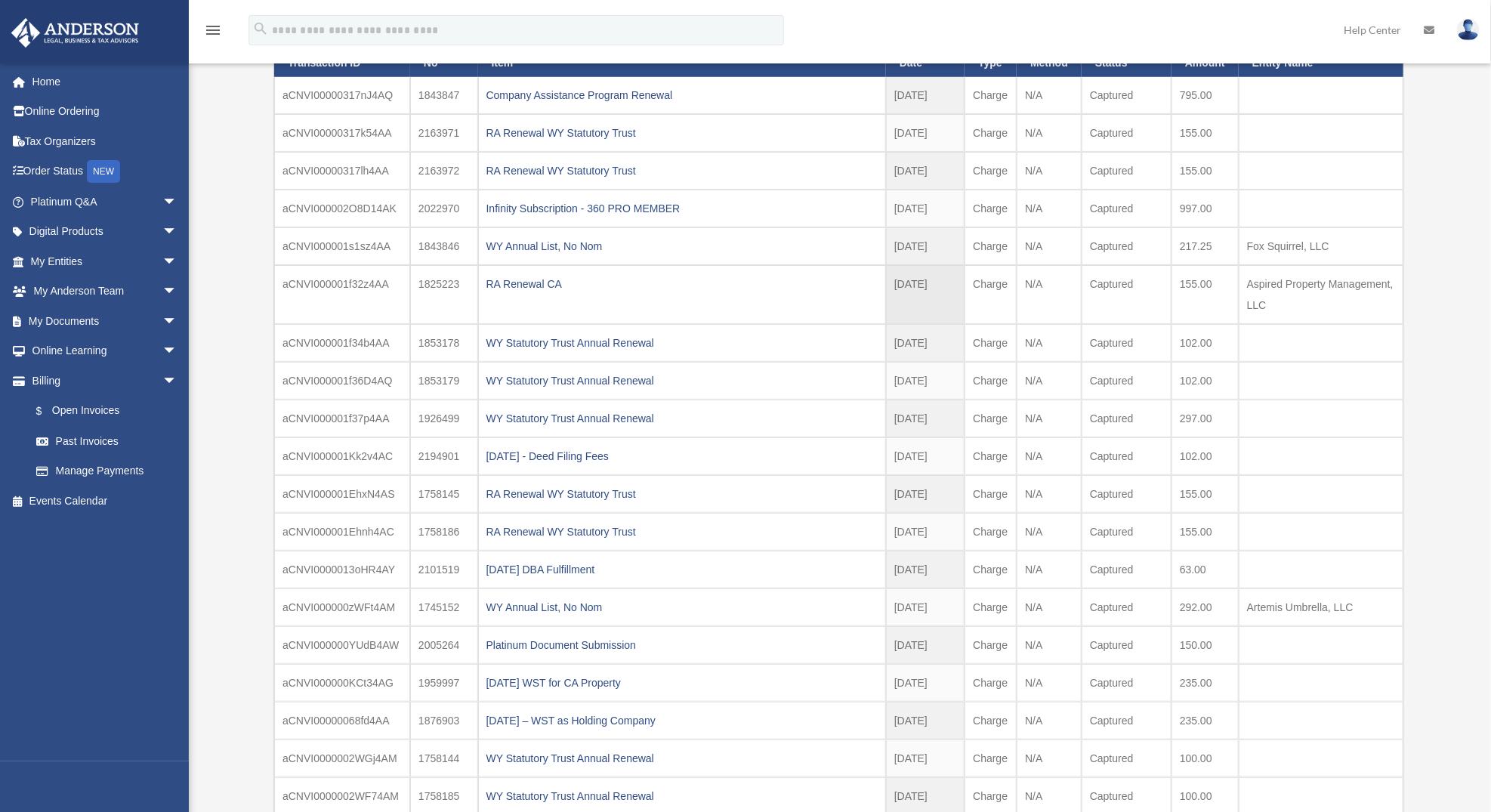
drag, startPoint x: 947, startPoint y: 577, endPoint x: 917, endPoint y: 287, distance: 291.5
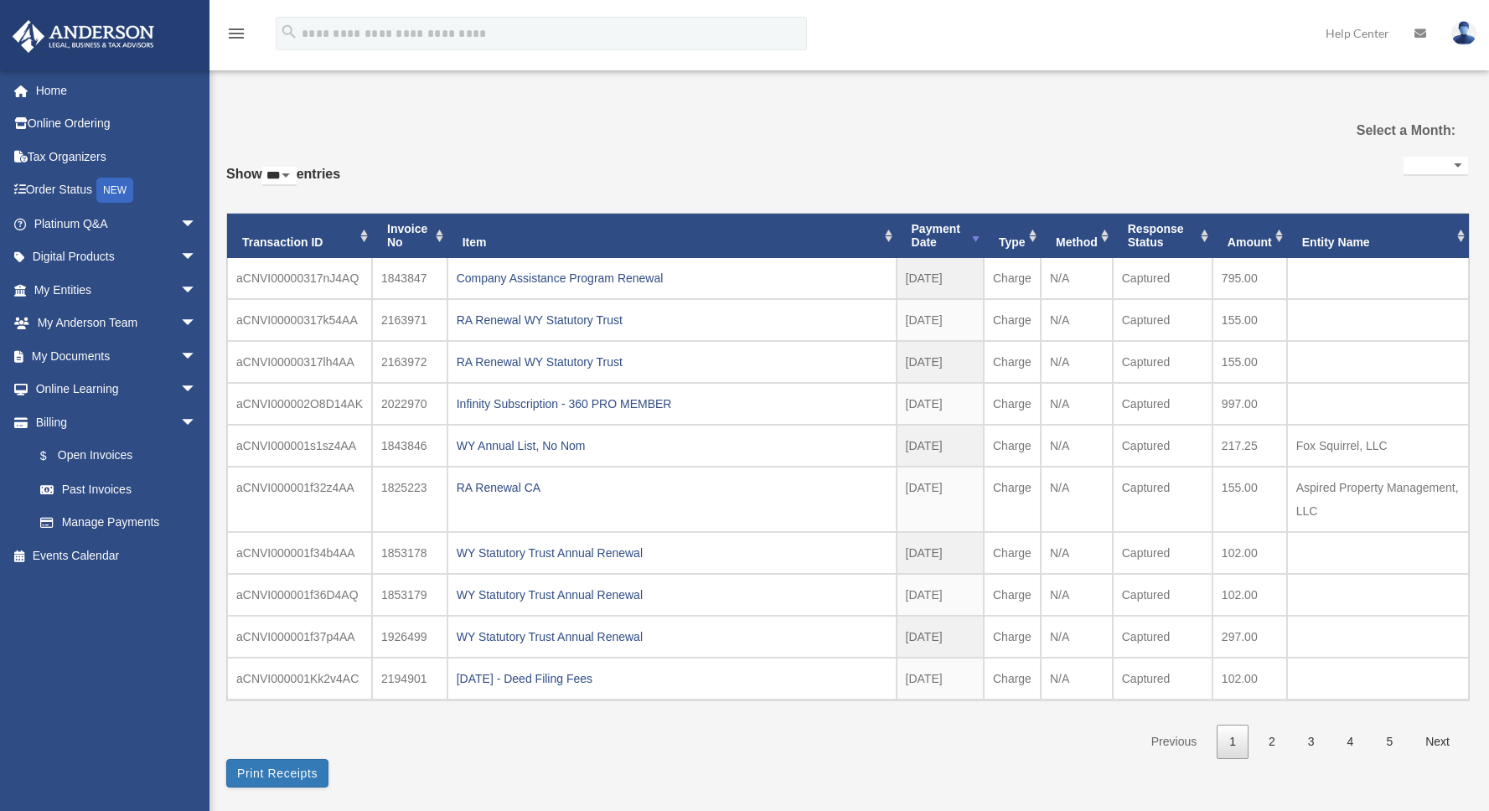
select select "***"
select select
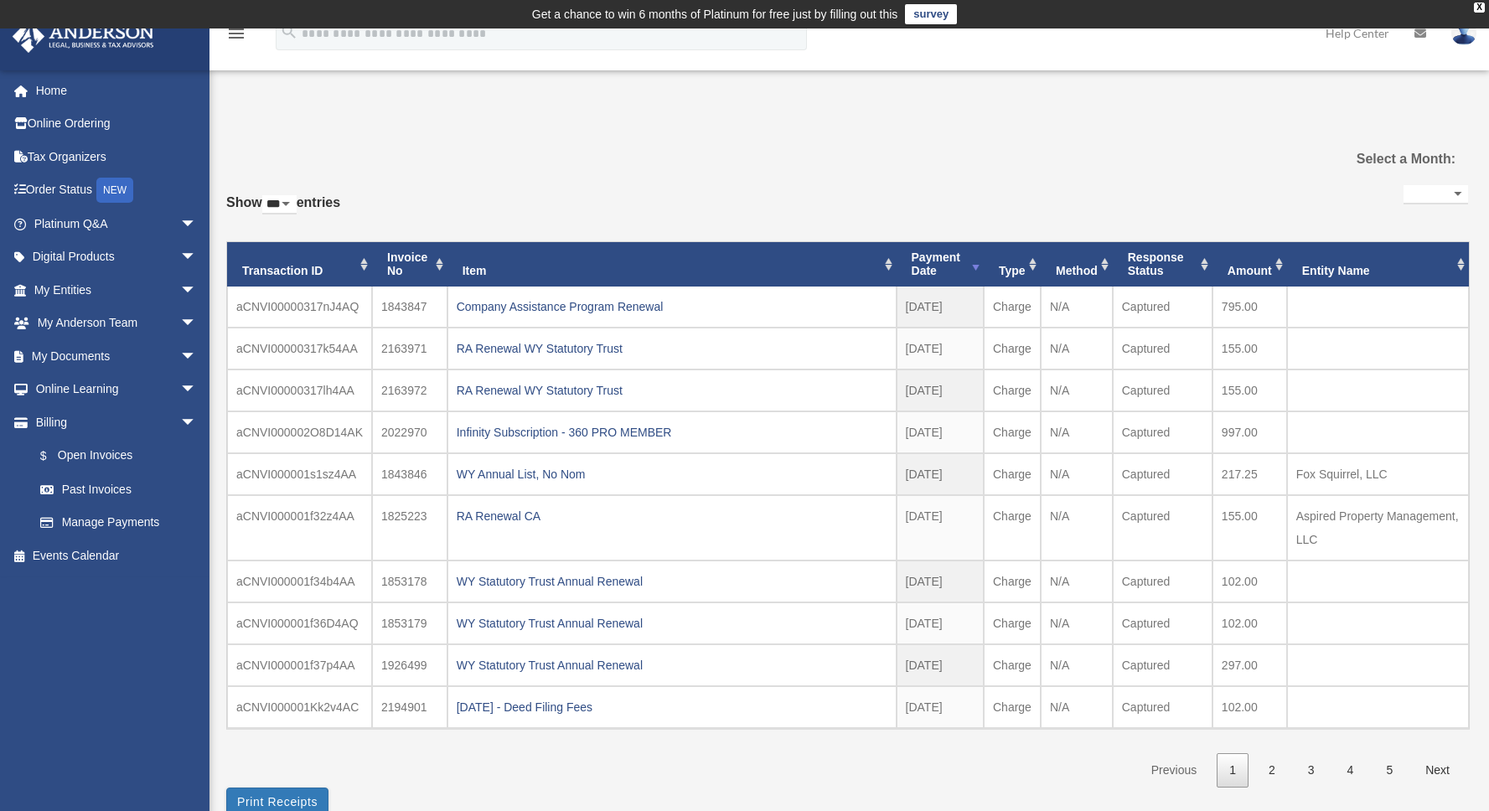
scroll to position [397, 0]
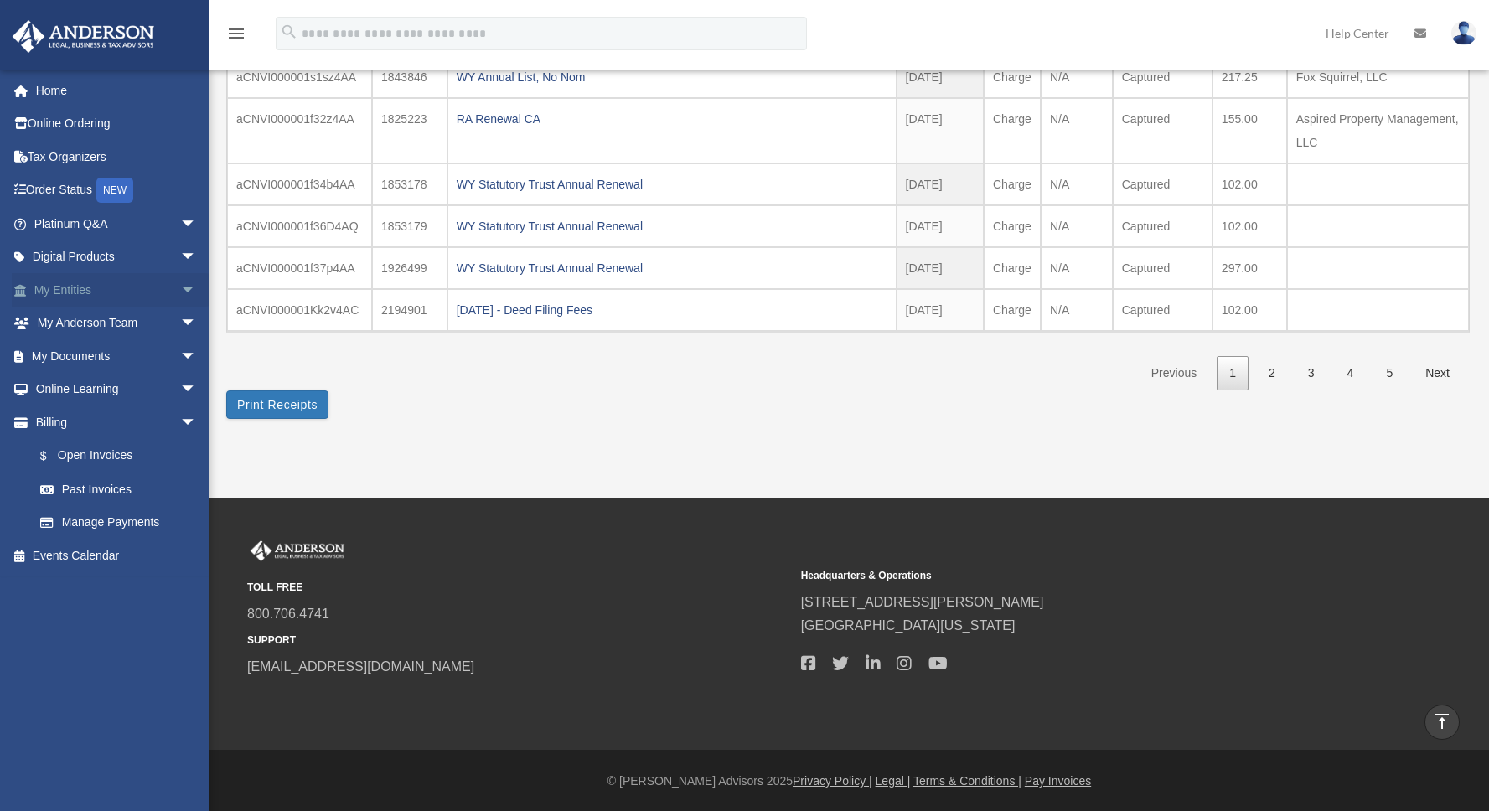
click at [180, 290] on span "arrow_drop_down" at bounding box center [197, 290] width 34 height 34
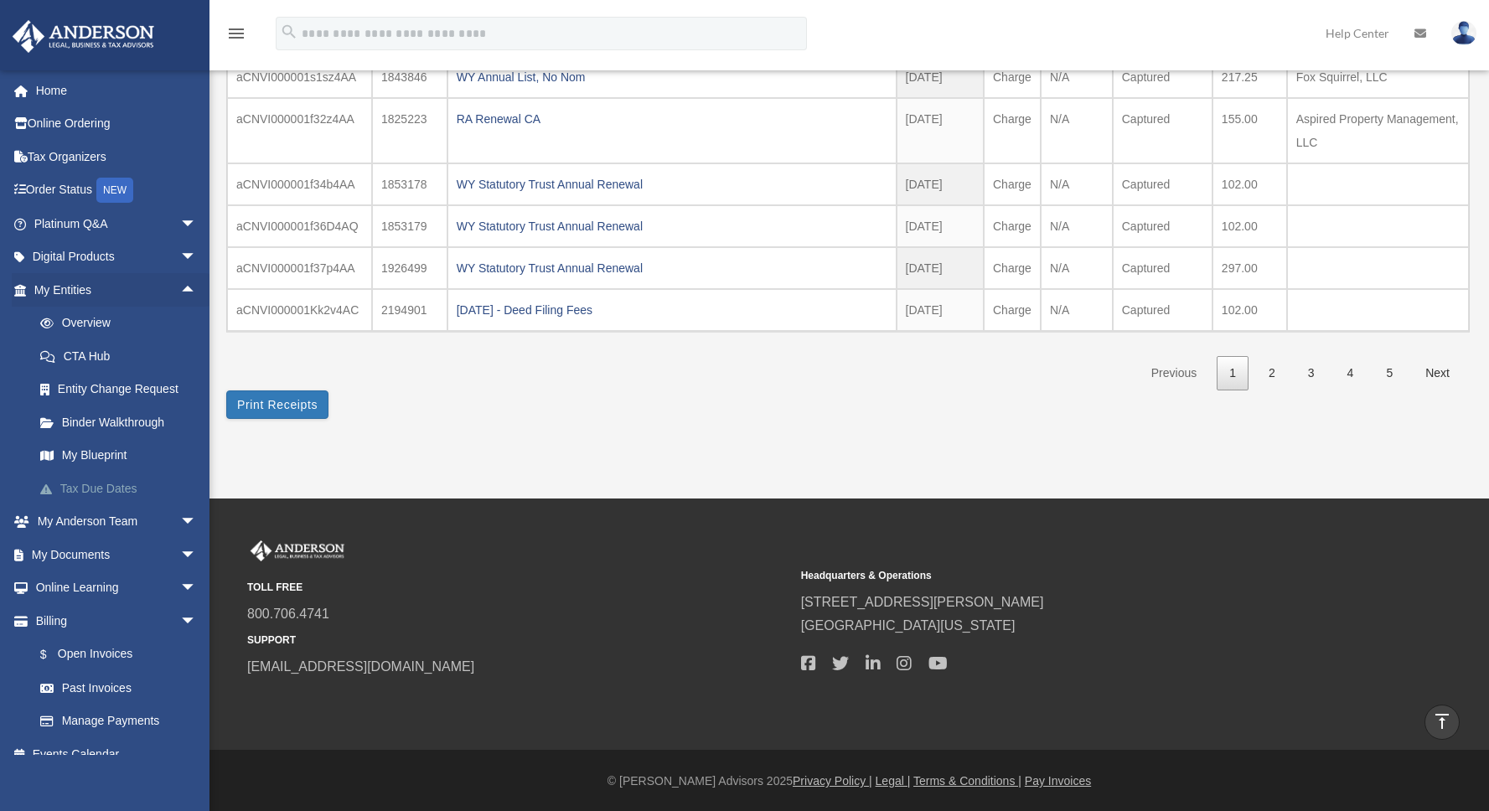
click at [122, 472] on link "Tax Due Dates" at bounding box center [122, 489] width 199 height 34
click at [116, 458] on link "My Blueprint" at bounding box center [122, 456] width 199 height 34
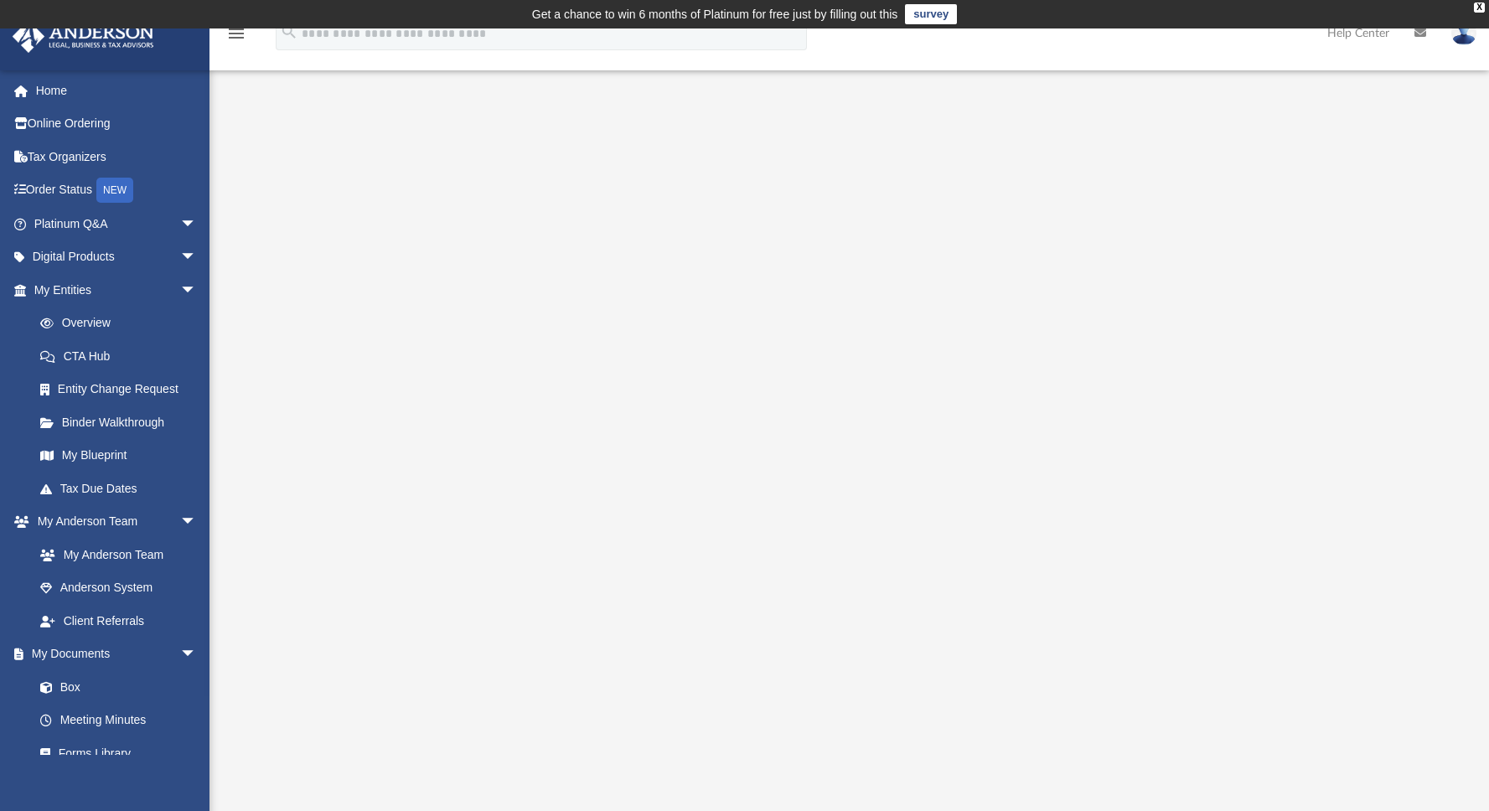
click at [1425, 448] on div at bounding box center [849, 476] width 1152 height 670
